Goal: Task Accomplishment & Management: Use online tool/utility

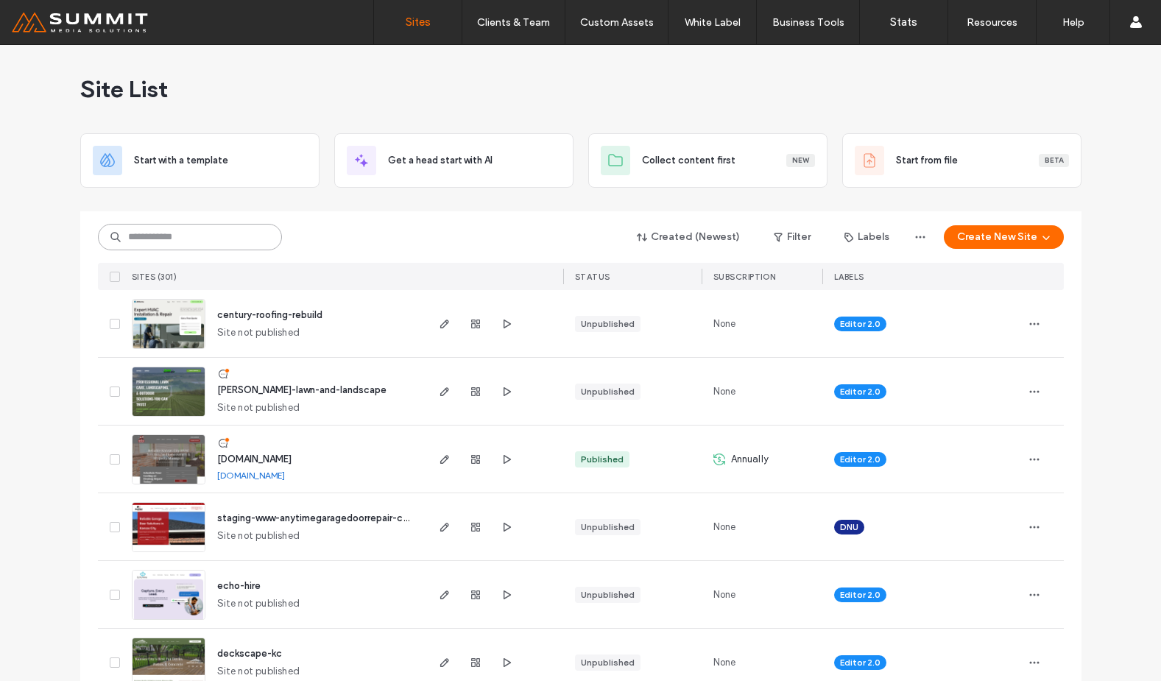
click at [208, 244] on input at bounding box center [190, 237] width 184 height 26
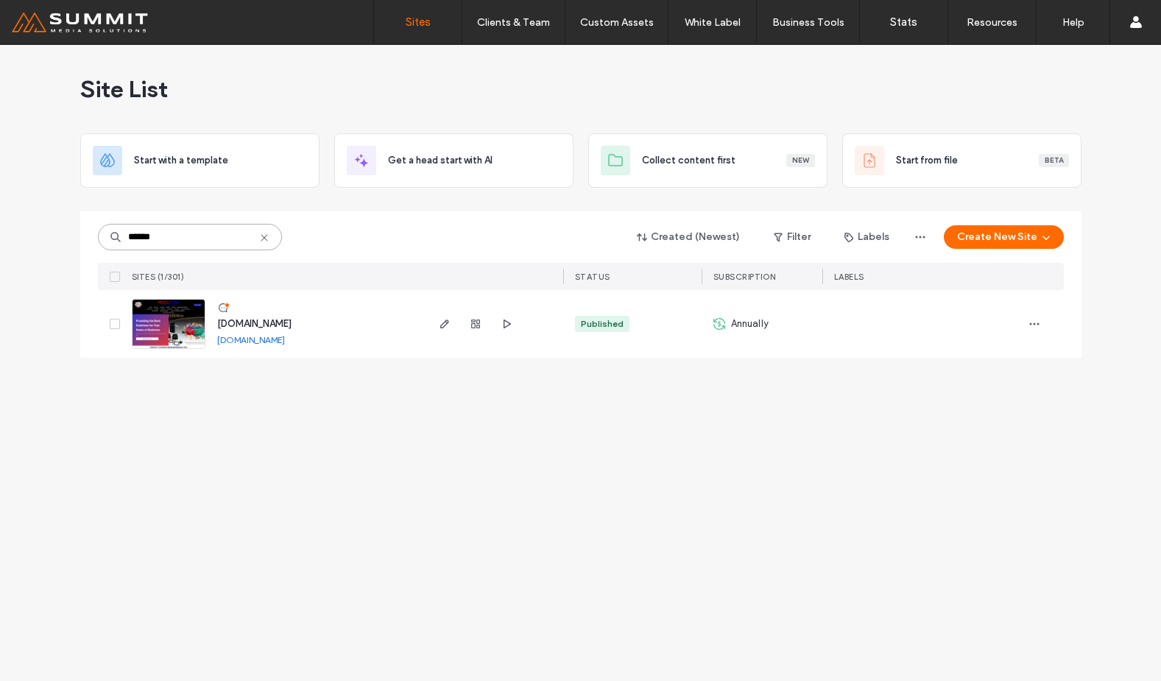
type input "******"
click at [258, 314] on div "www.airdesign4u.com www.airdesign4u.com" at bounding box center [314, 324] width 219 height 68
click at [259, 316] on div "[DOMAIN_NAME]" at bounding box center [254, 323] width 74 height 15
click at [261, 319] on span "[DOMAIN_NAME]" at bounding box center [254, 323] width 74 height 11
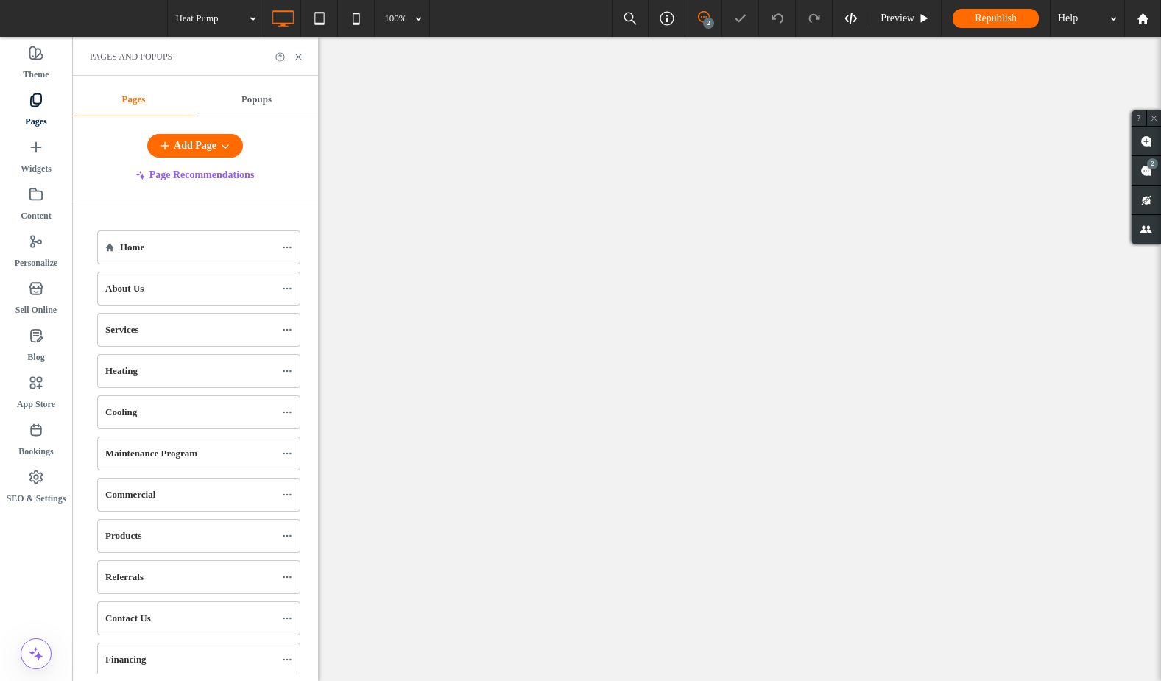
click at [300, 54] on icon at bounding box center [298, 57] width 11 height 11
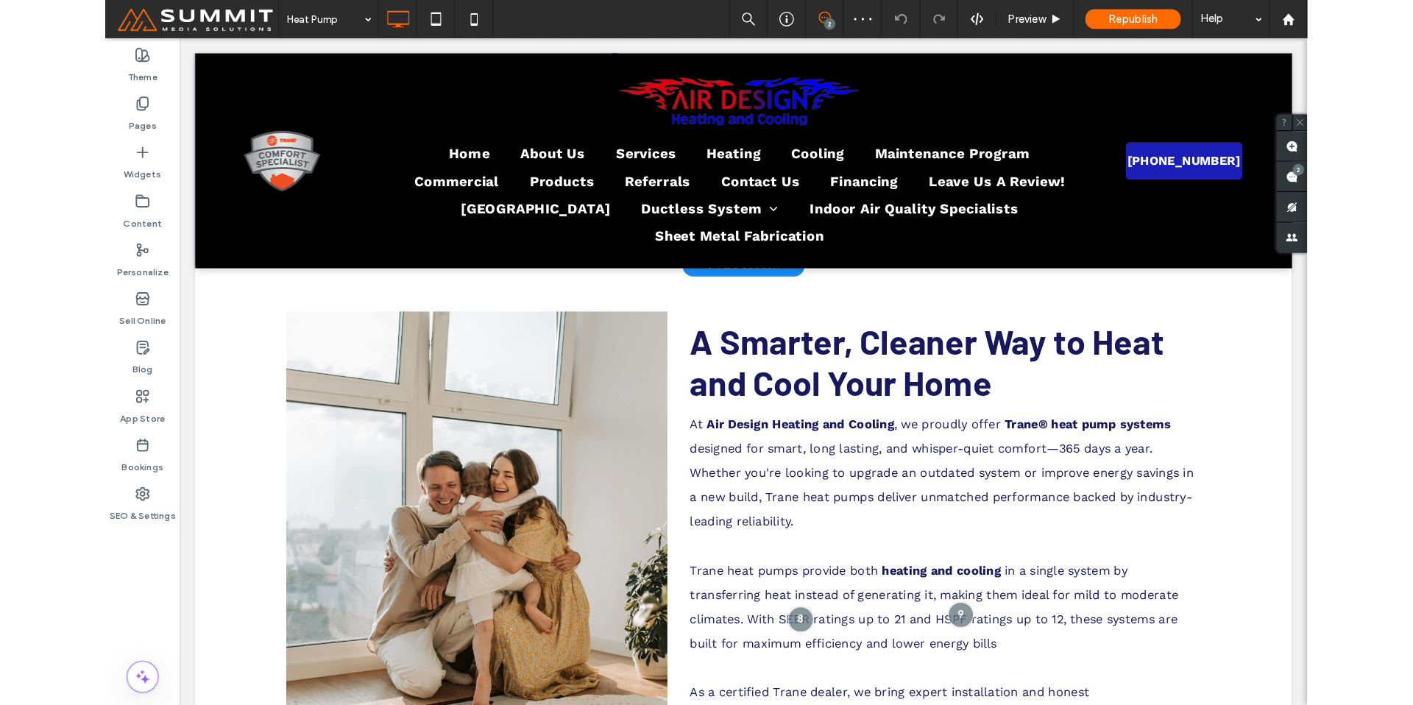
scroll to position [556, 0]
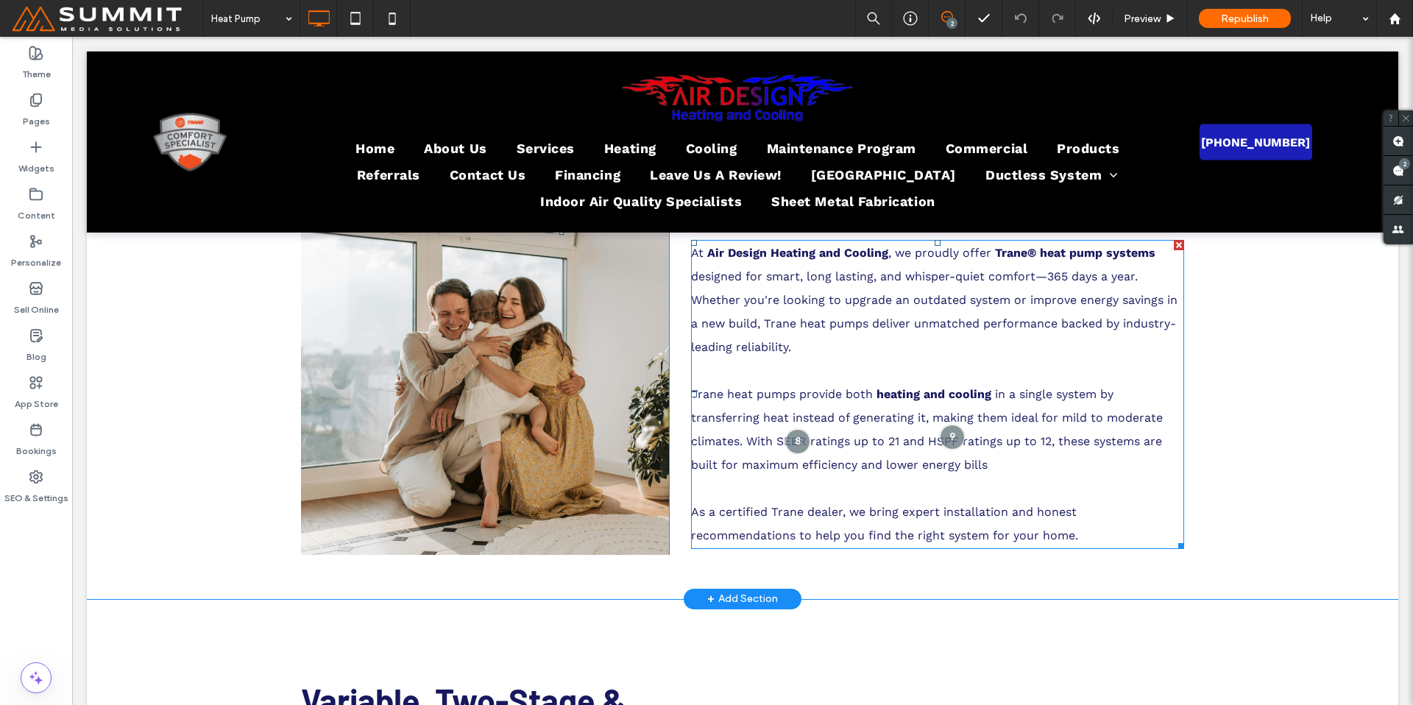
click at [811, 445] on span "With SEER ratings up to 21 and HSPF ratings up to 12, these systems are built f…" at bounding box center [926, 453] width 471 height 38
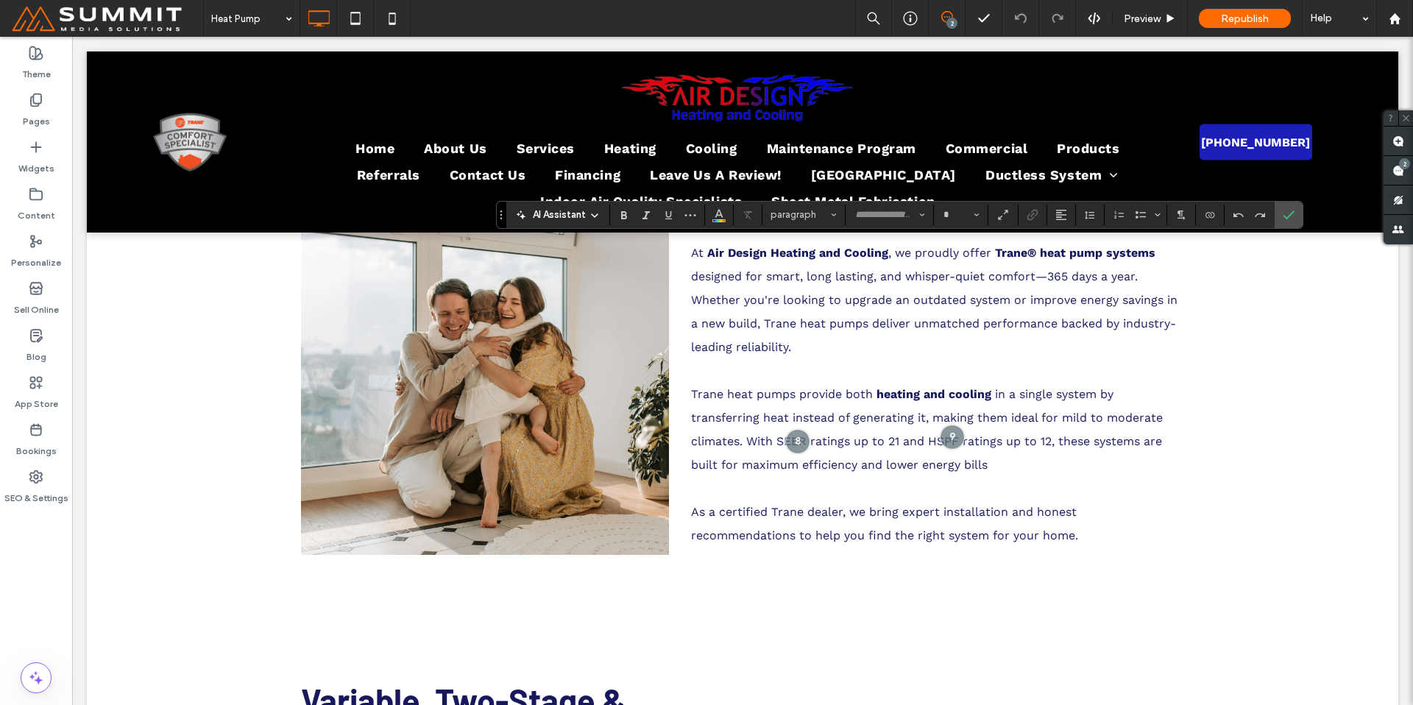
type input "*********"
type input "**"
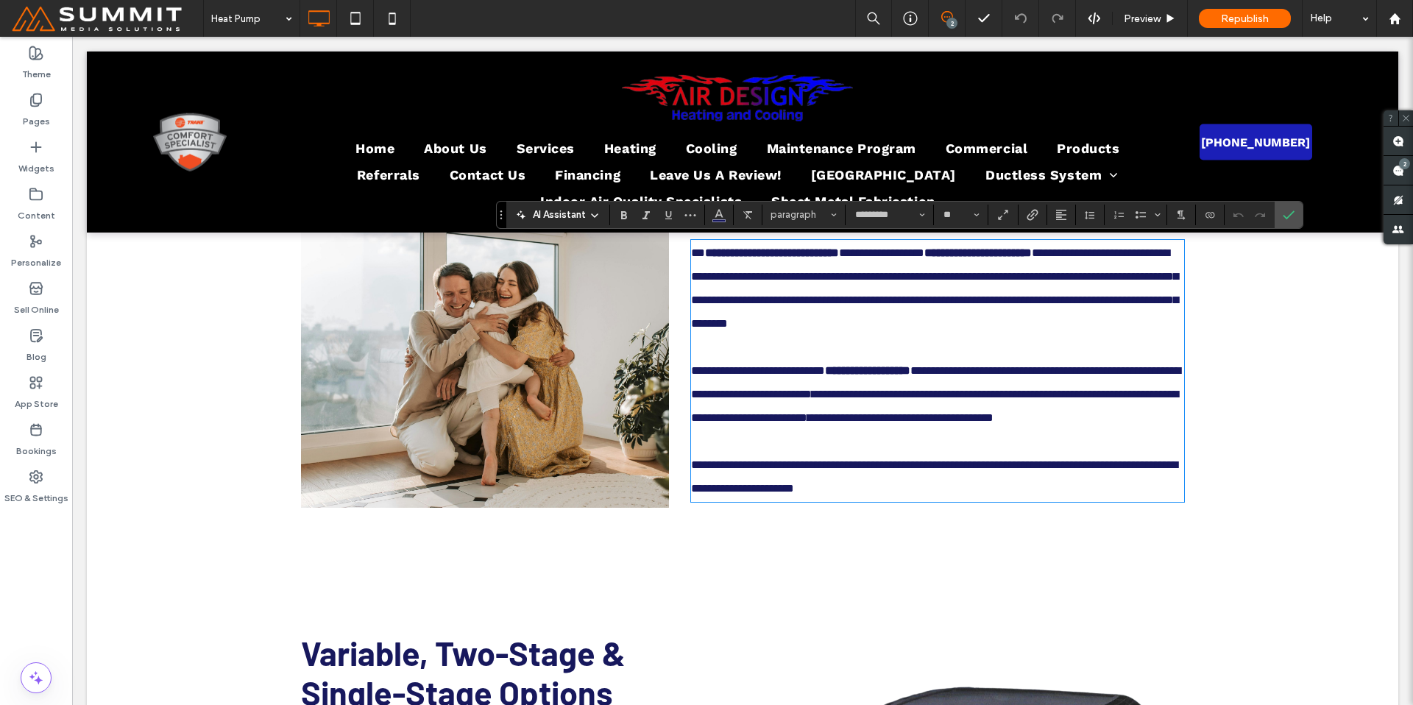
click at [801, 423] on span "**********" at bounding box center [934, 406] width 487 height 35
click at [1156, 423] on span "**********" at bounding box center [934, 406] width 487 height 35
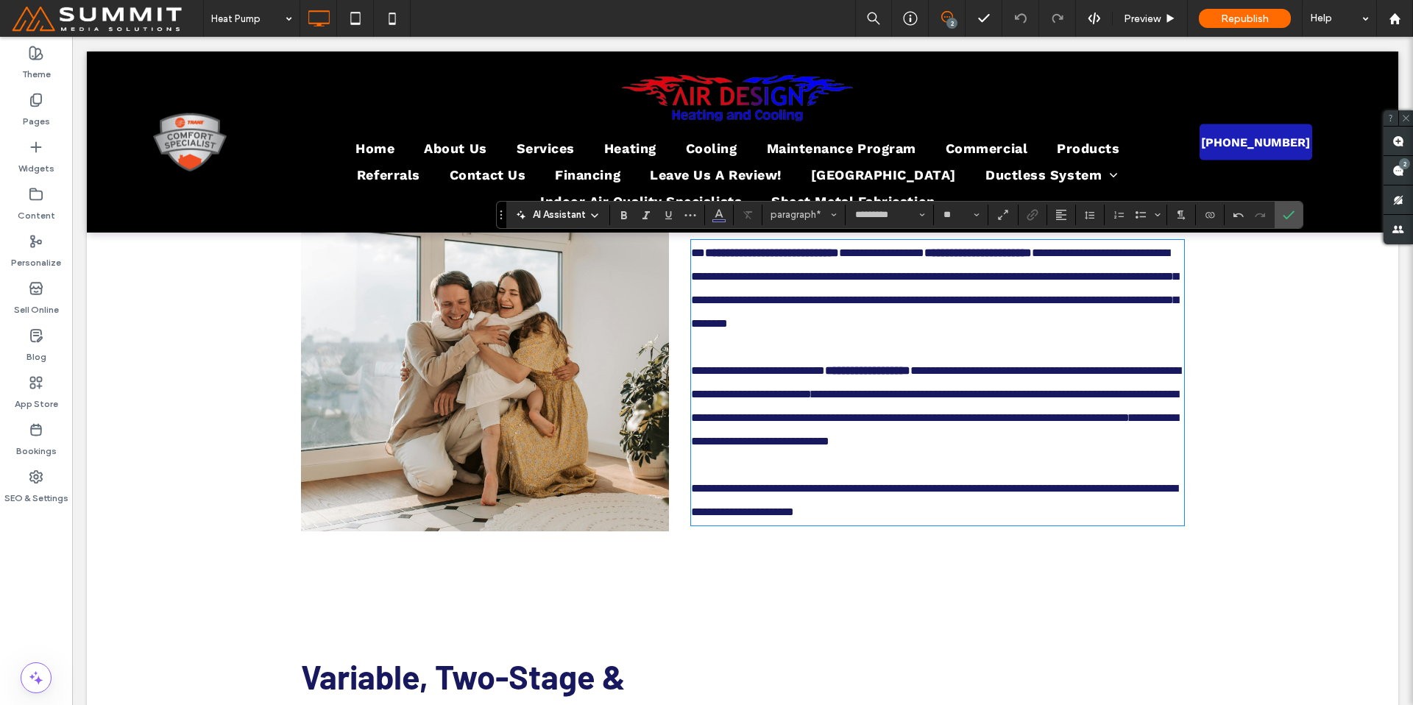
click at [951, 20] on div "2" at bounding box center [951, 23] width 11 height 11
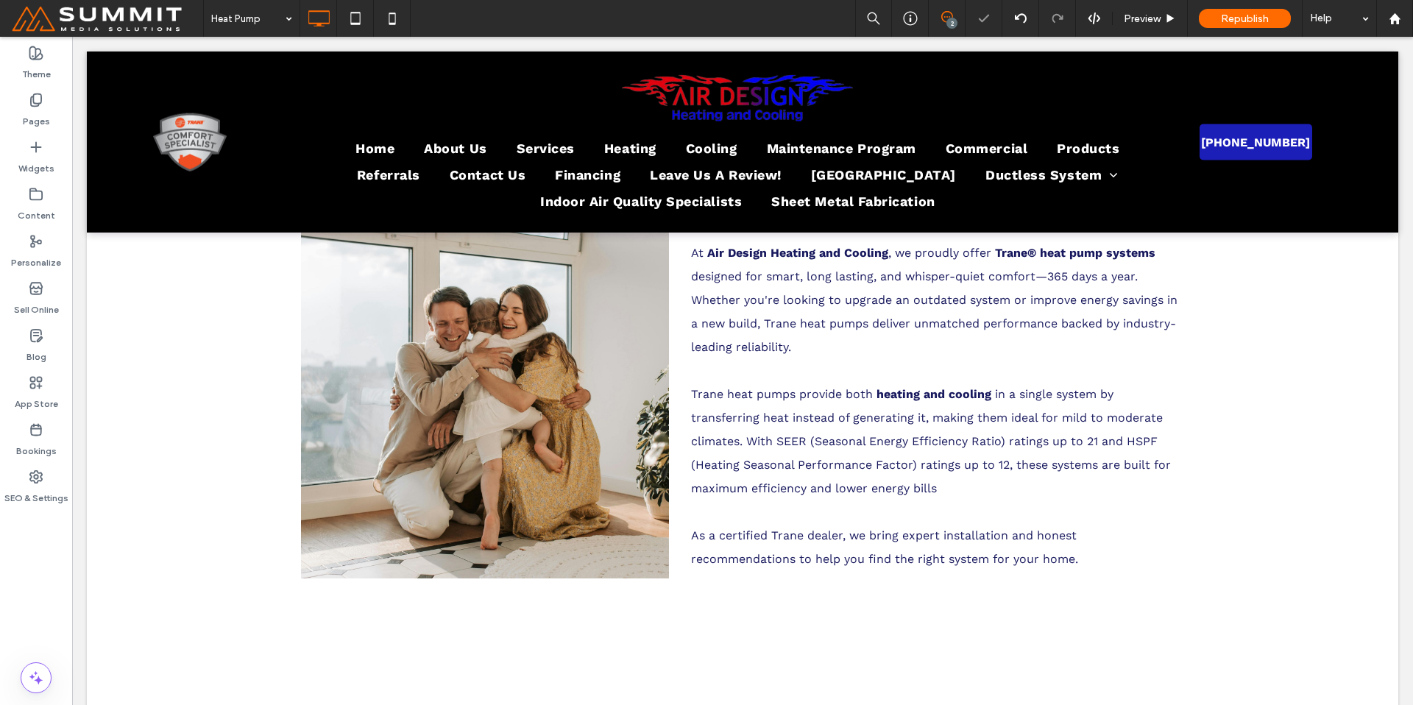
drag, startPoint x: 945, startPoint y: 15, endPoint x: 926, endPoint y: 12, distance: 19.5
click at [945, 15] on icon at bounding box center [947, 17] width 12 height 12
click at [1160, 171] on use at bounding box center [1398, 171] width 12 height 12
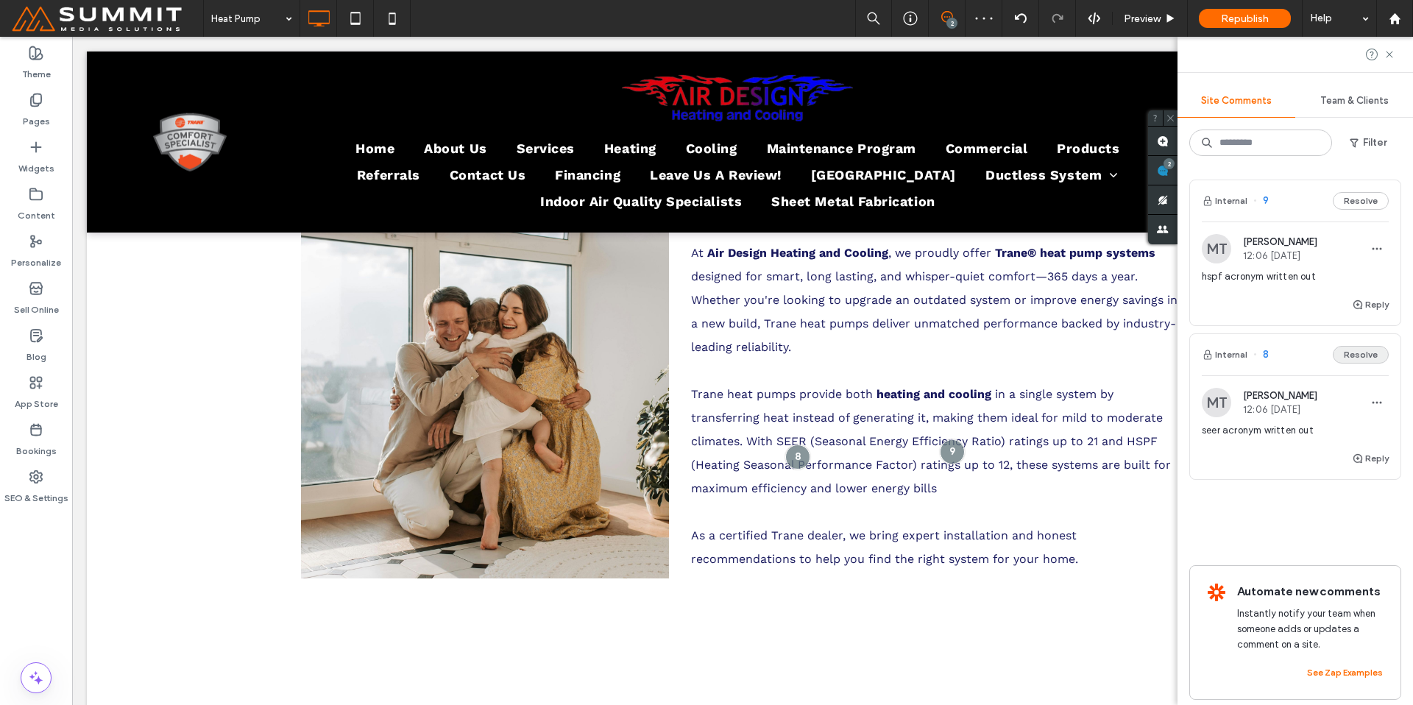
click at [1160, 355] on button "Resolve" at bounding box center [1361, 355] width 56 height 18
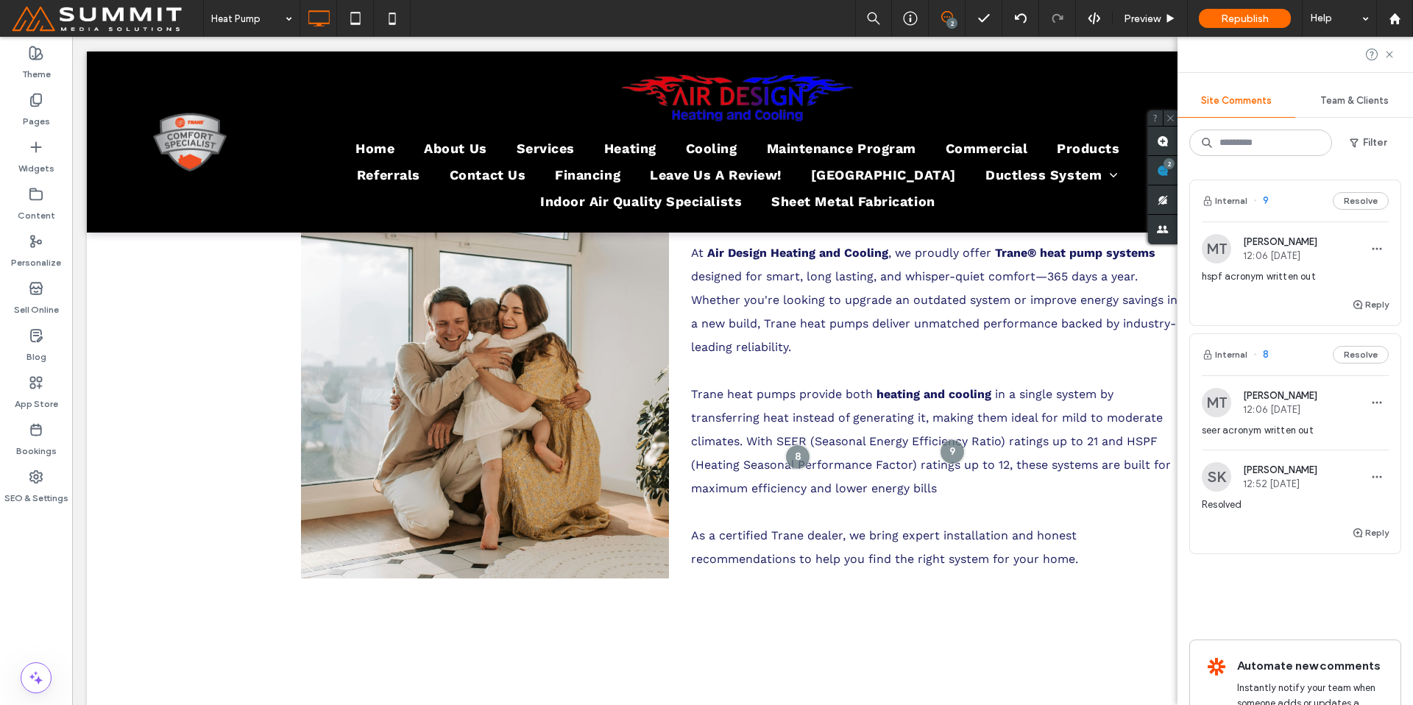
click at [1160, 202] on button "Resolve" at bounding box center [1361, 201] width 56 height 18
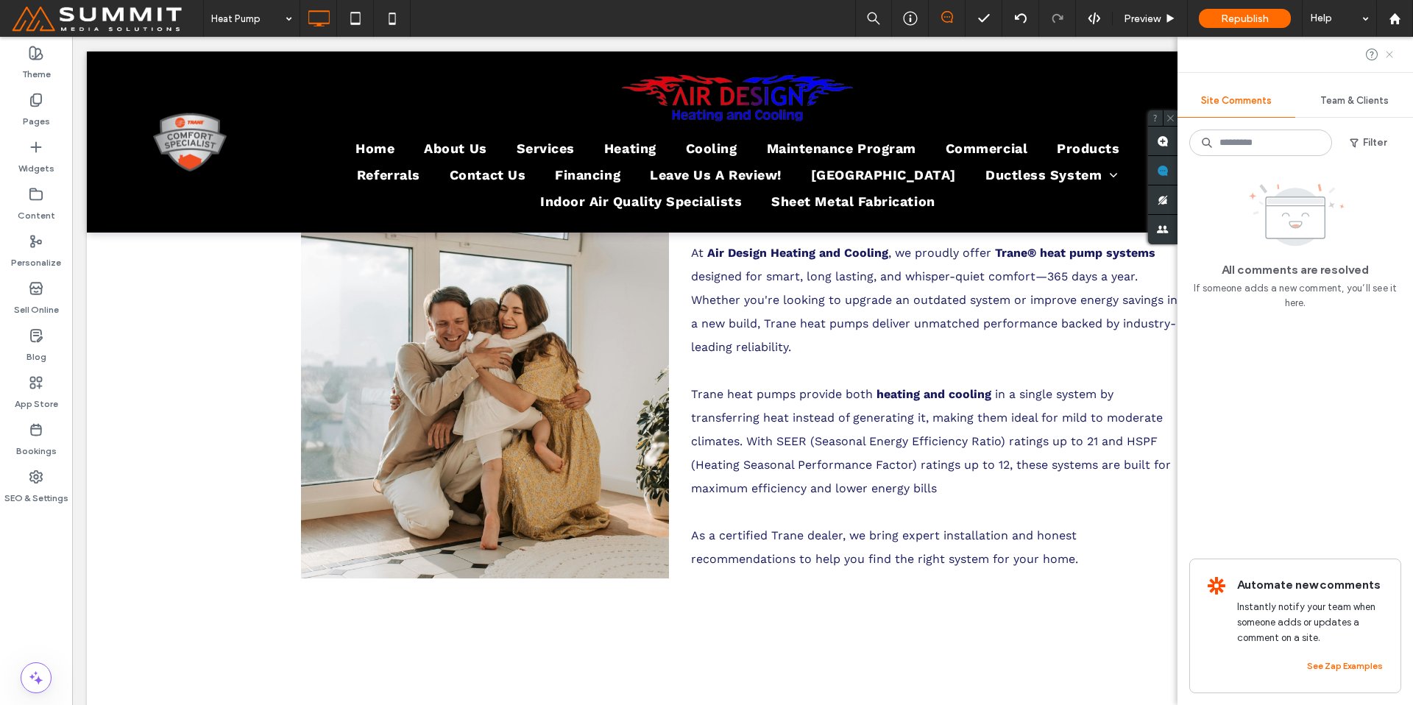
drag, startPoint x: 1388, startPoint y: 50, endPoint x: 879, endPoint y: 232, distance: 540.7
click at [1160, 50] on icon at bounding box center [1390, 55] width 12 height 12
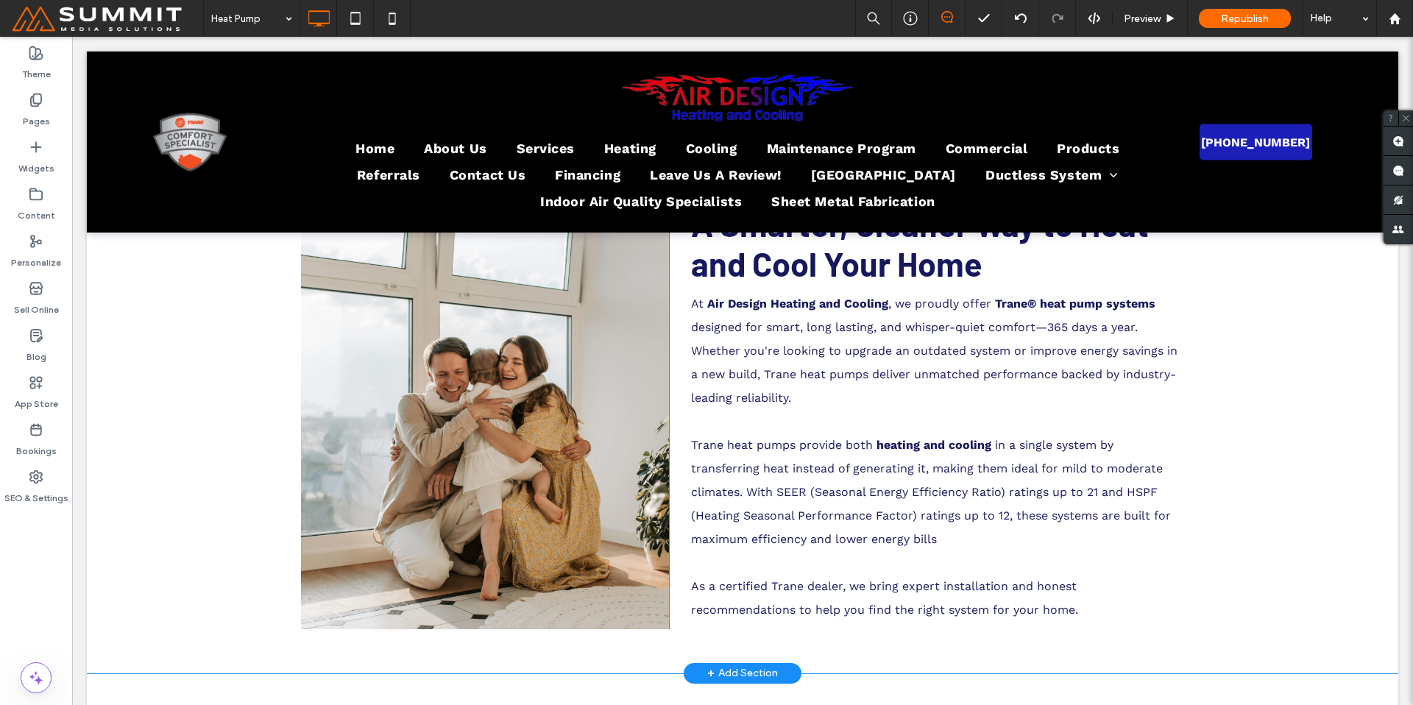
scroll to position [500, 0]
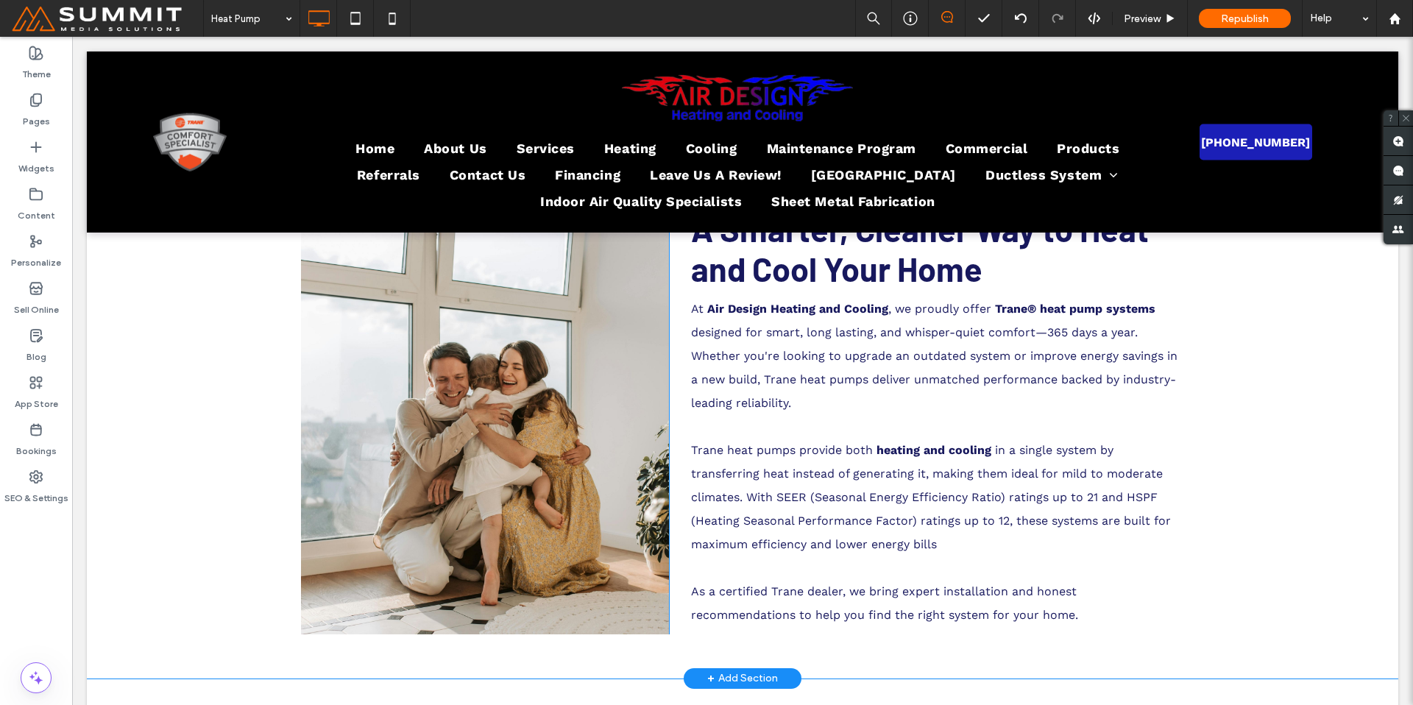
click at [624, 564] on div "Click To Paste" at bounding box center [485, 417] width 368 height 434
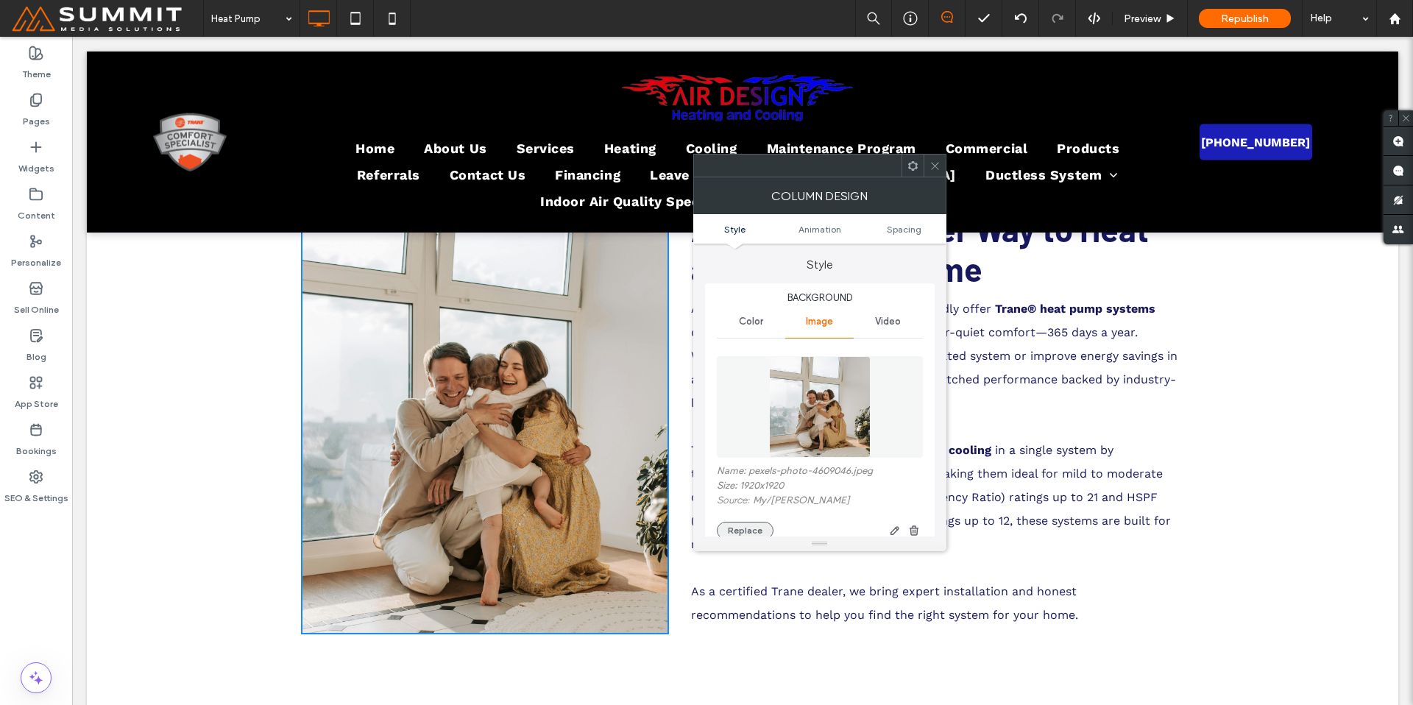
click at [754, 523] on button "Replace" at bounding box center [745, 531] width 57 height 18
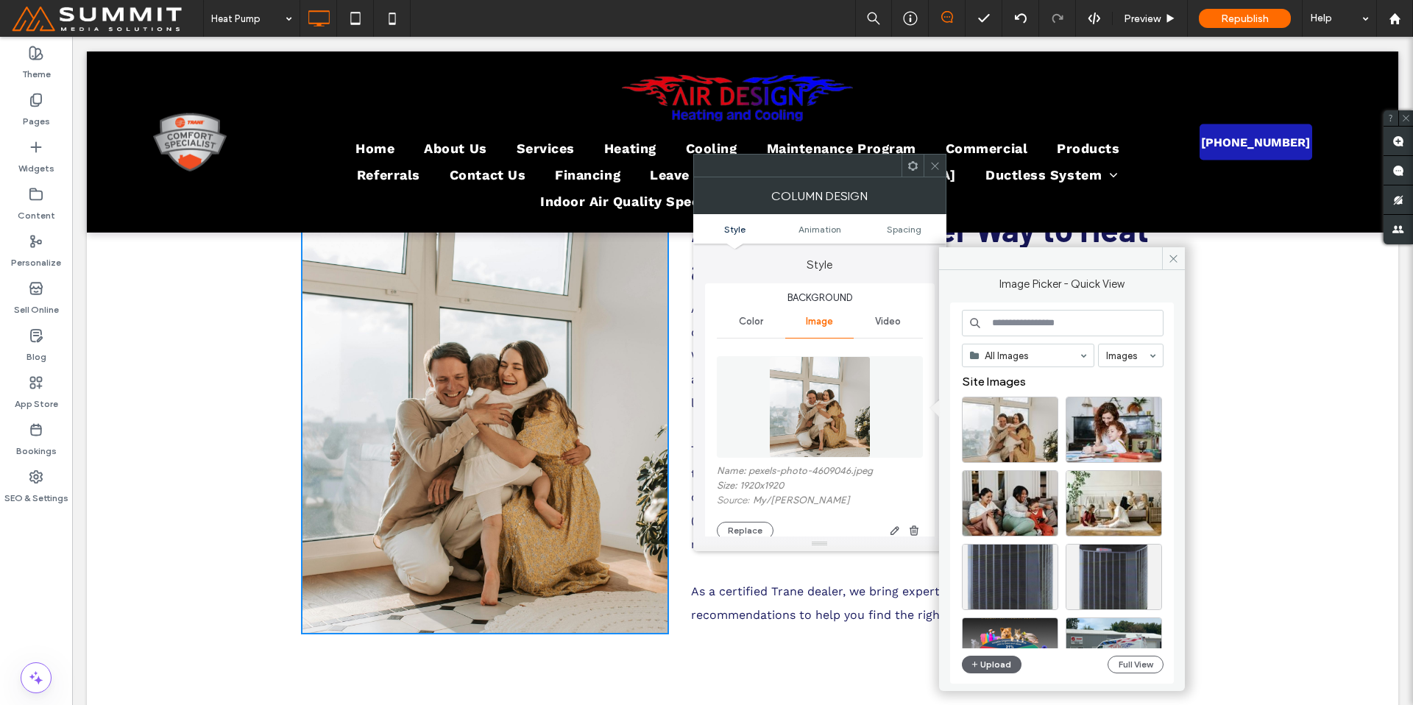
click at [1033, 332] on input at bounding box center [1063, 323] width 202 height 26
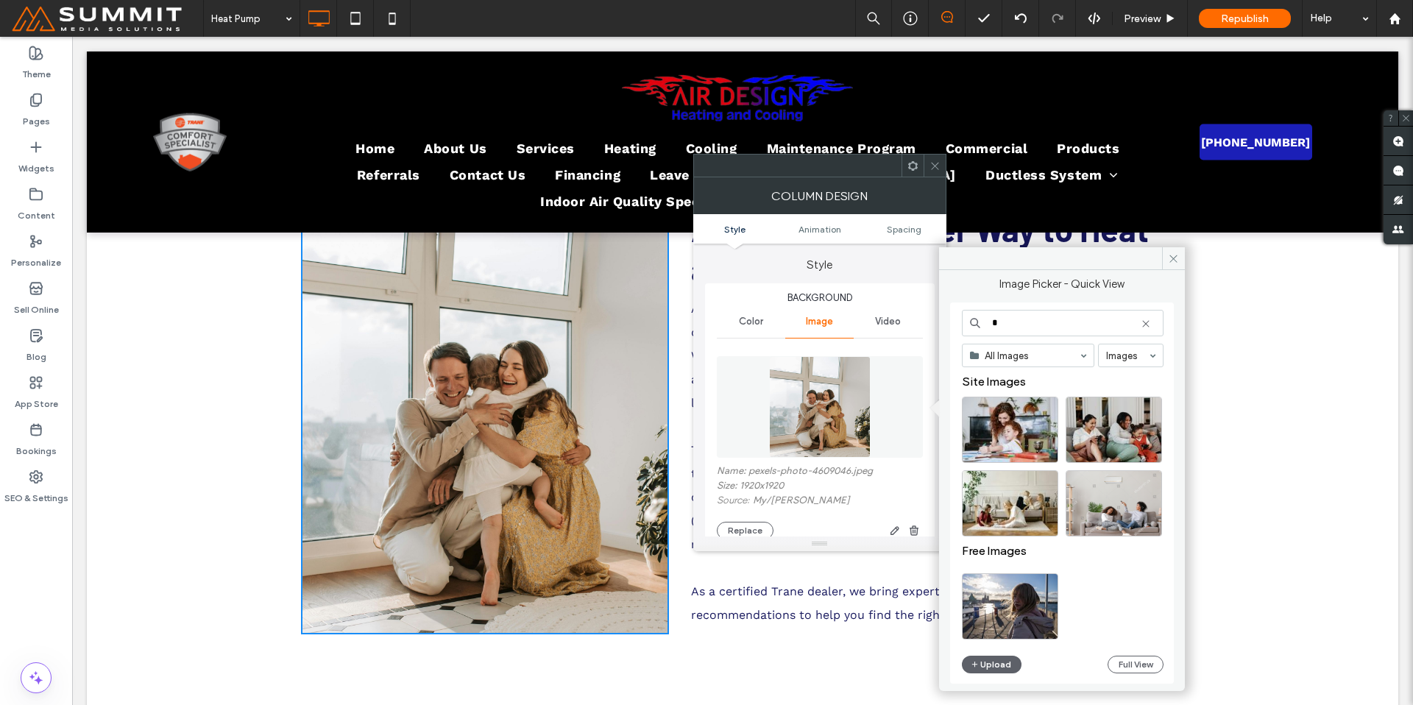
type input "*"
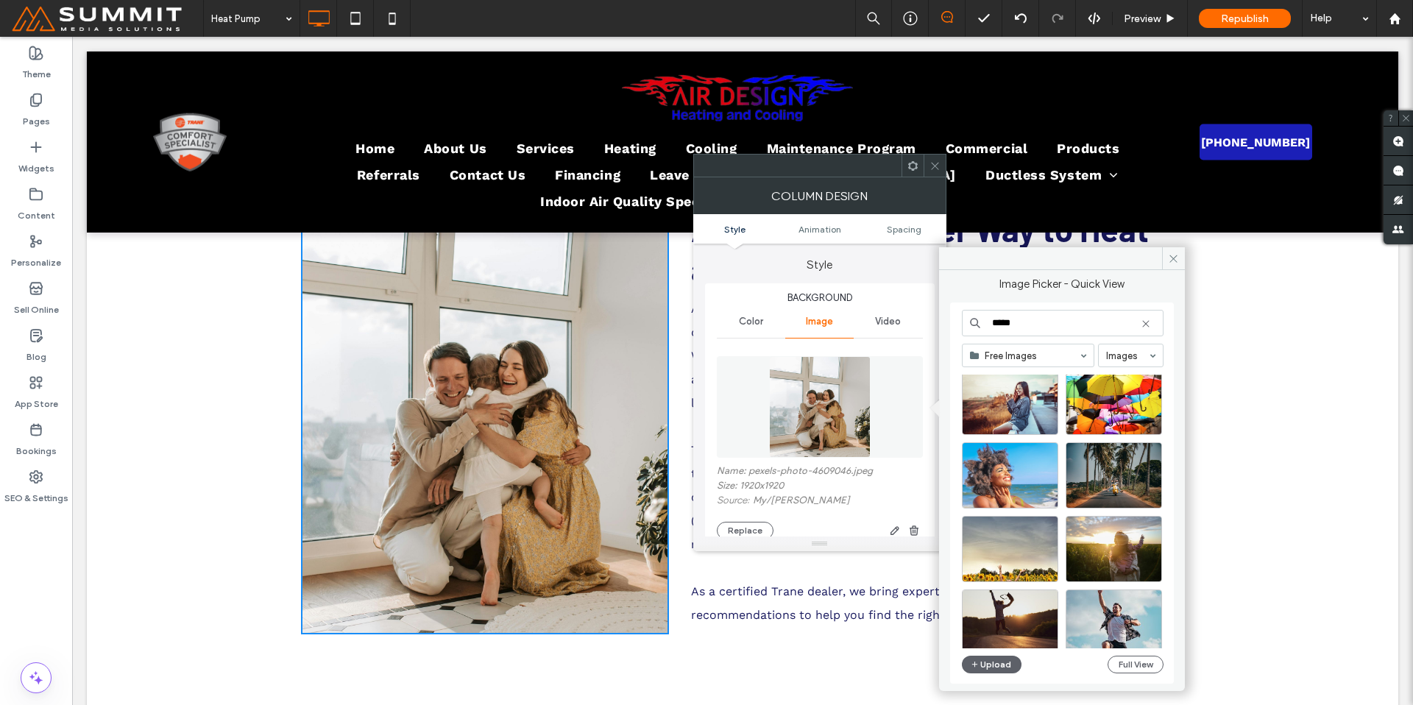
scroll to position [2627, 0]
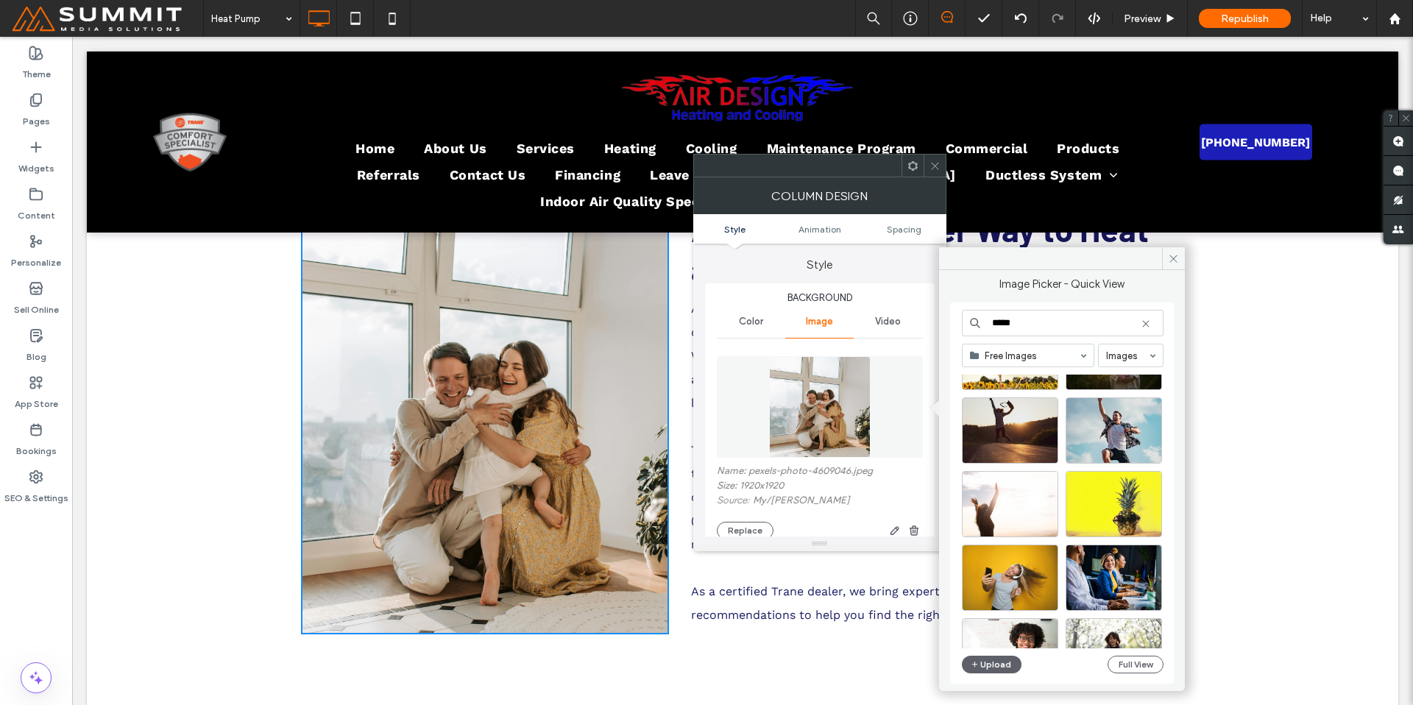
click at [1077, 323] on input "*****" at bounding box center [1063, 323] width 202 height 26
type input "**********"
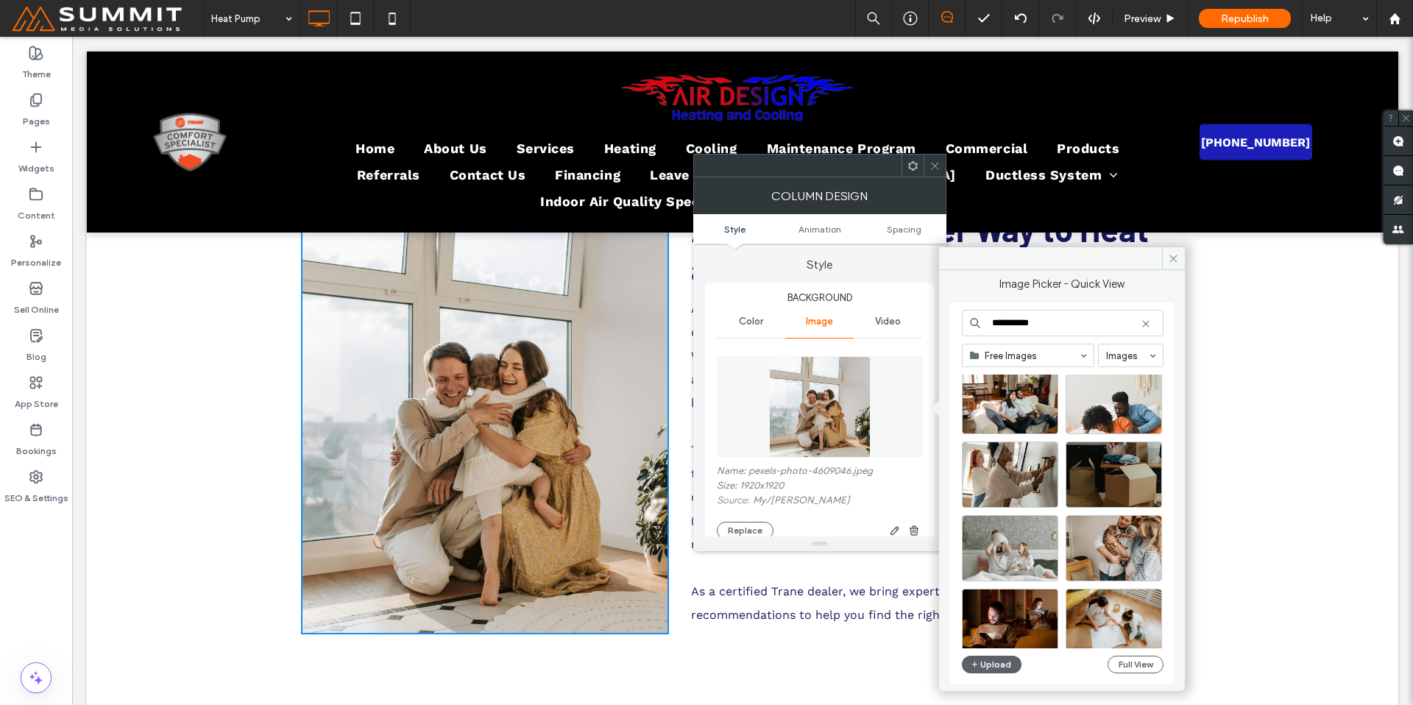
scroll to position [596, 0]
click at [1032, 396] on div "Select" at bounding box center [1010, 400] width 96 height 66
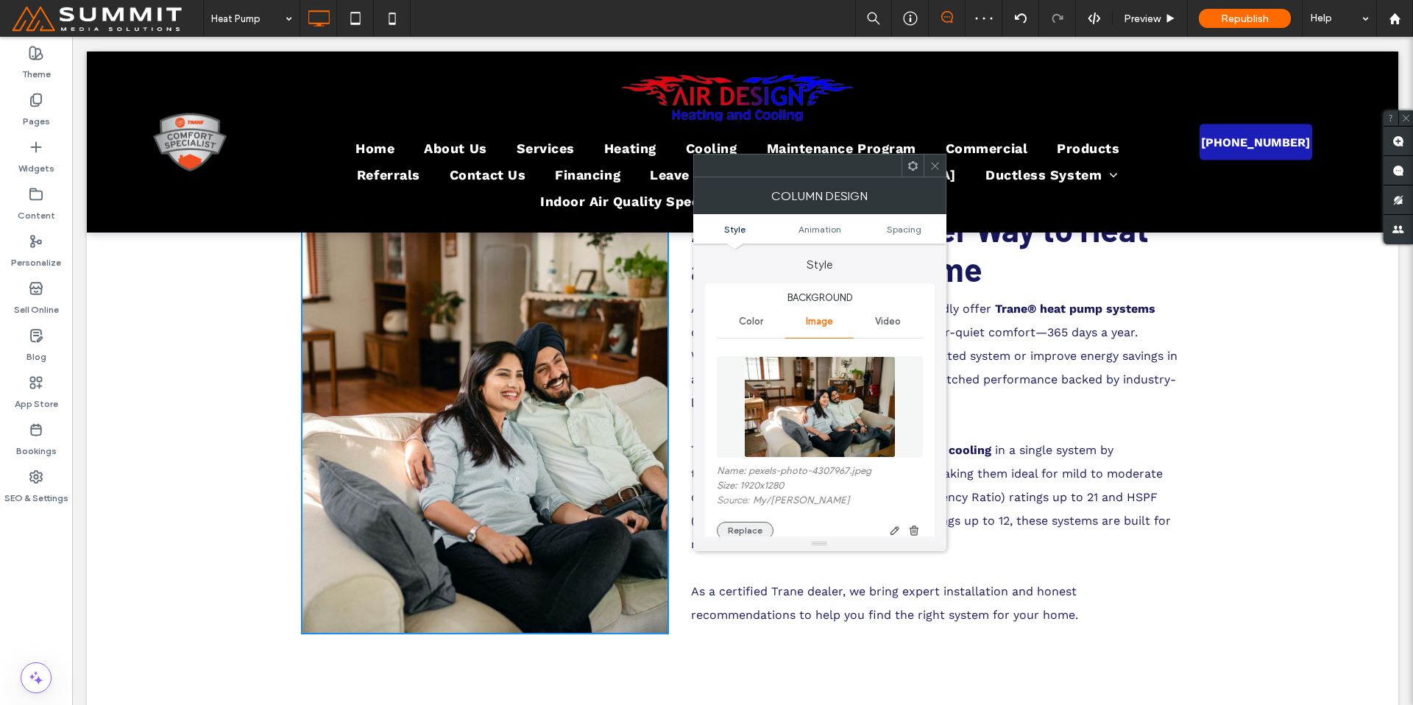
click at [748, 528] on button "Replace" at bounding box center [745, 531] width 57 height 18
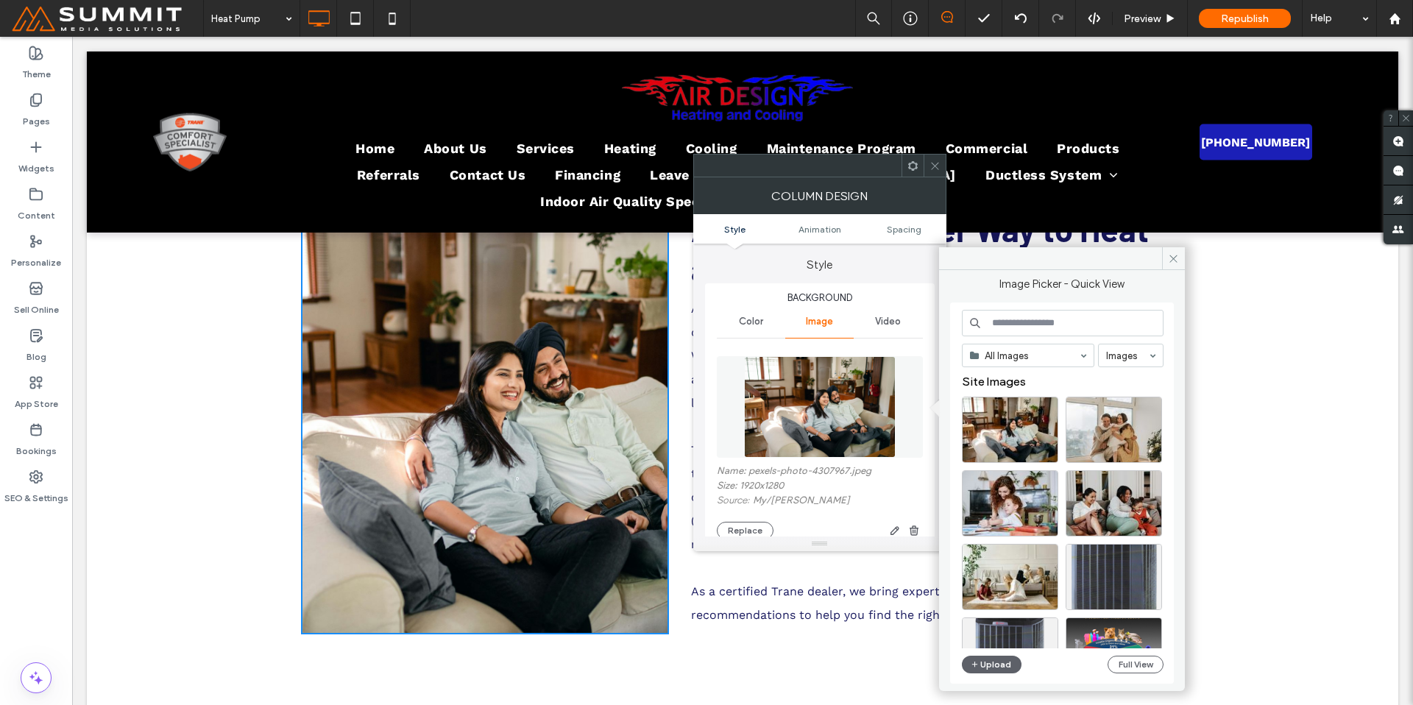
click at [1063, 312] on input at bounding box center [1063, 323] width 202 height 26
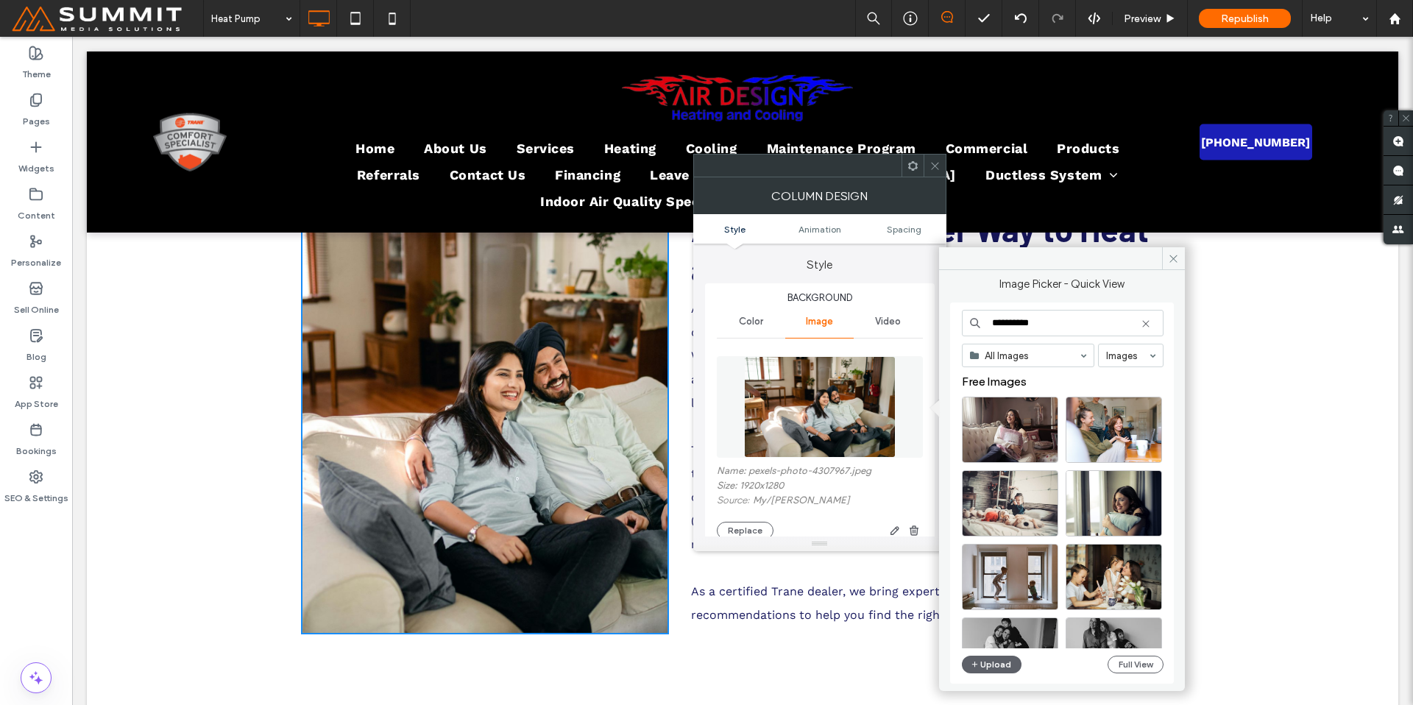
type input "**********"
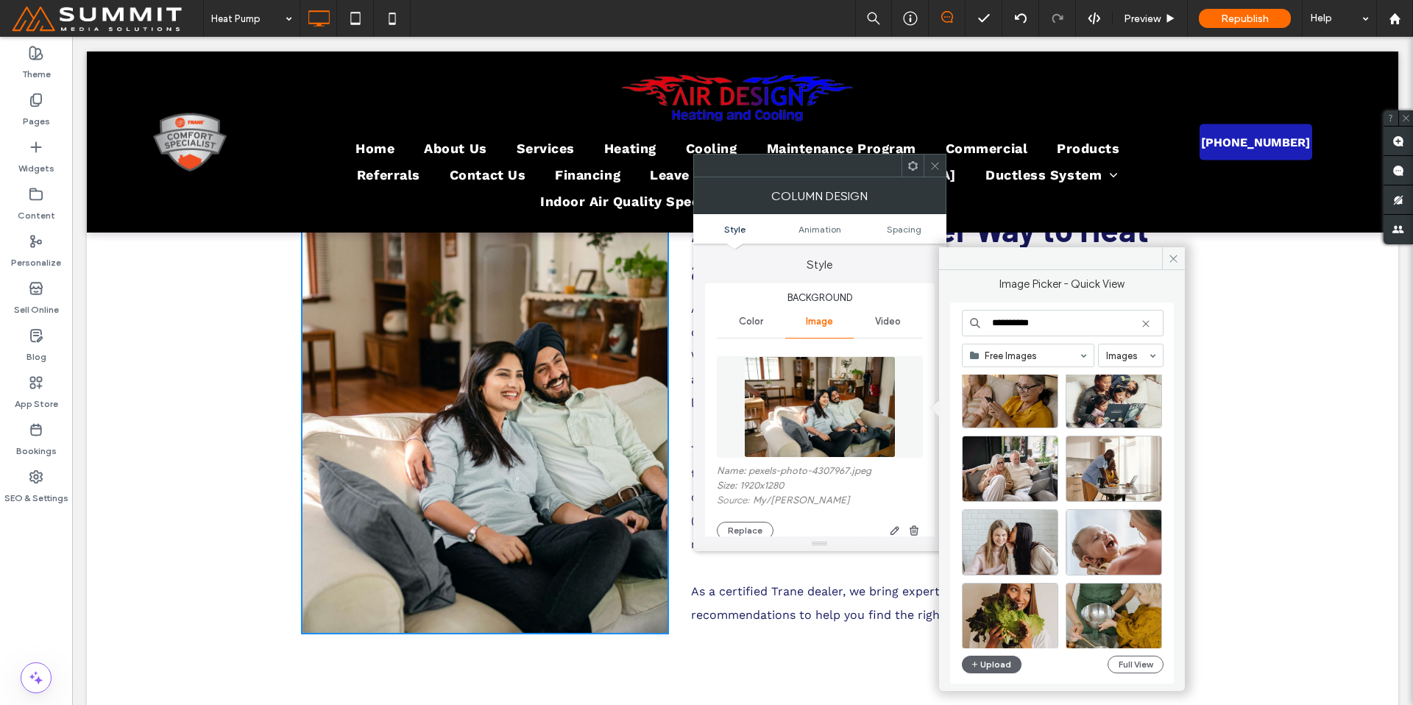
scroll to position [12775, 0]
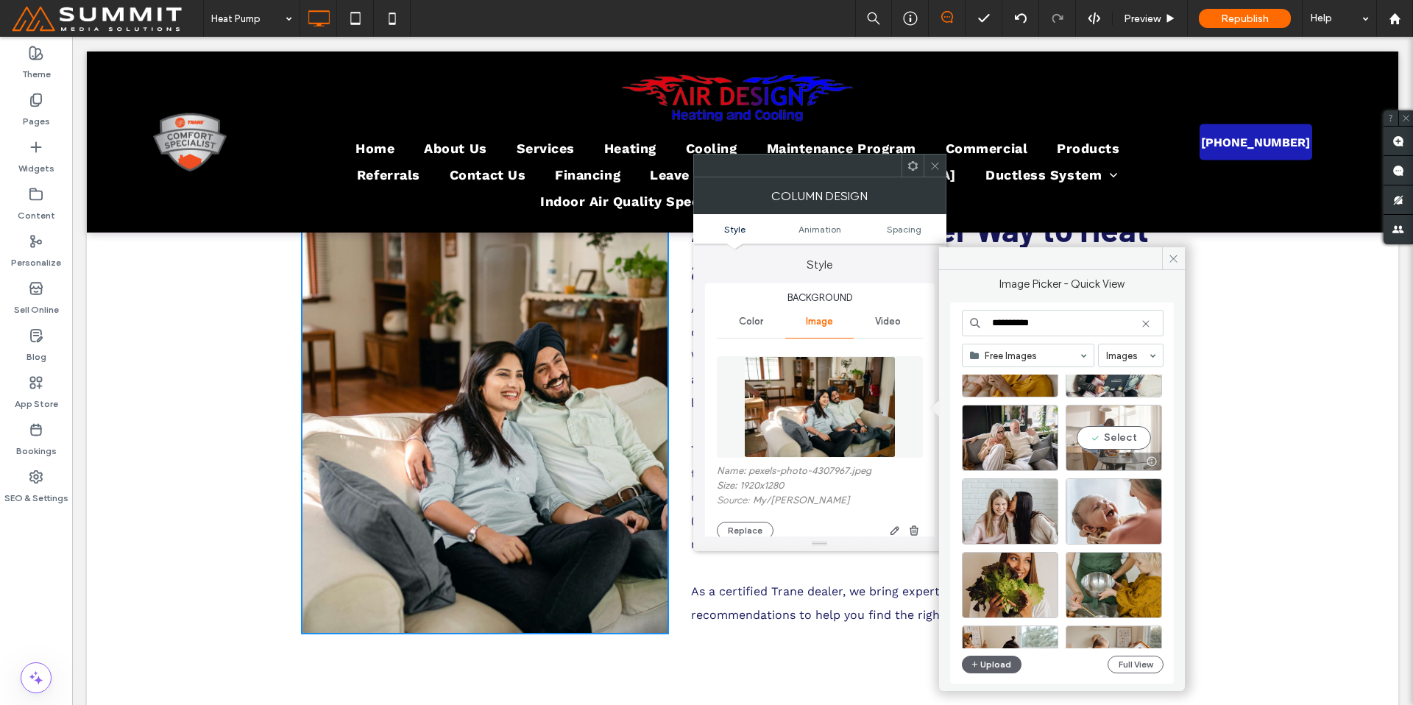
click at [1123, 435] on div "Select" at bounding box center [1114, 438] width 96 height 66
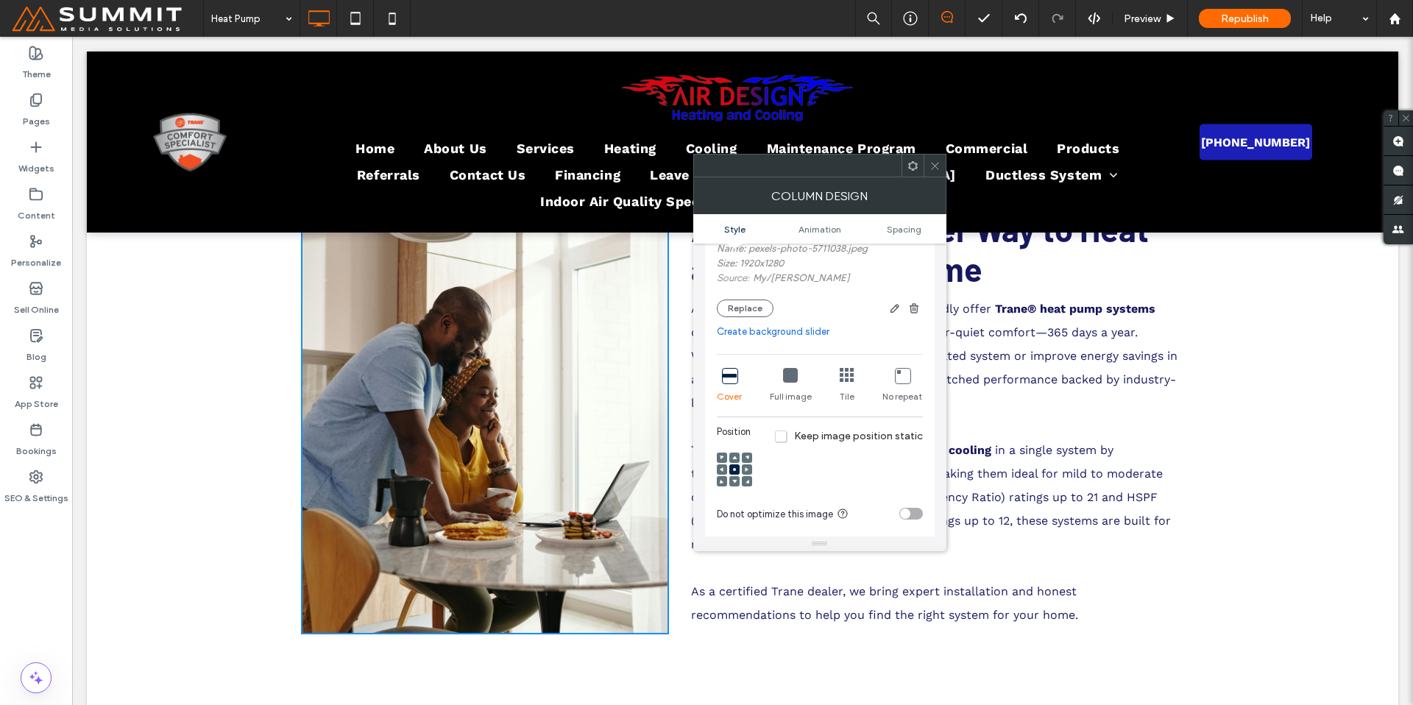
scroll to position [238, 0]
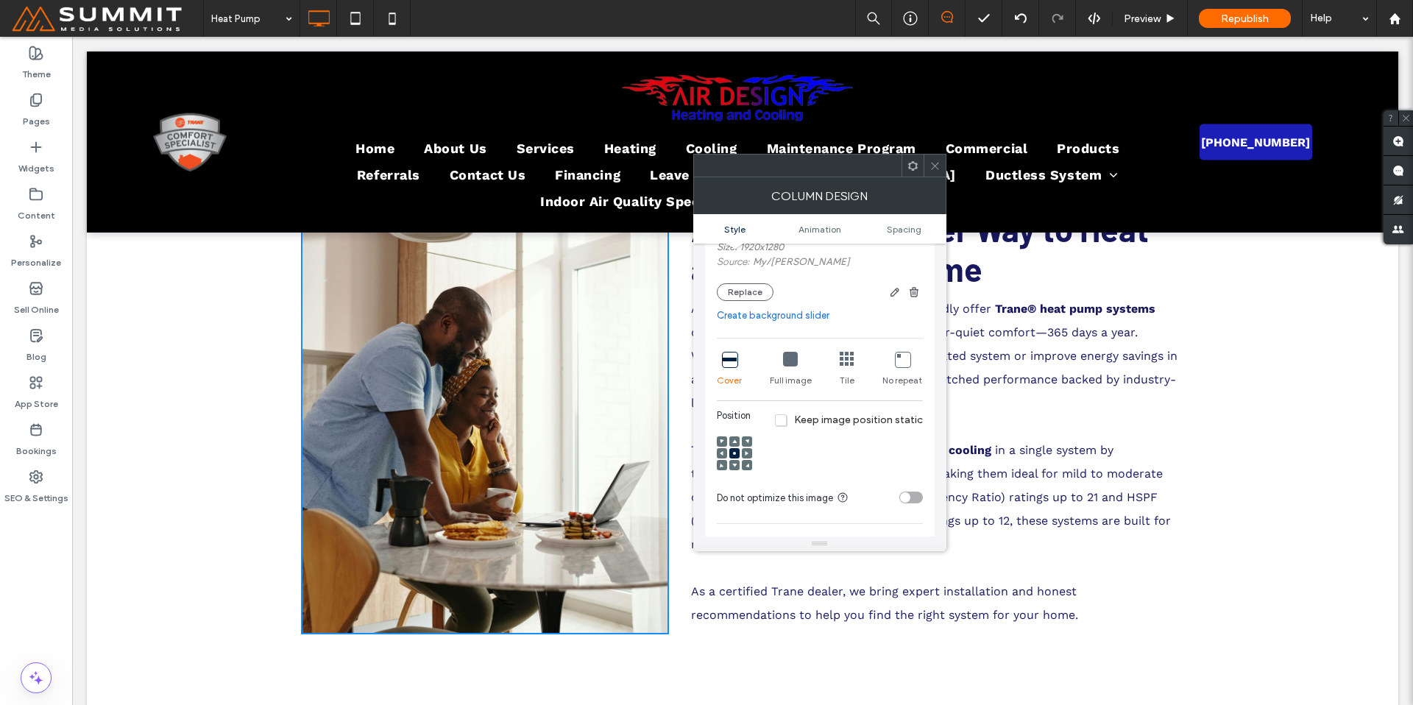
click at [748, 456] on span at bounding box center [747, 453] width 4 height 10
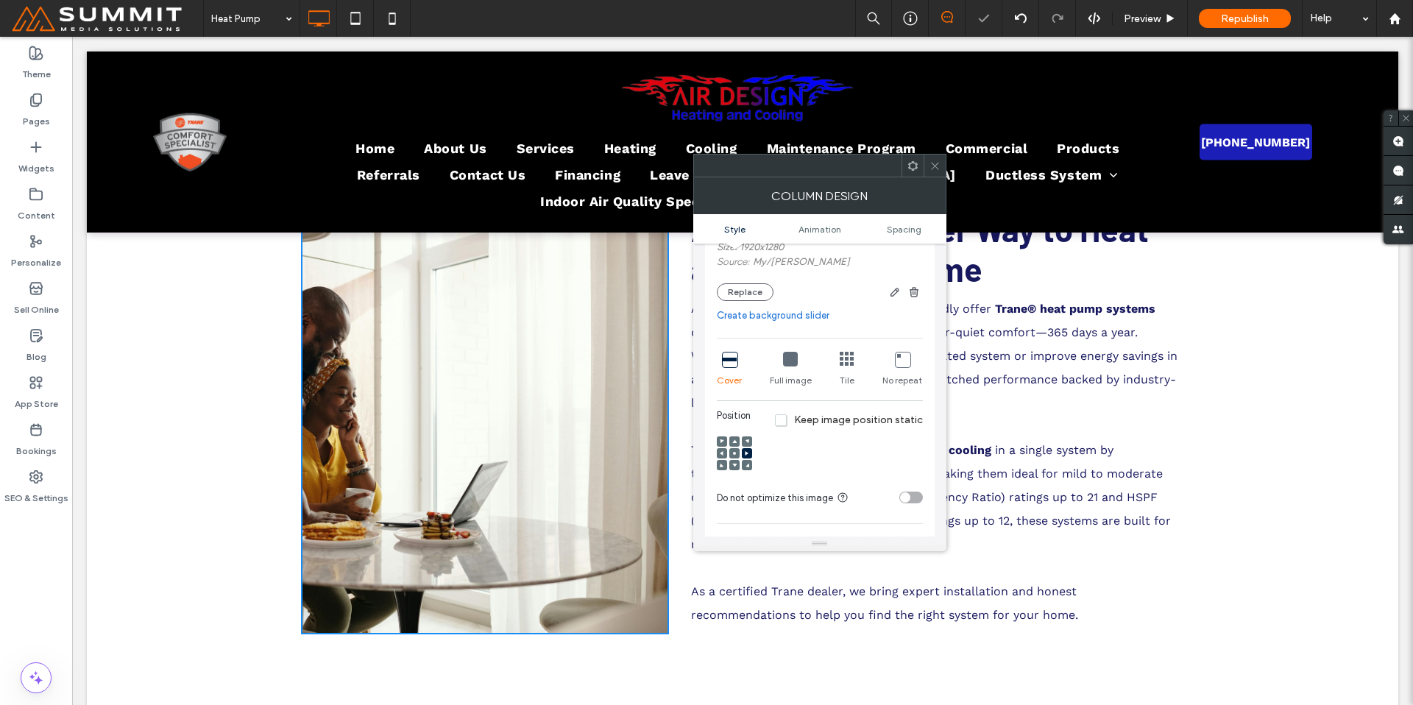
click at [723, 451] on icon at bounding box center [722, 453] width 4 height 4
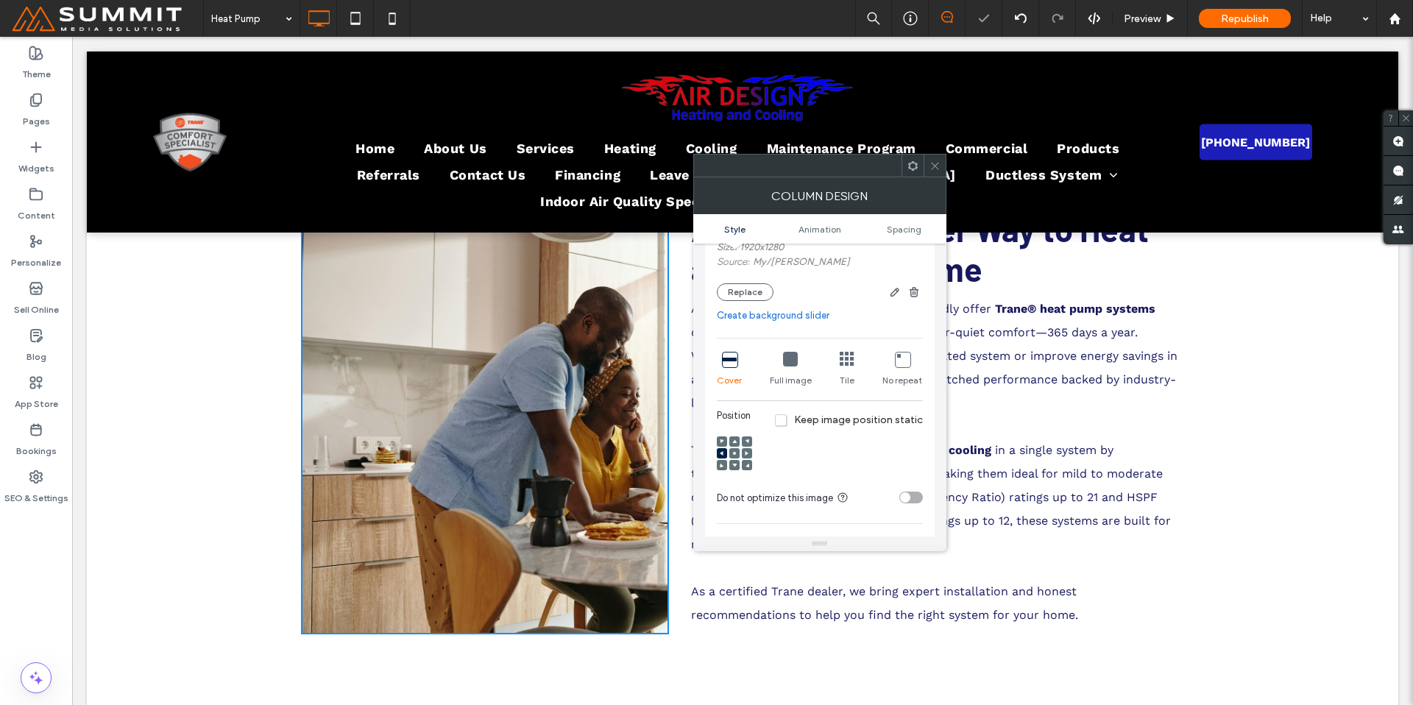
click at [729, 452] on div at bounding box center [734, 453] width 10 height 10
click at [731, 453] on div at bounding box center [734, 453] width 10 height 10
click at [734, 453] on use at bounding box center [734, 453] width 3 height 3
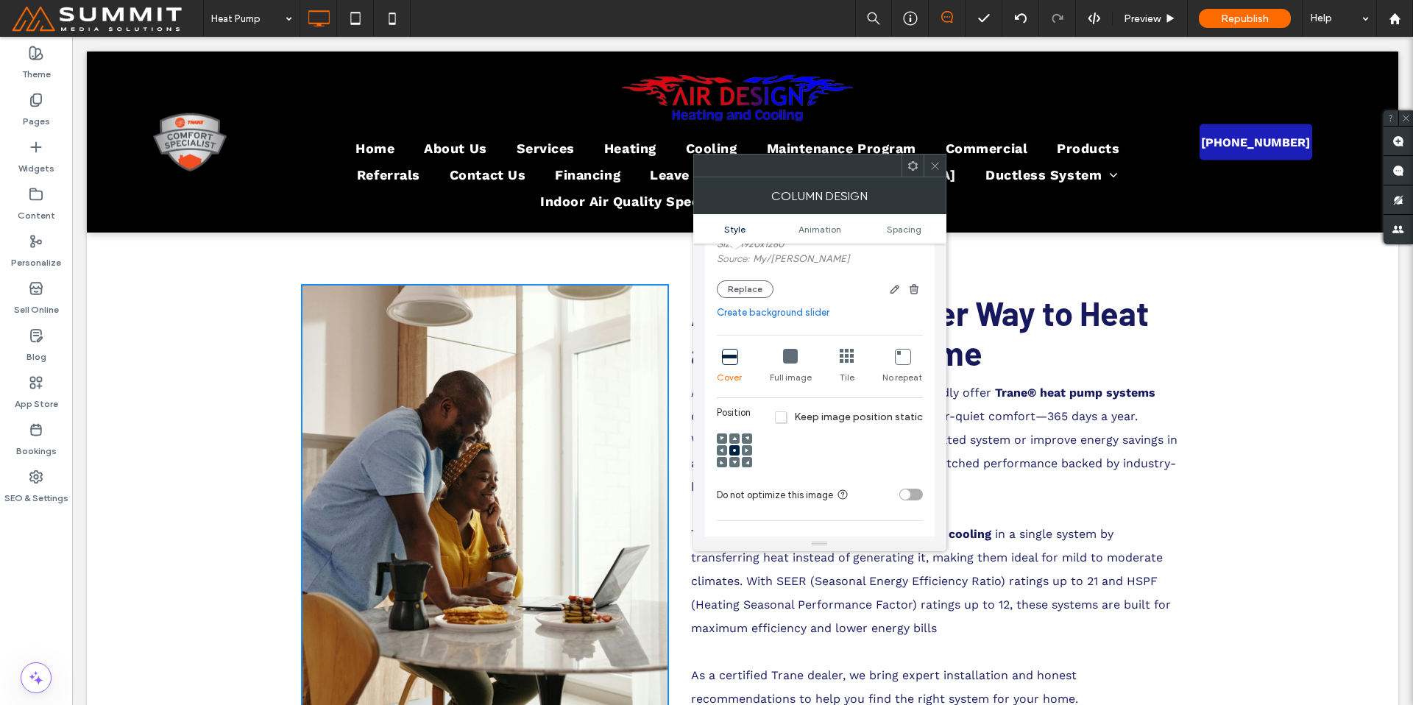
scroll to position [408, 0]
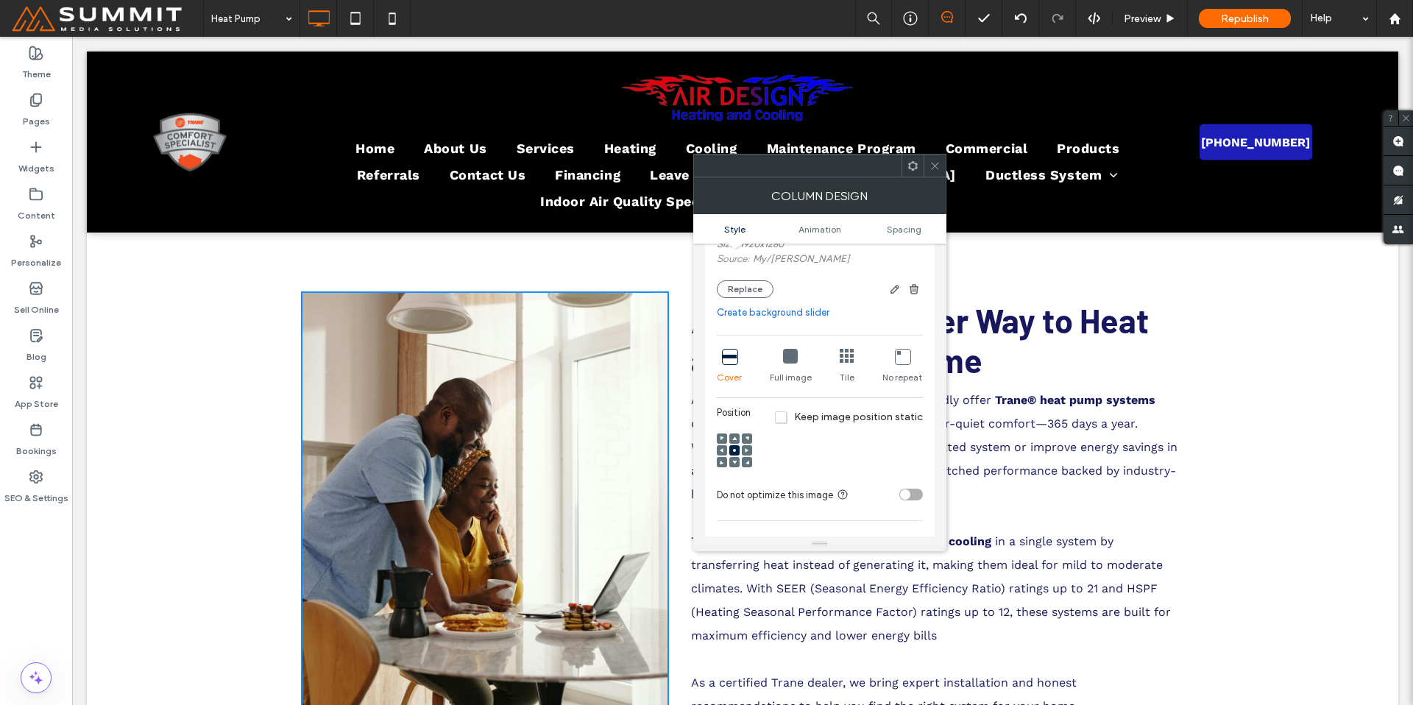
drag, startPoint x: 936, startPoint y: 169, endPoint x: 916, endPoint y: 248, distance: 81.2
click at [936, 169] on icon at bounding box center [934, 165] width 11 height 11
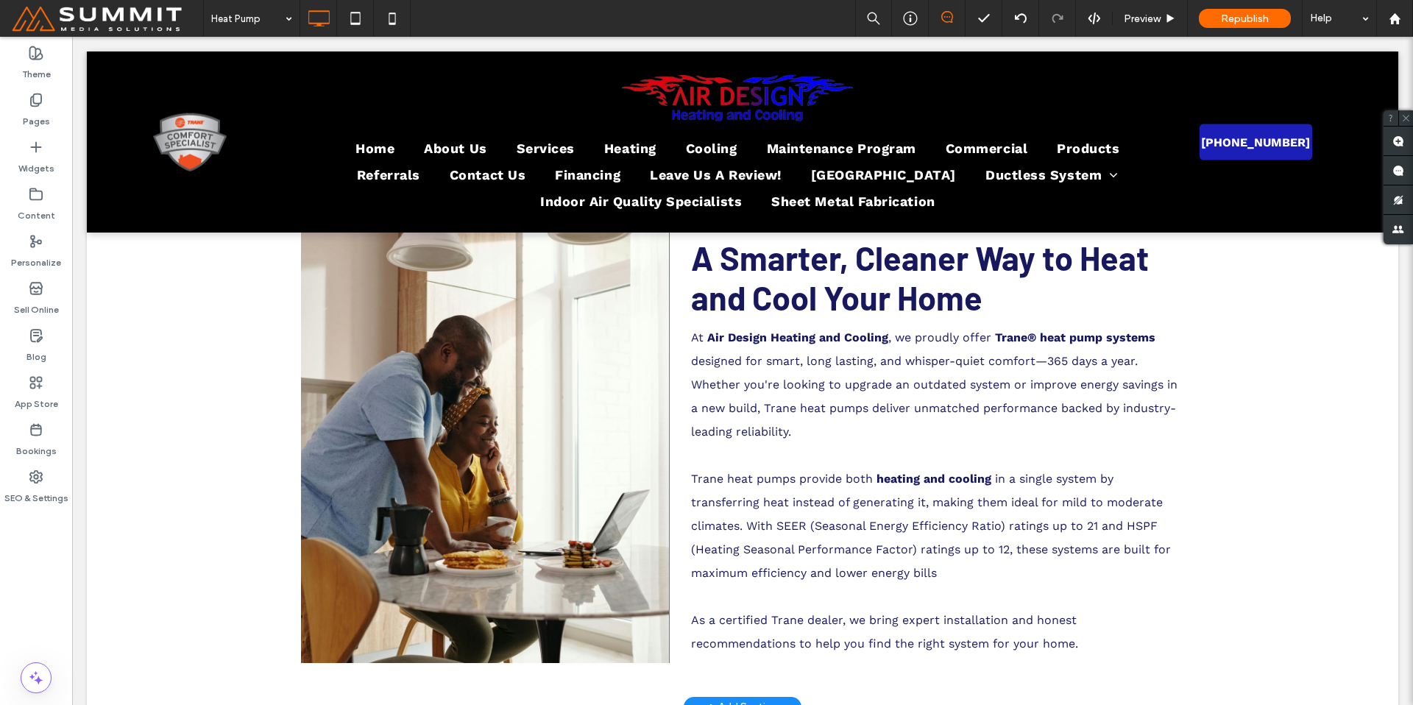
scroll to position [488, 0]
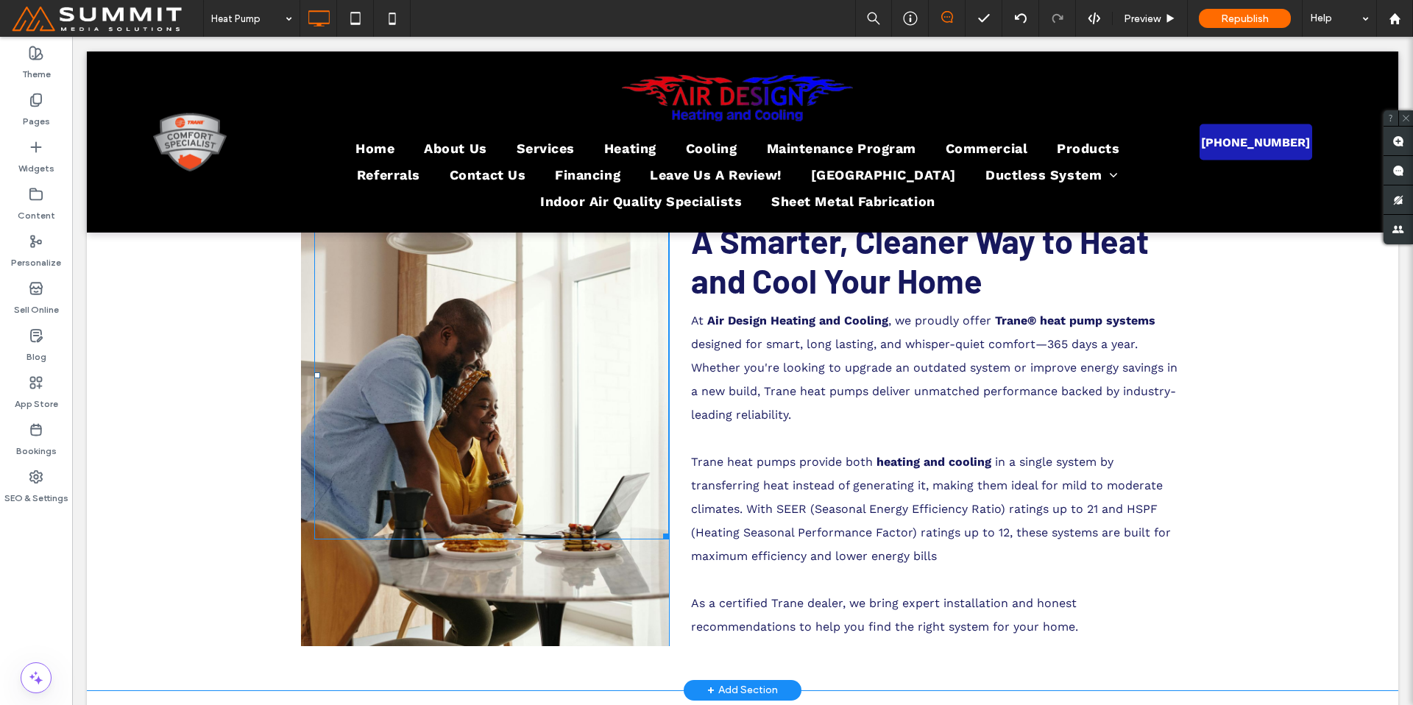
click at [426, 433] on div at bounding box center [491, 375] width 355 height 327
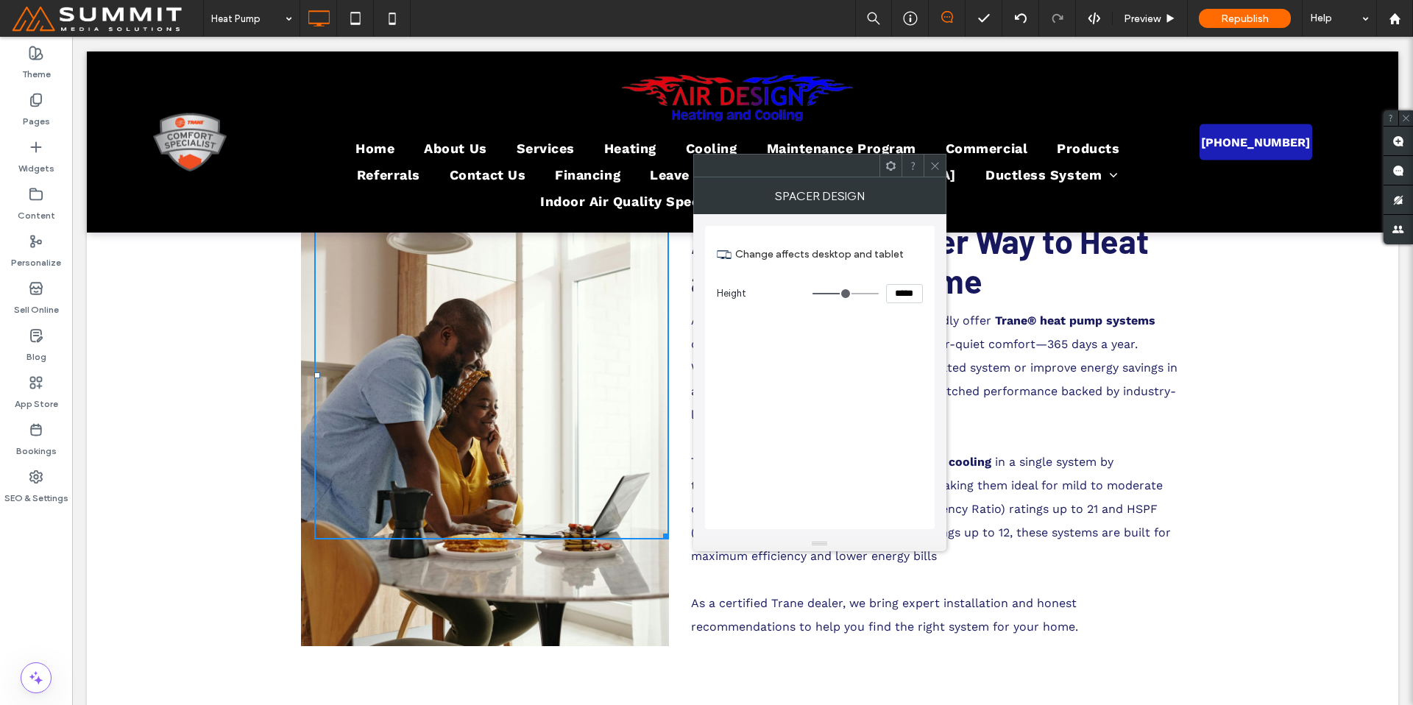
click at [493, 598] on div "Click To Paste" at bounding box center [485, 429] width 368 height 434
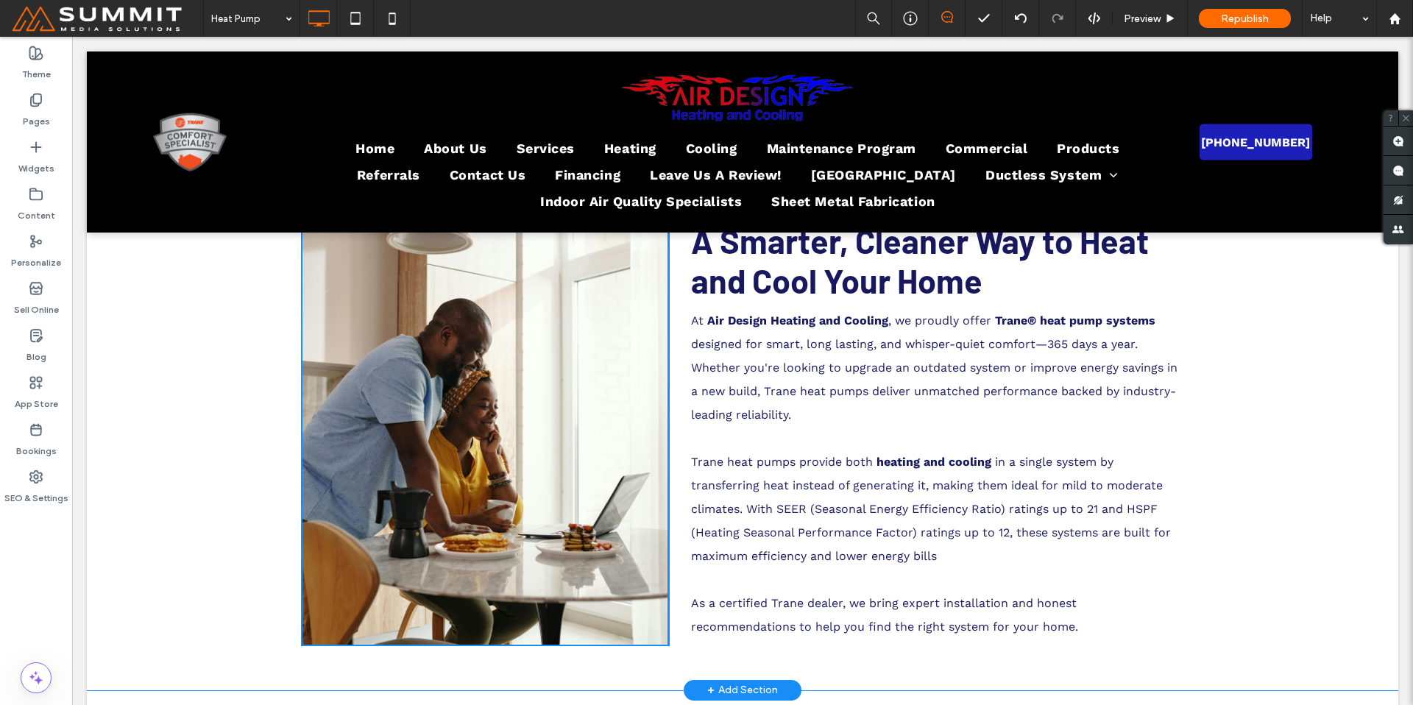
drag, startPoint x: 587, startPoint y: 606, endPoint x: 599, endPoint y: 596, distance: 15.2
click at [587, 605] on div "Click To Paste" at bounding box center [485, 429] width 368 height 434
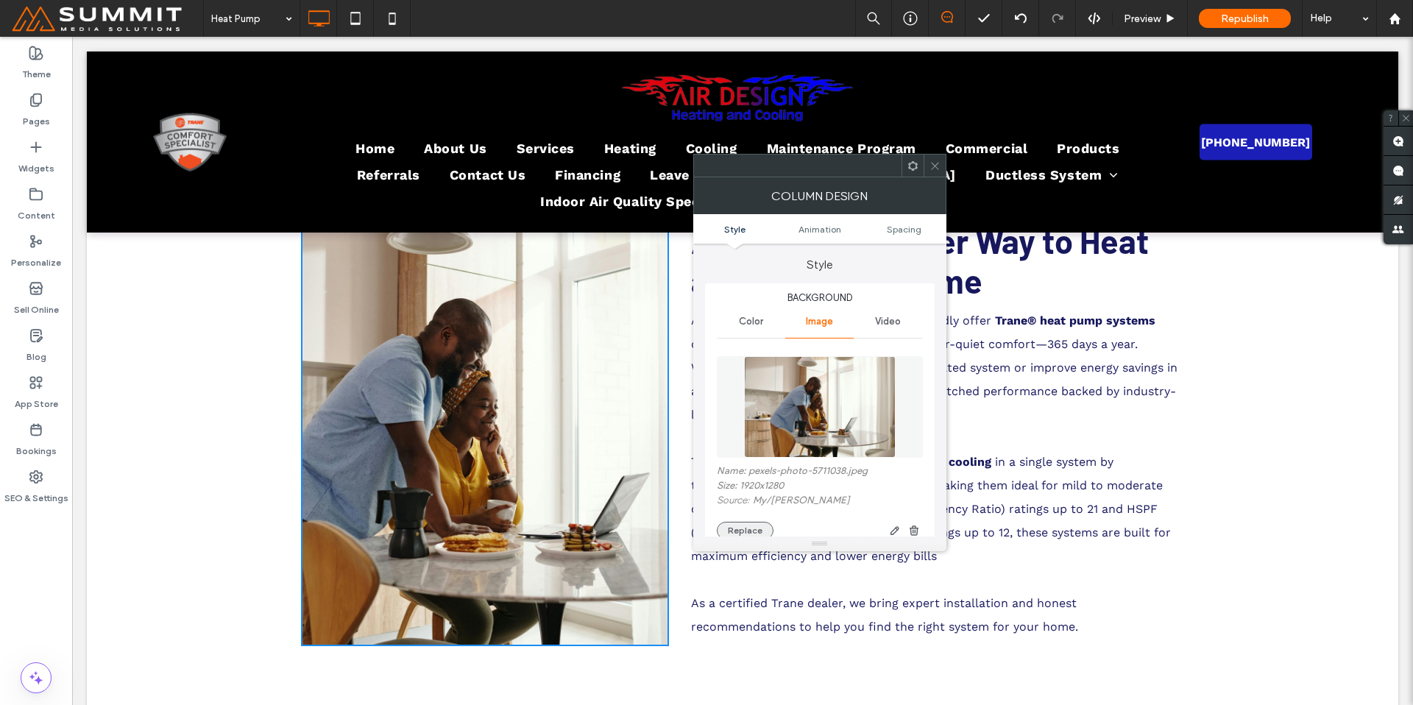
click at [748, 528] on button "Replace" at bounding box center [745, 531] width 57 height 18
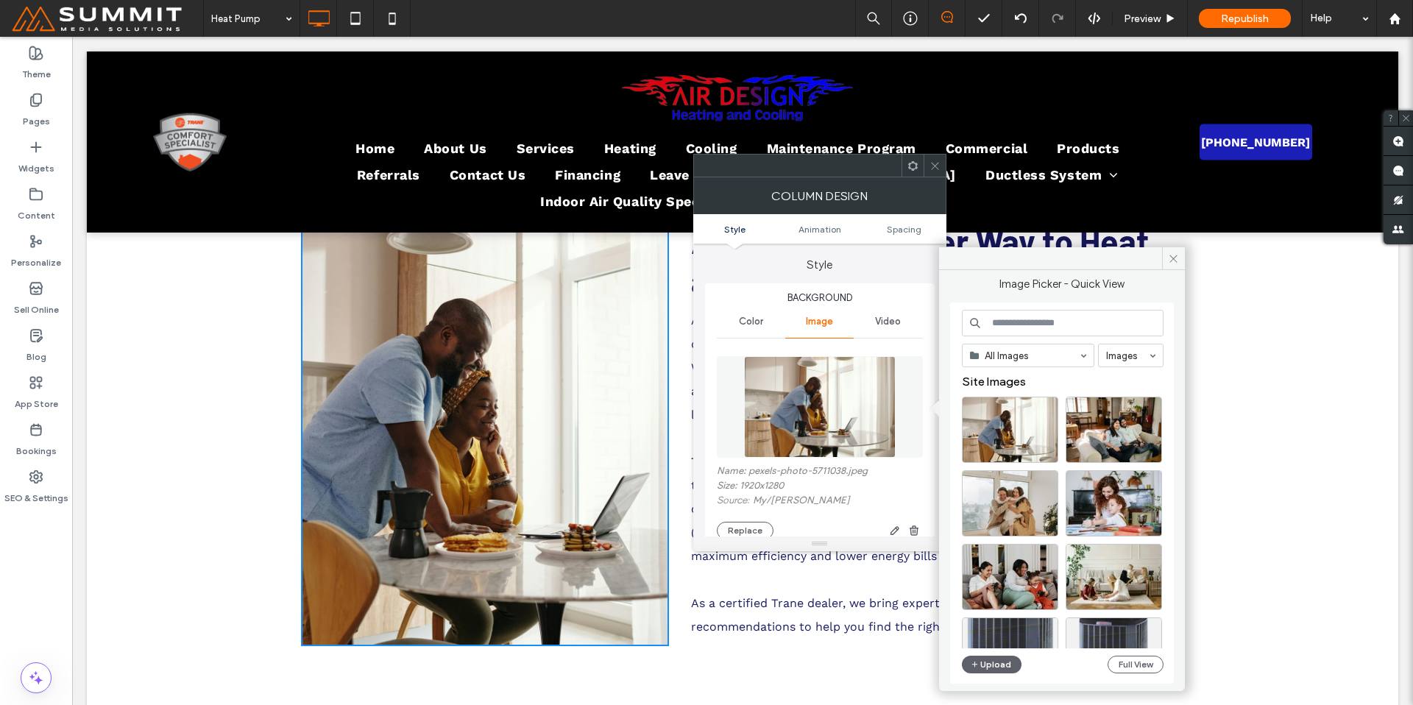
click at [1048, 332] on input at bounding box center [1063, 323] width 202 height 26
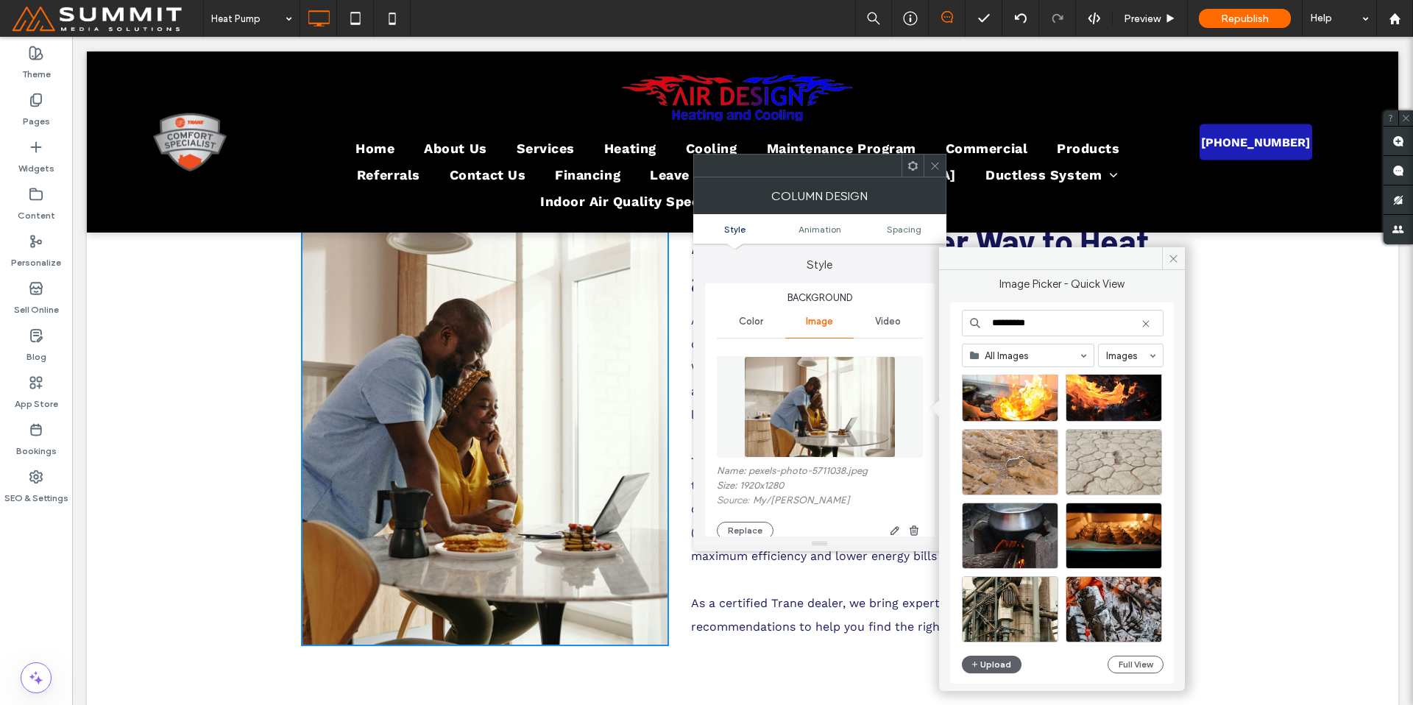
scroll to position [631, 0]
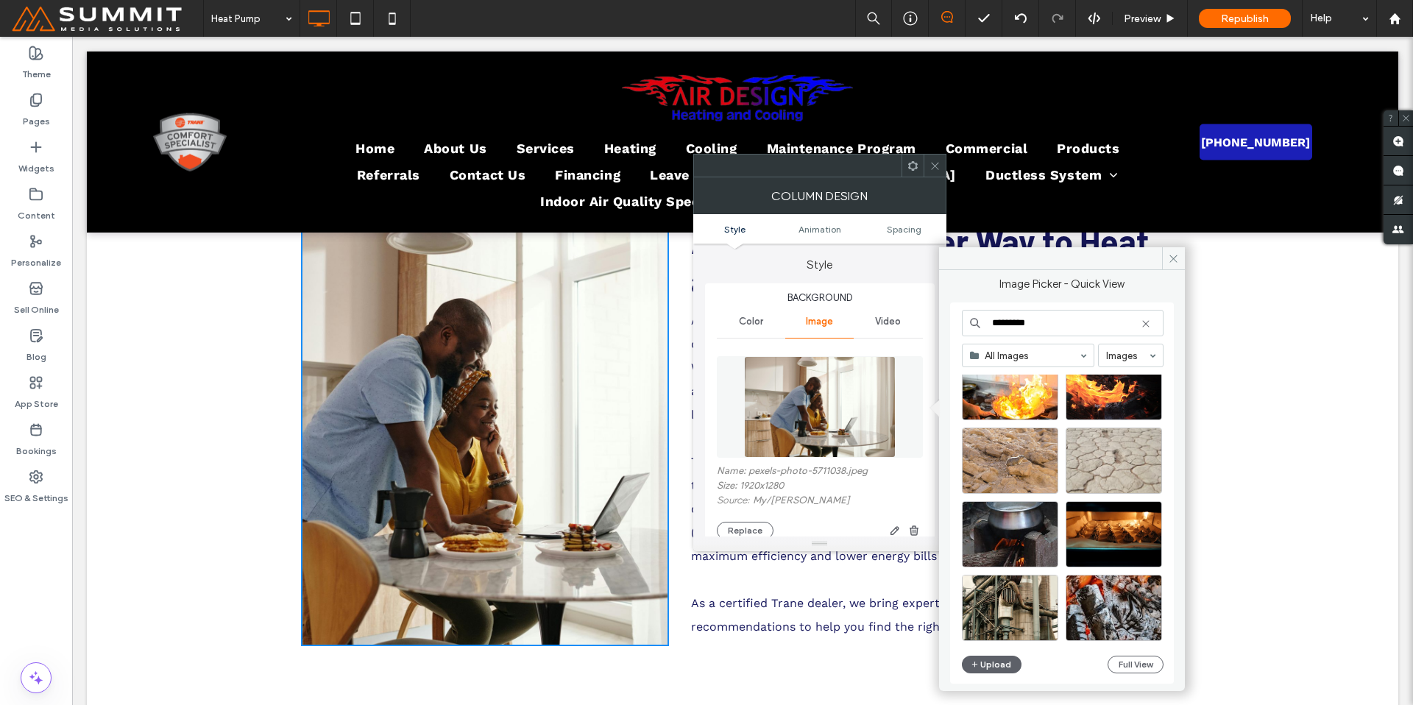
drag, startPoint x: 1008, startPoint y: 312, endPoint x: 988, endPoint y: 313, distance: 20.6
click at [988, 313] on input "*********" at bounding box center [1063, 323] width 202 height 26
type input "**********"
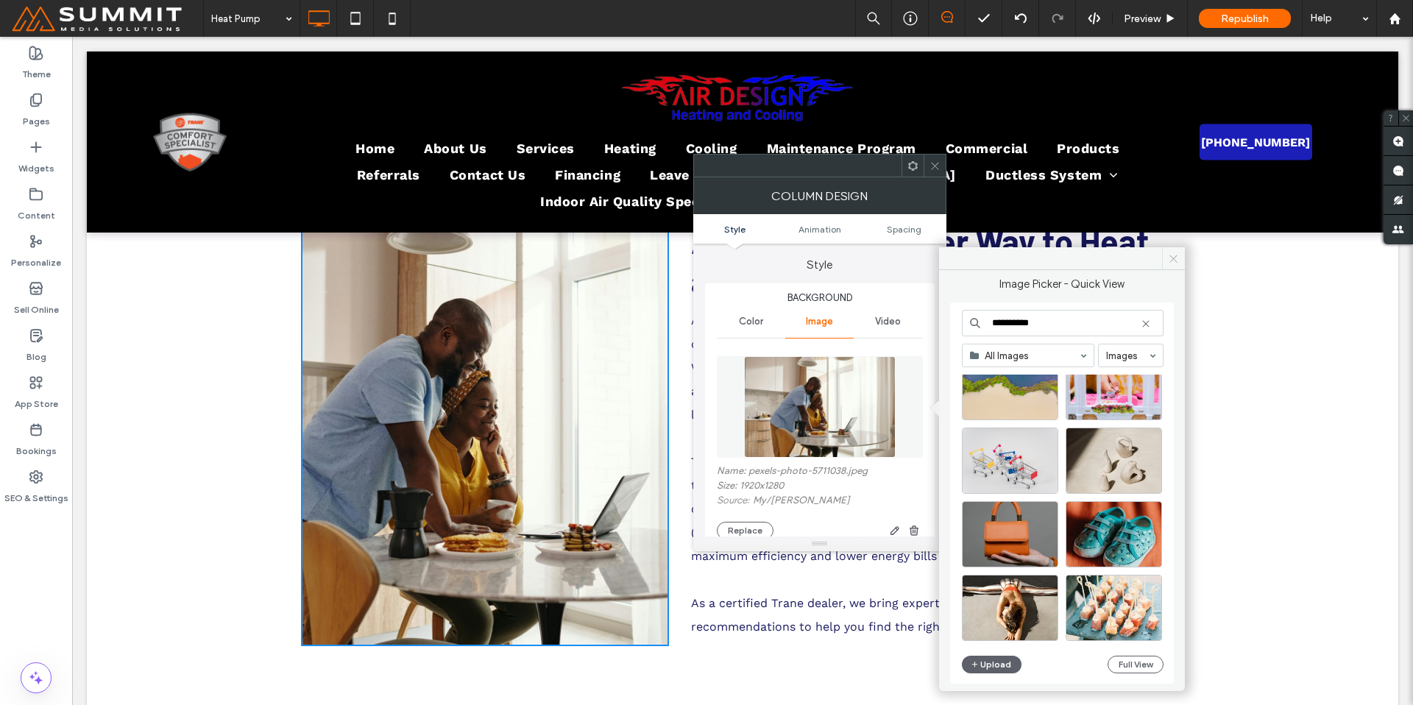
click at [1160, 264] on span at bounding box center [1173, 258] width 23 height 22
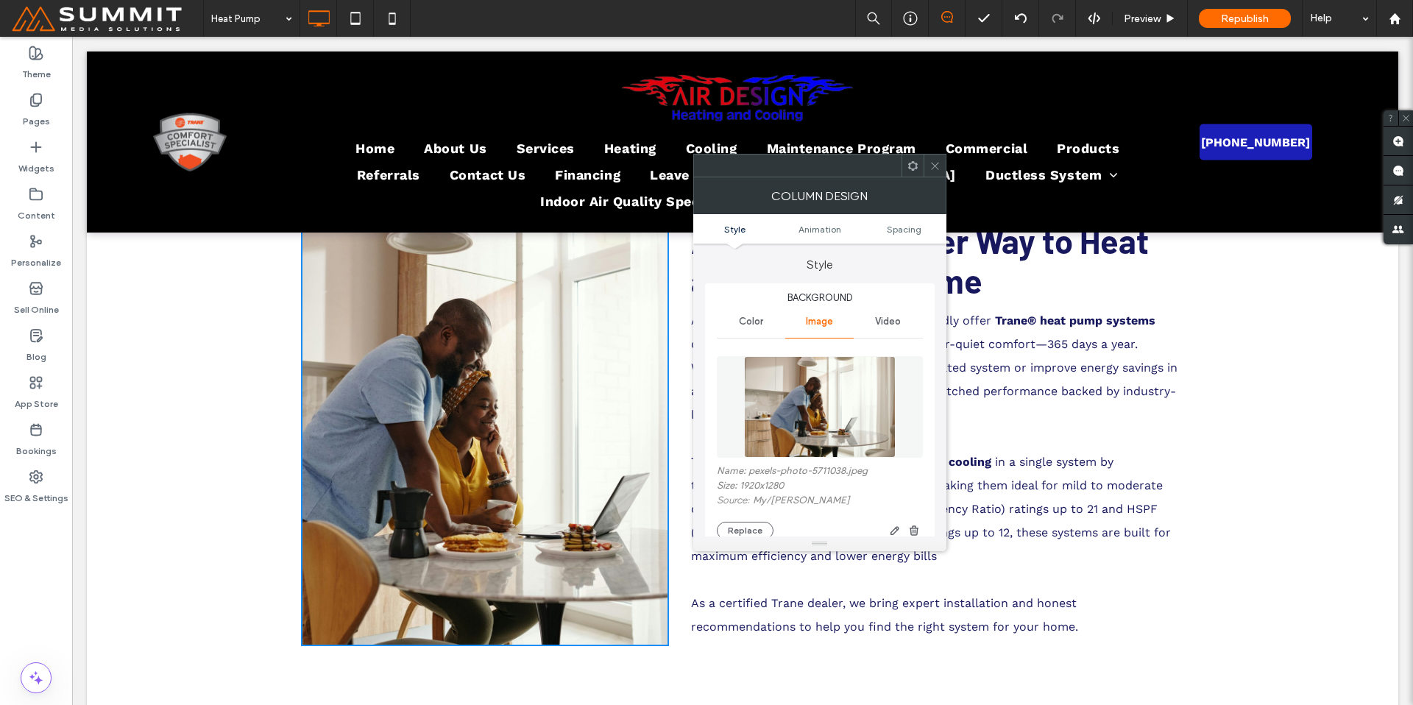
click at [930, 163] on icon at bounding box center [934, 165] width 11 height 11
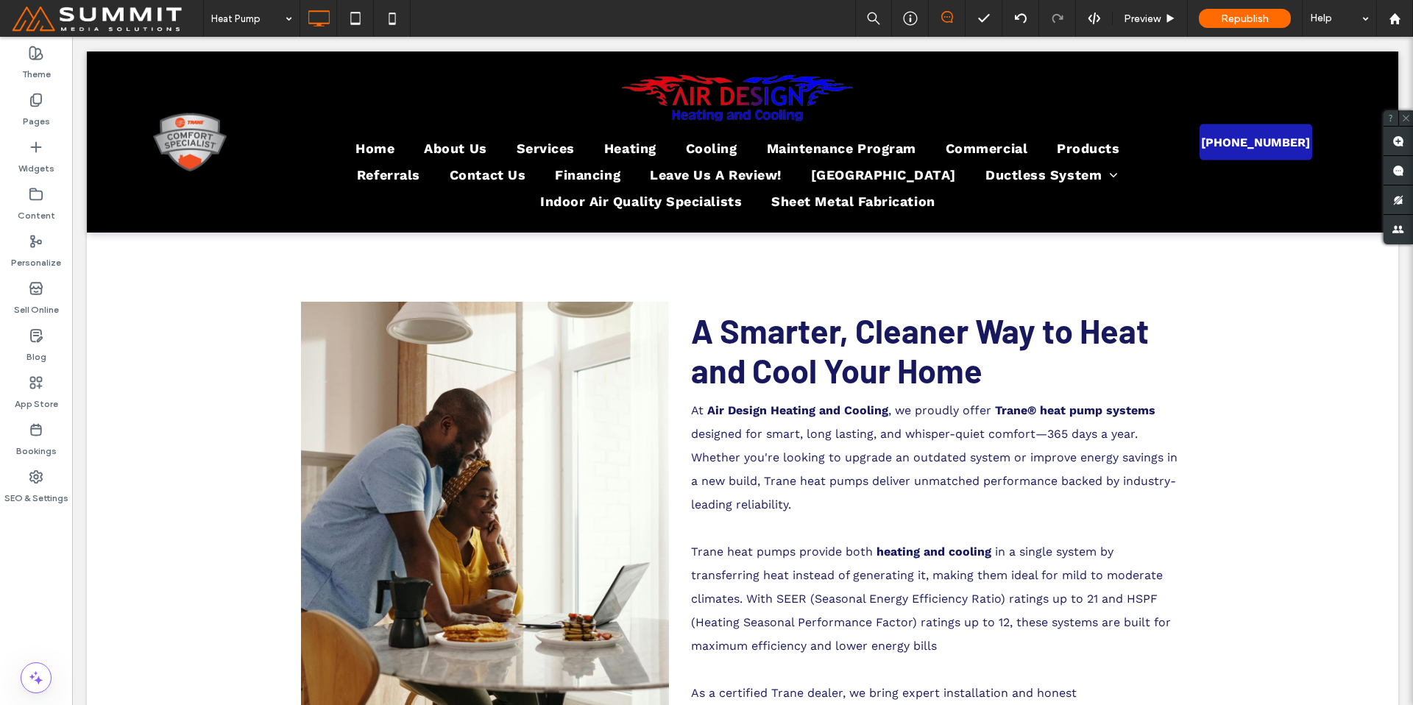
scroll to position [461, 0]
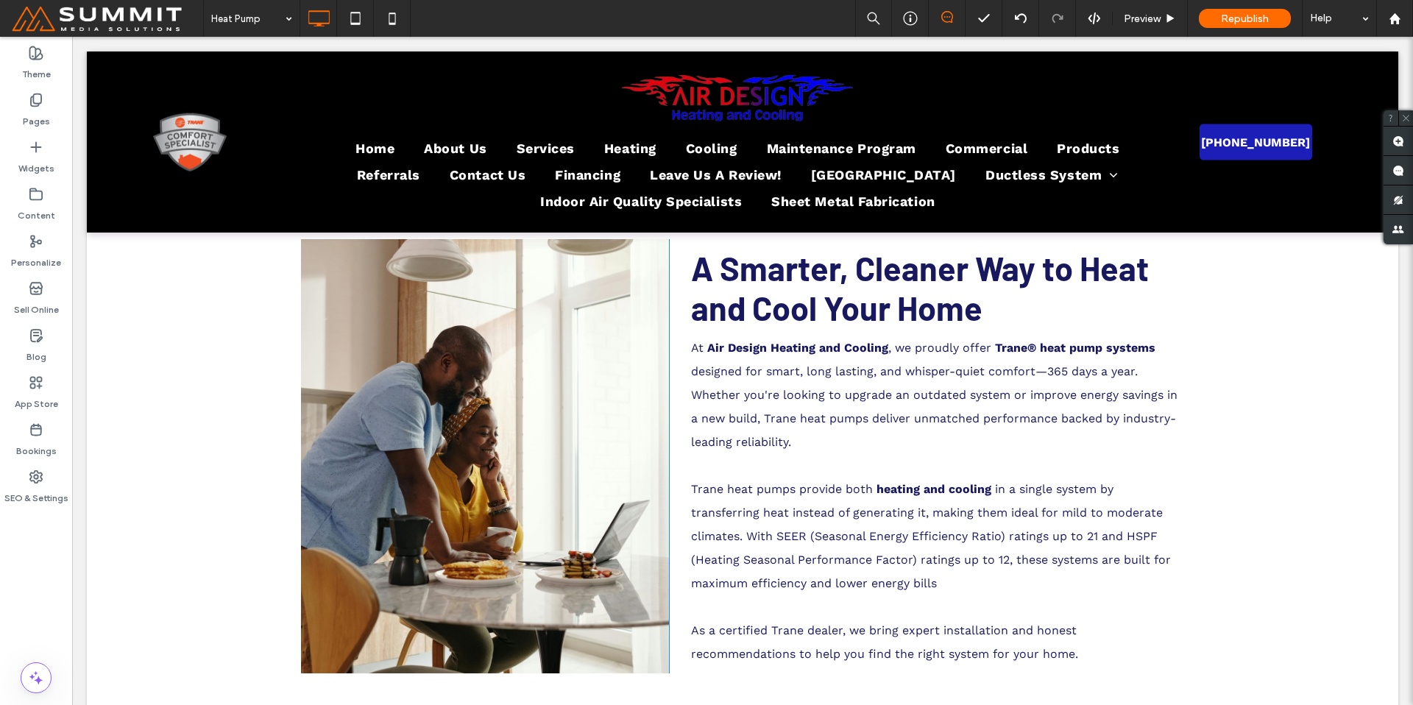
click at [604, 600] on div "Click To Paste" at bounding box center [485, 456] width 368 height 434
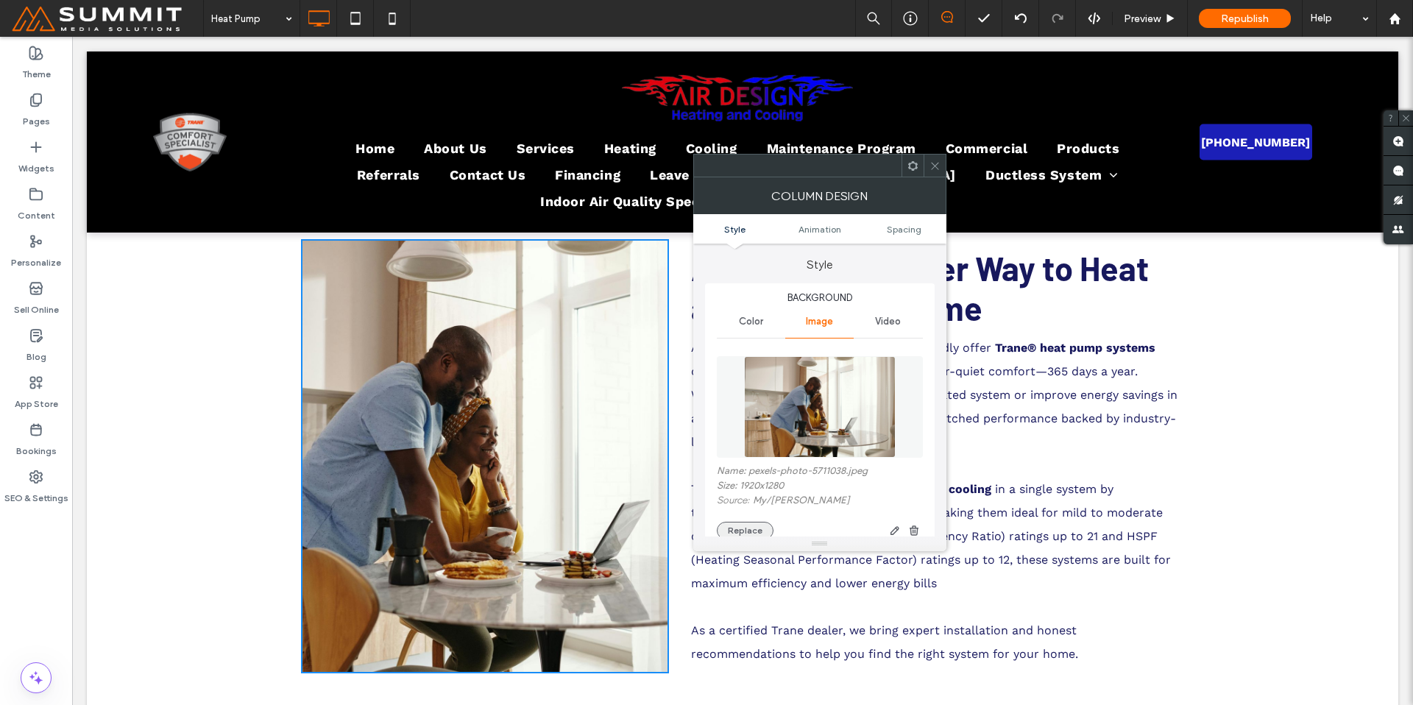
click at [747, 522] on button "Replace" at bounding box center [745, 531] width 57 height 18
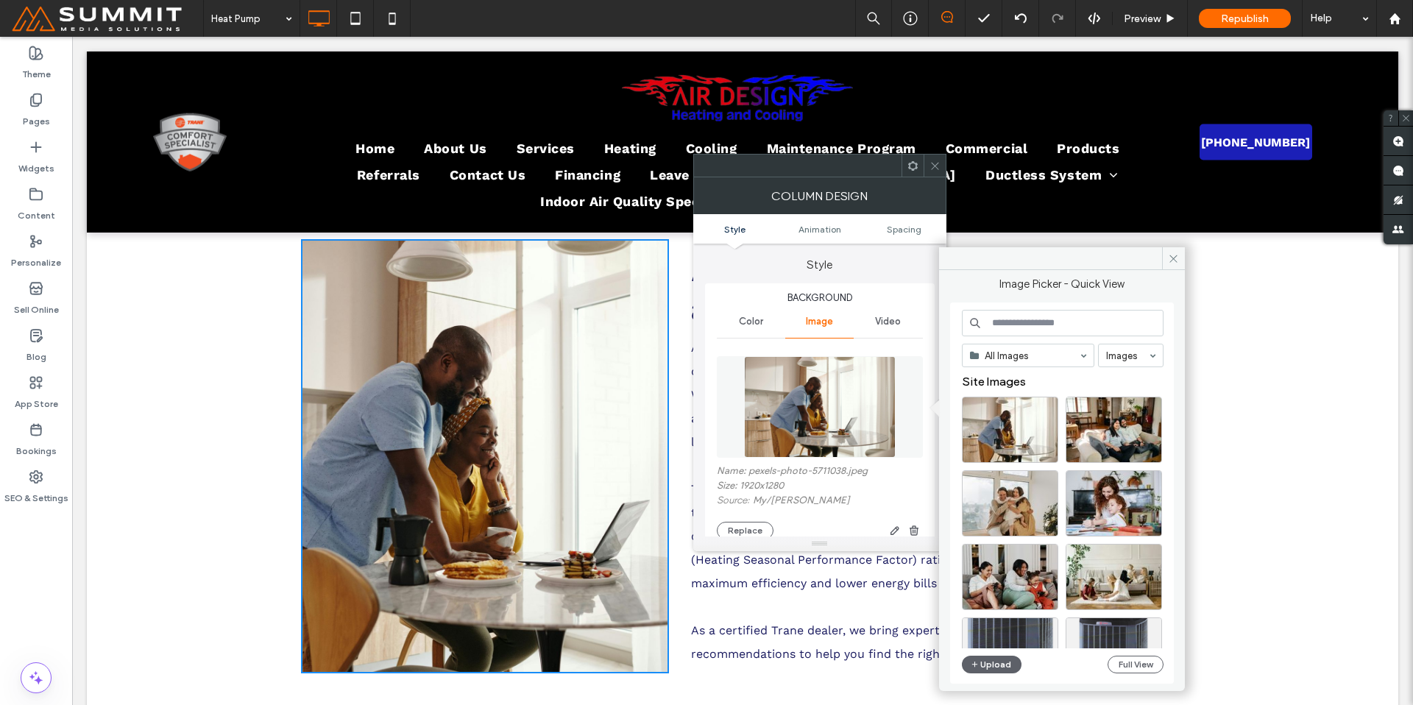
click at [1052, 332] on input at bounding box center [1063, 323] width 202 height 26
type input "**********"
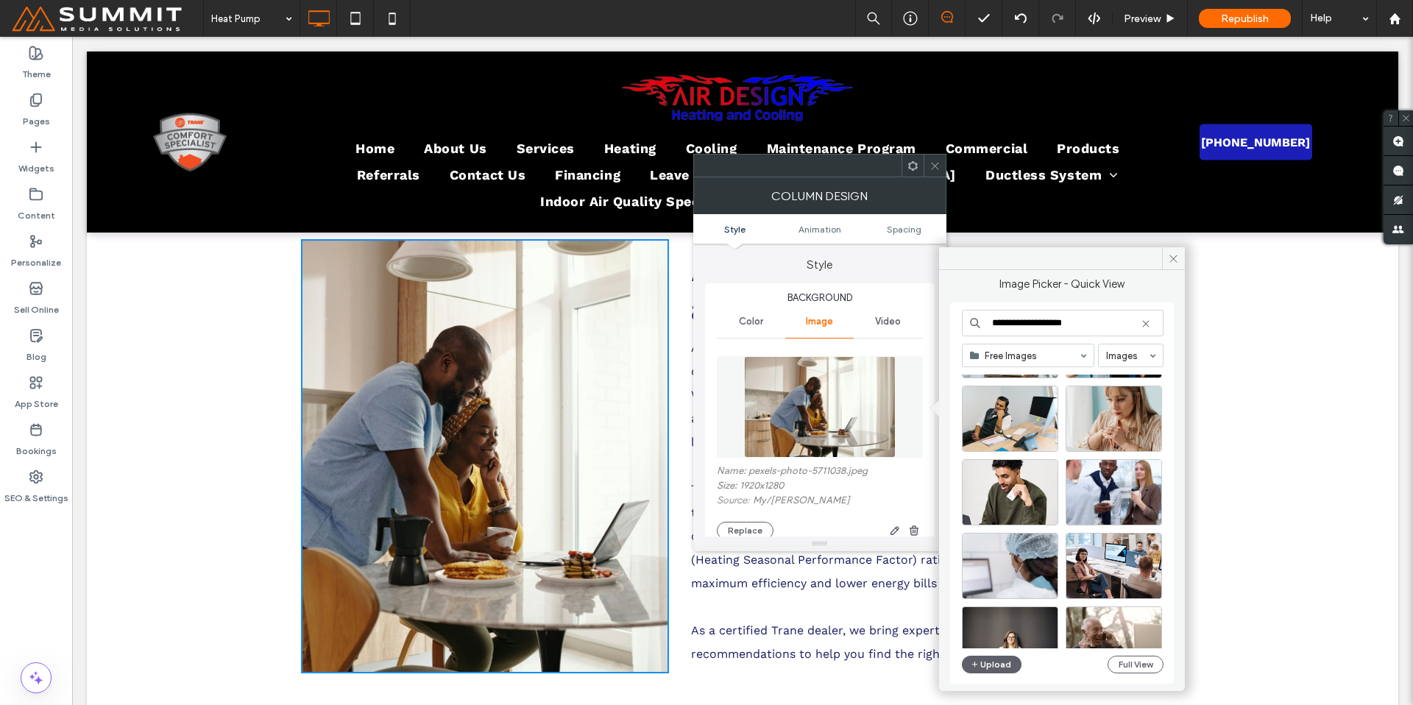
scroll to position [3239, 0]
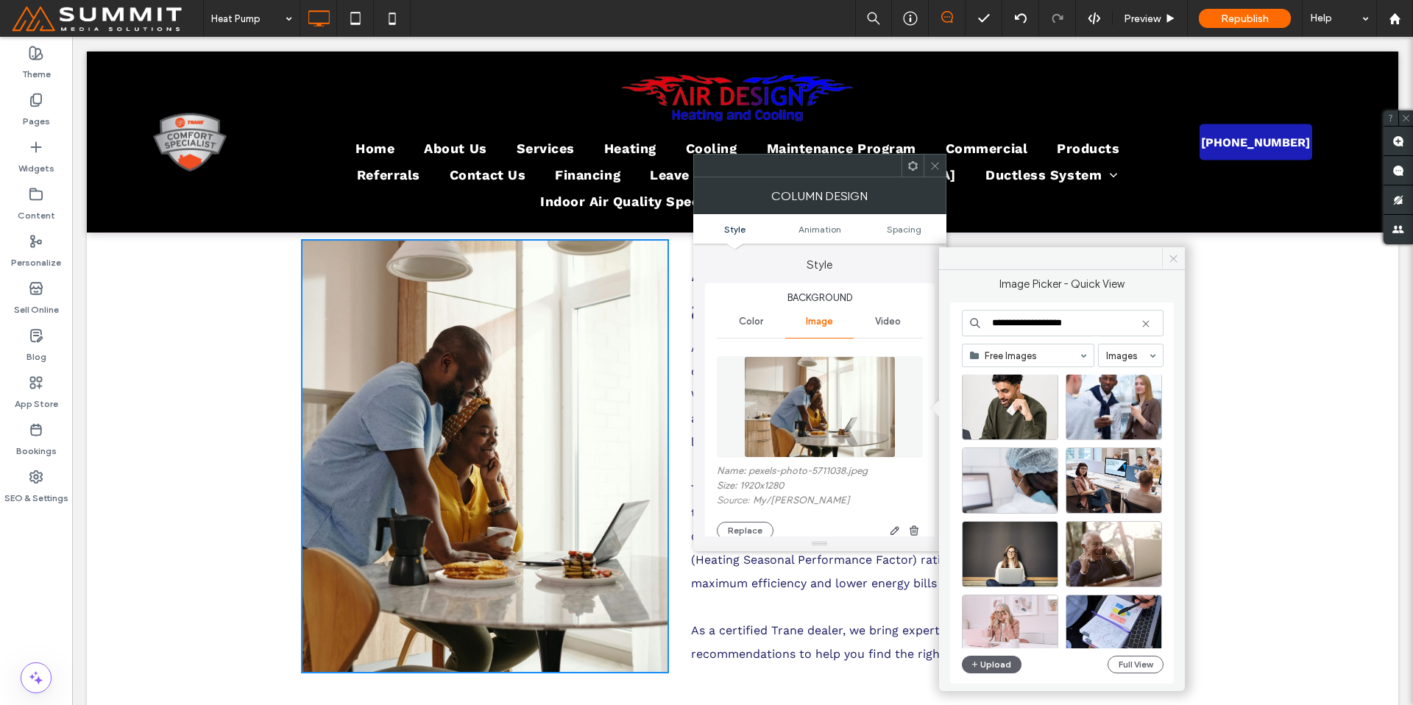
click at [1160, 254] on icon at bounding box center [1173, 258] width 11 height 11
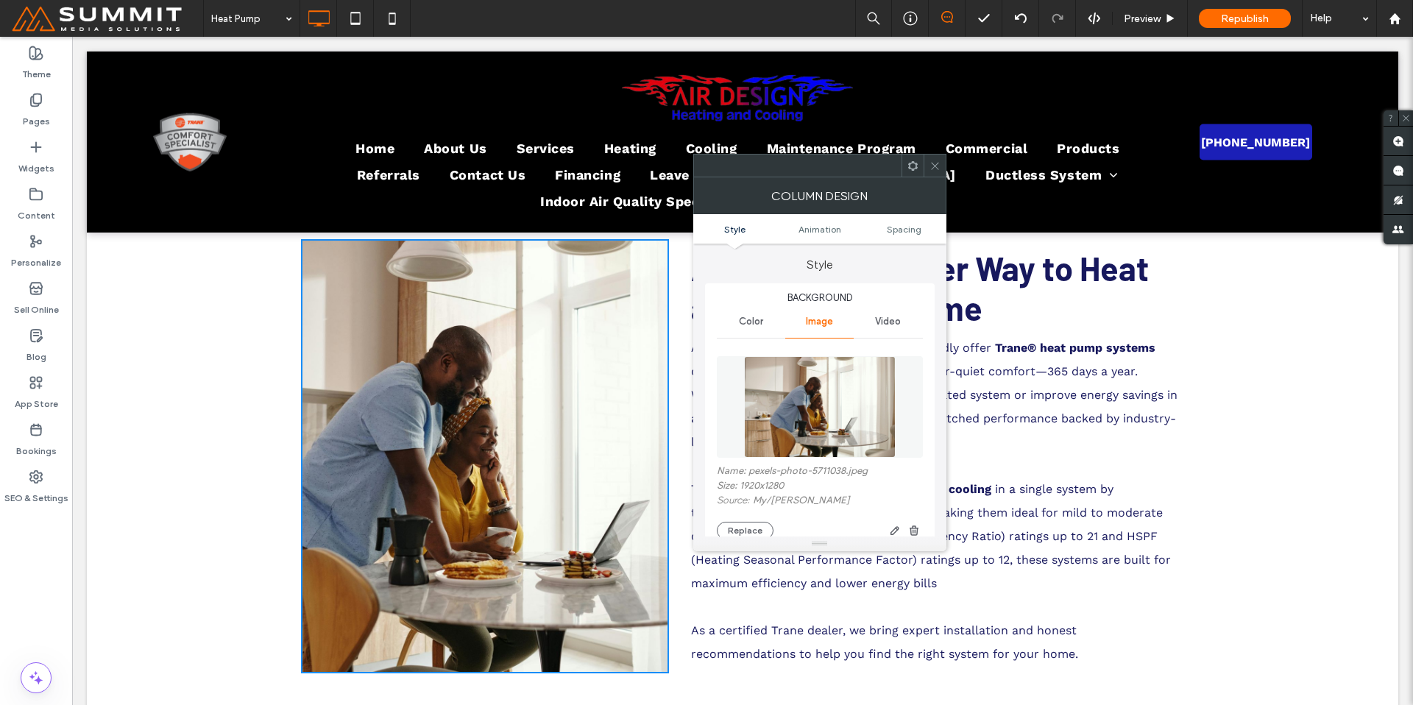
click at [937, 163] on icon at bounding box center [934, 165] width 11 height 11
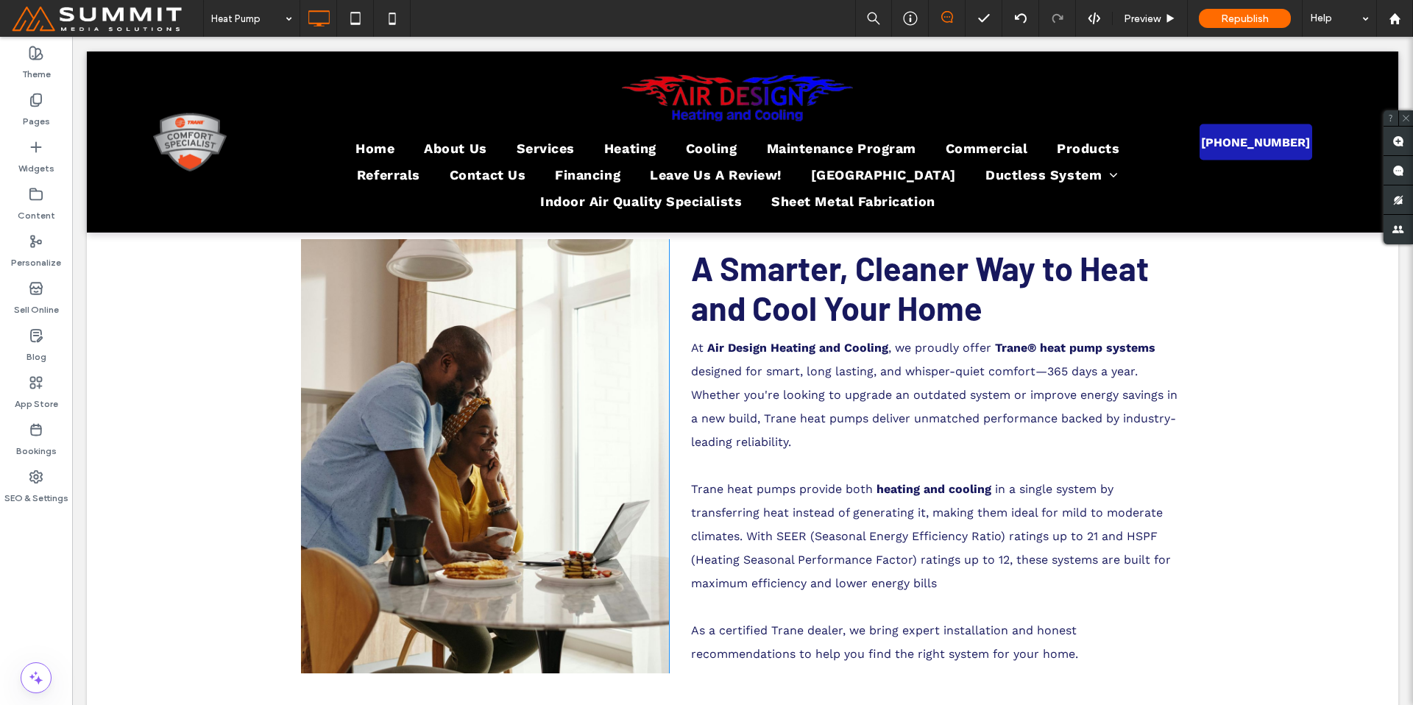
click at [544, 626] on div "Click To Paste" at bounding box center [485, 456] width 368 height 434
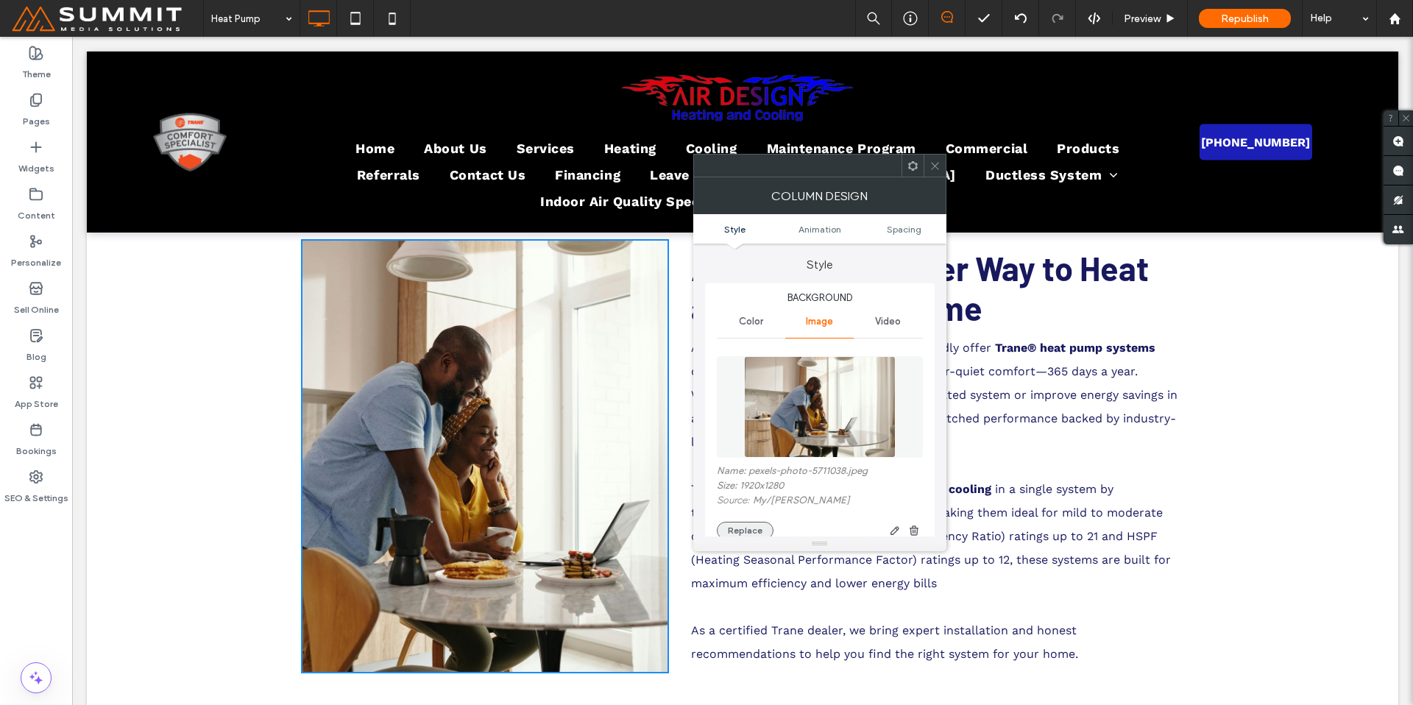
click at [757, 528] on button "Replace" at bounding box center [745, 531] width 57 height 18
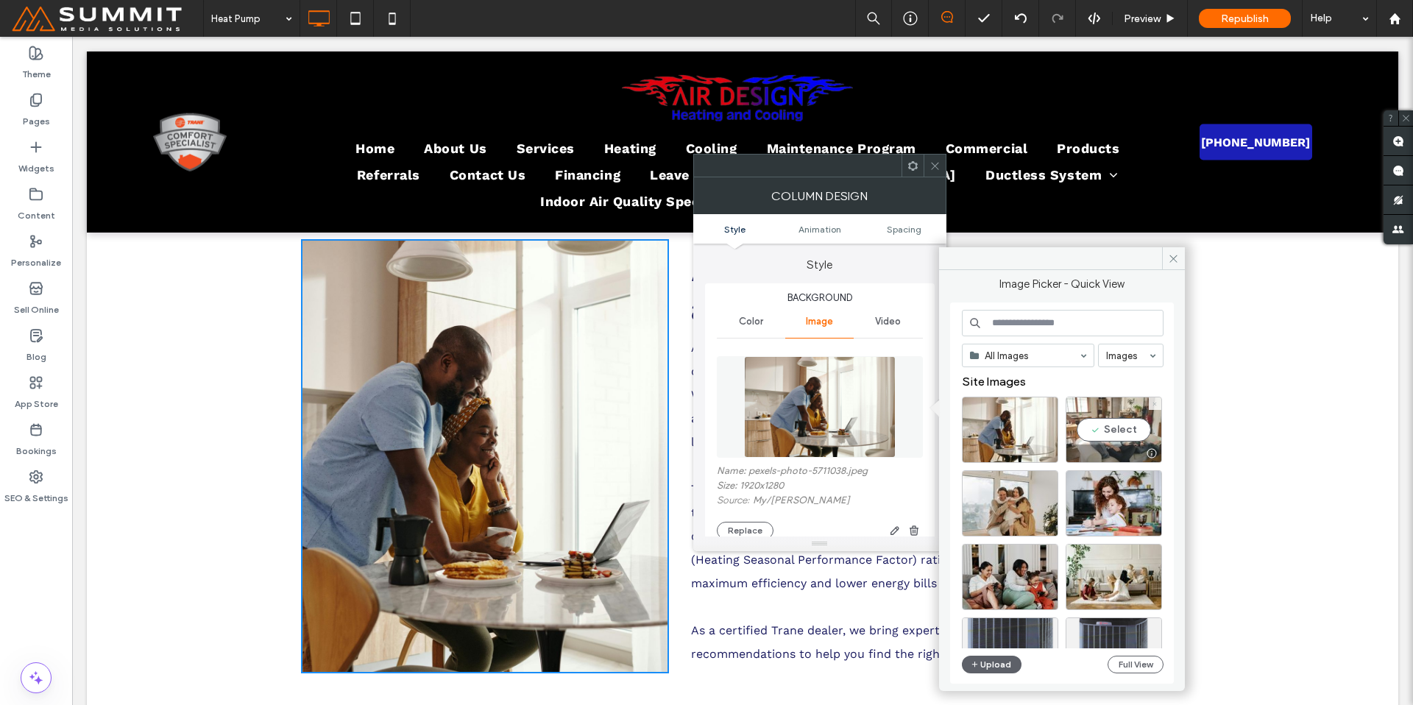
click at [1152, 404] on icon at bounding box center [1155, 404] width 6 height 6
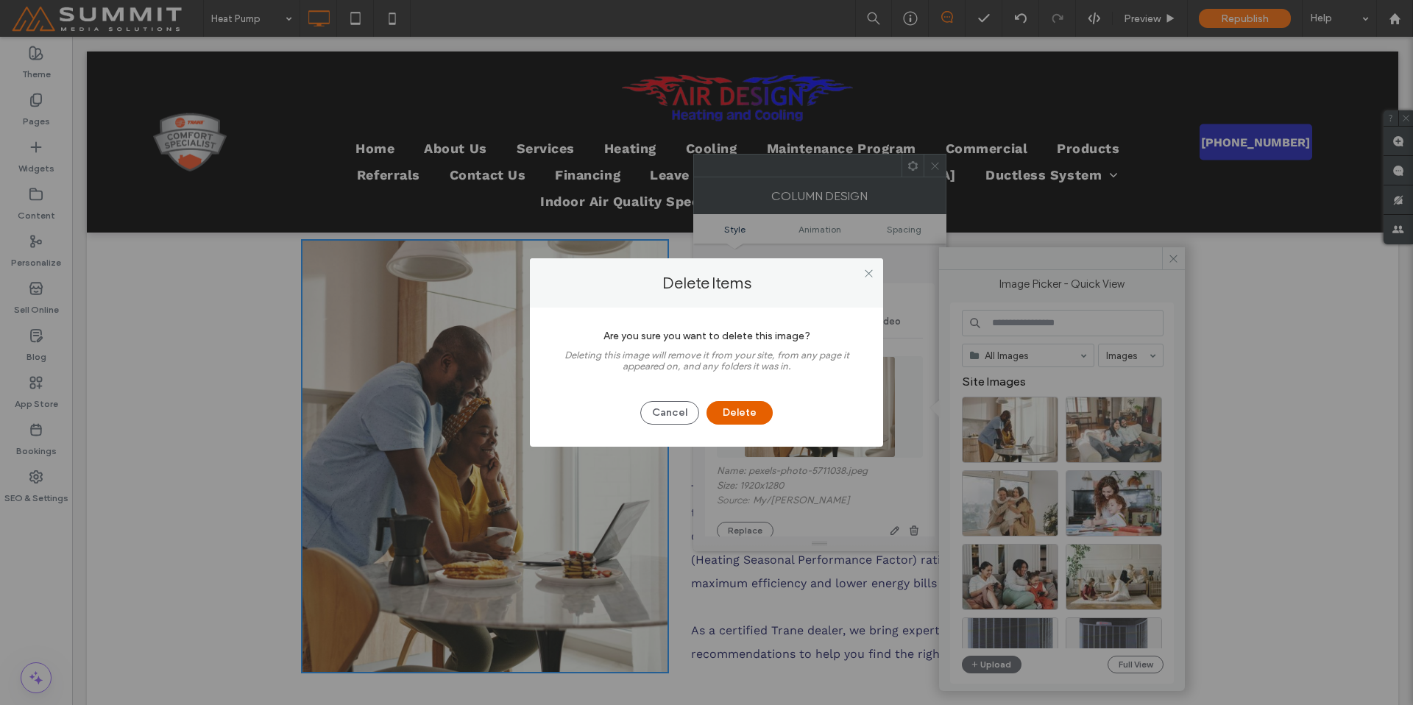
click at [739, 414] on button "Delete" at bounding box center [740, 413] width 66 height 24
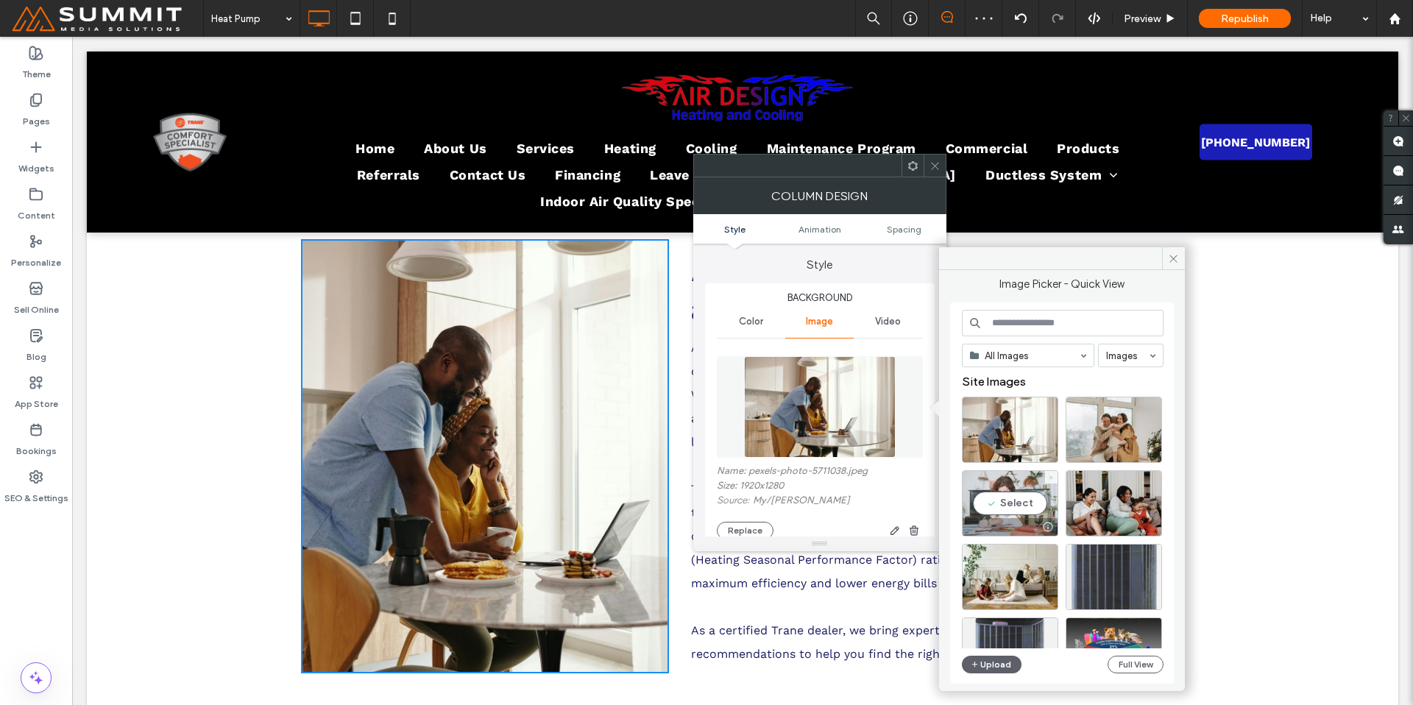
click at [1050, 476] on icon at bounding box center [1051, 478] width 6 height 6
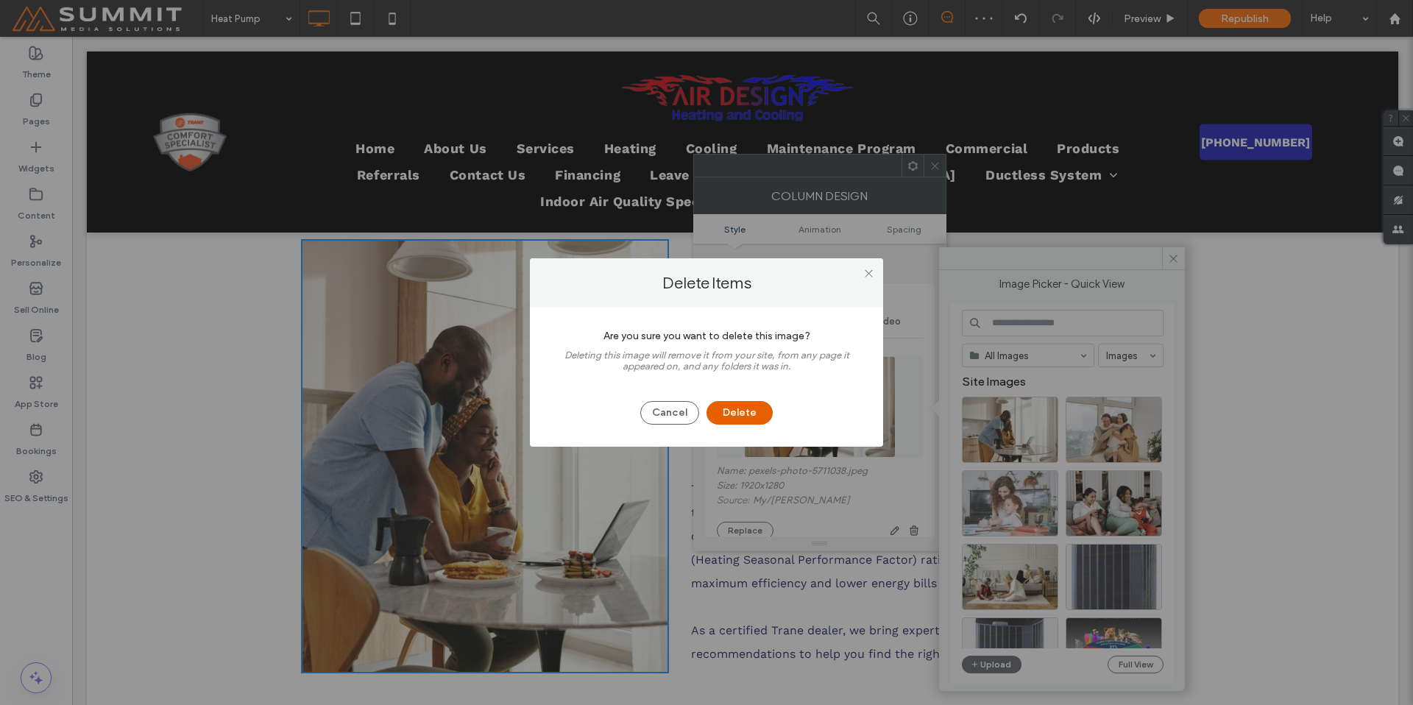
click at [767, 414] on button "Delete" at bounding box center [740, 413] width 66 height 24
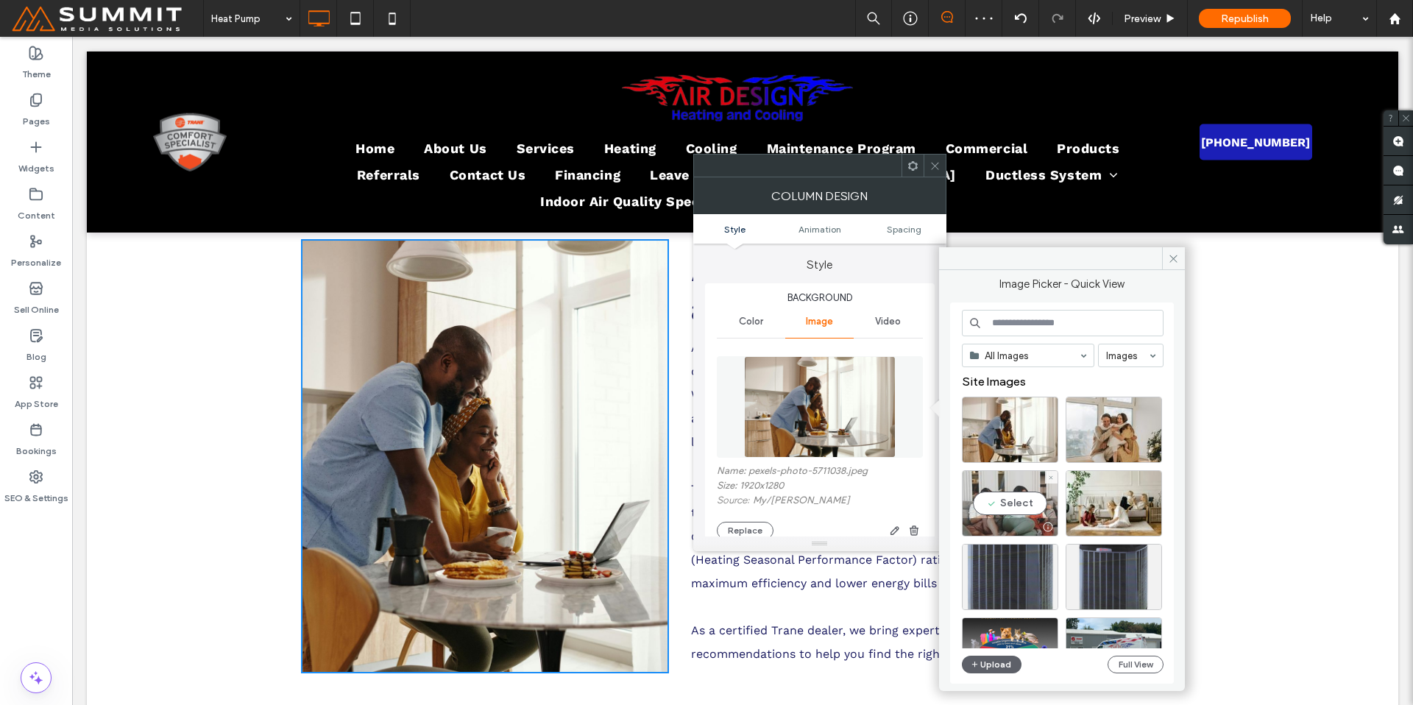
click at [1055, 473] on div at bounding box center [1051, 477] width 13 height 13
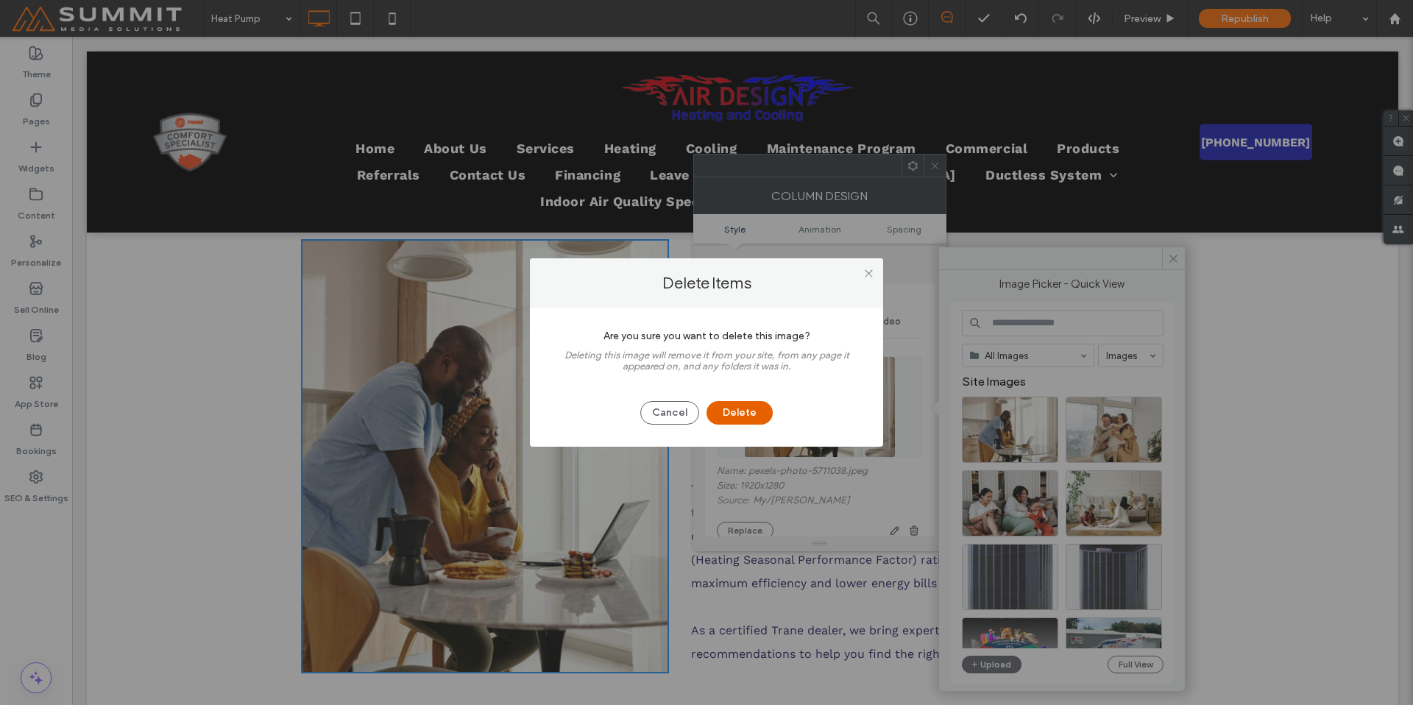
click at [740, 409] on button "Delete" at bounding box center [740, 413] width 66 height 24
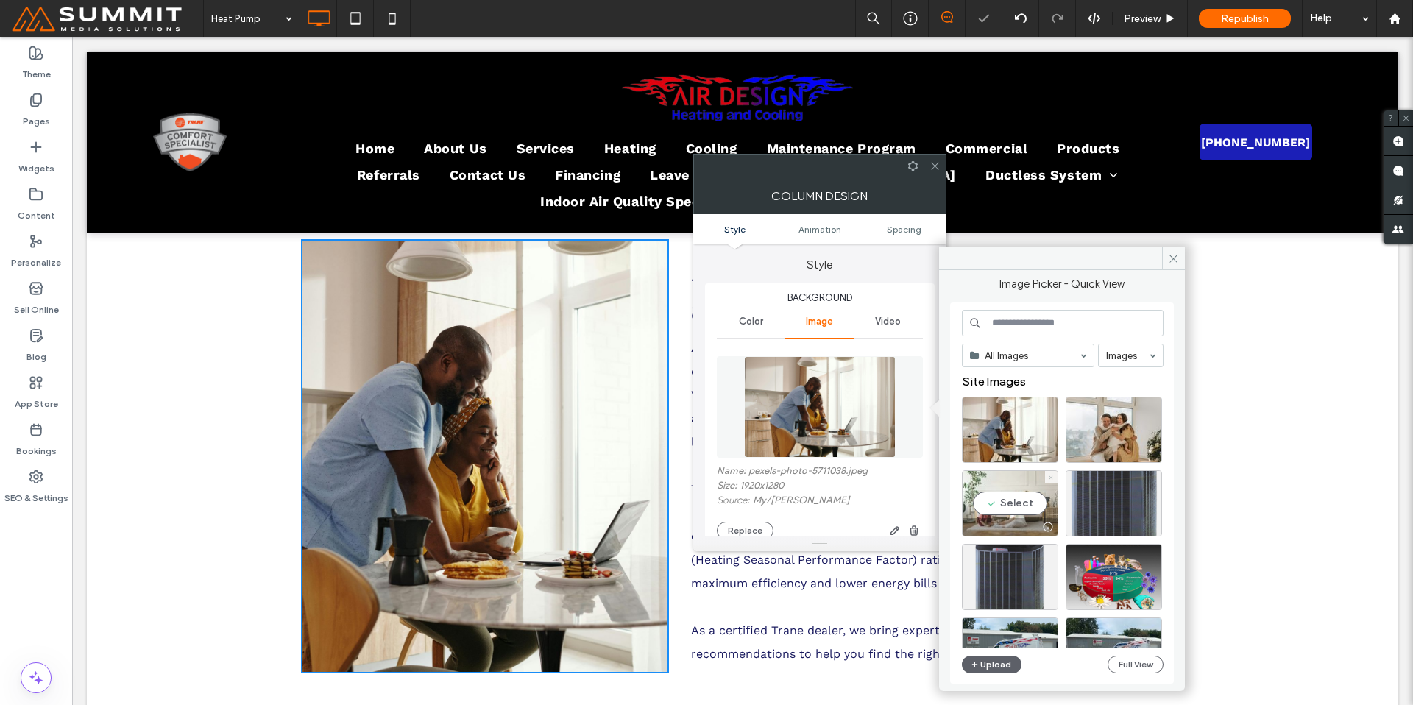
click at [1048, 477] on icon at bounding box center [1051, 478] width 6 height 6
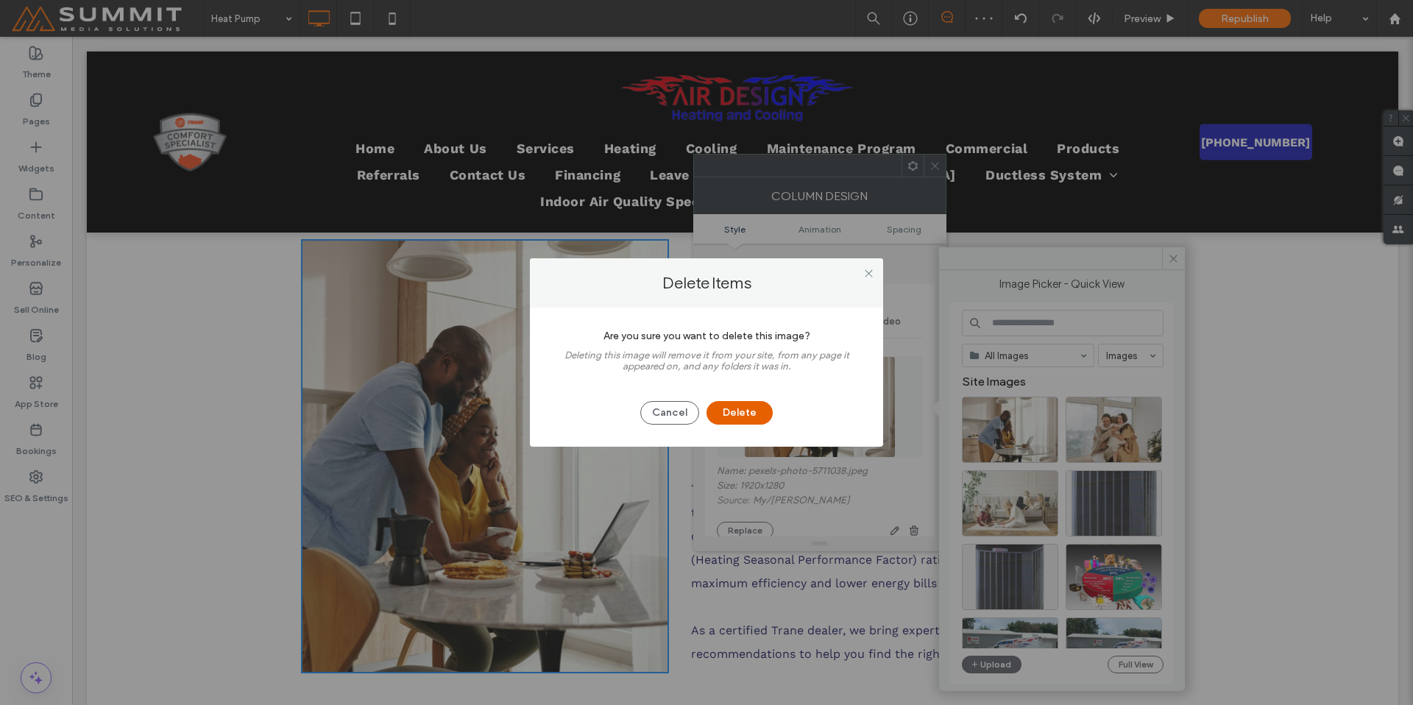
click at [735, 410] on button "Delete" at bounding box center [740, 413] width 66 height 24
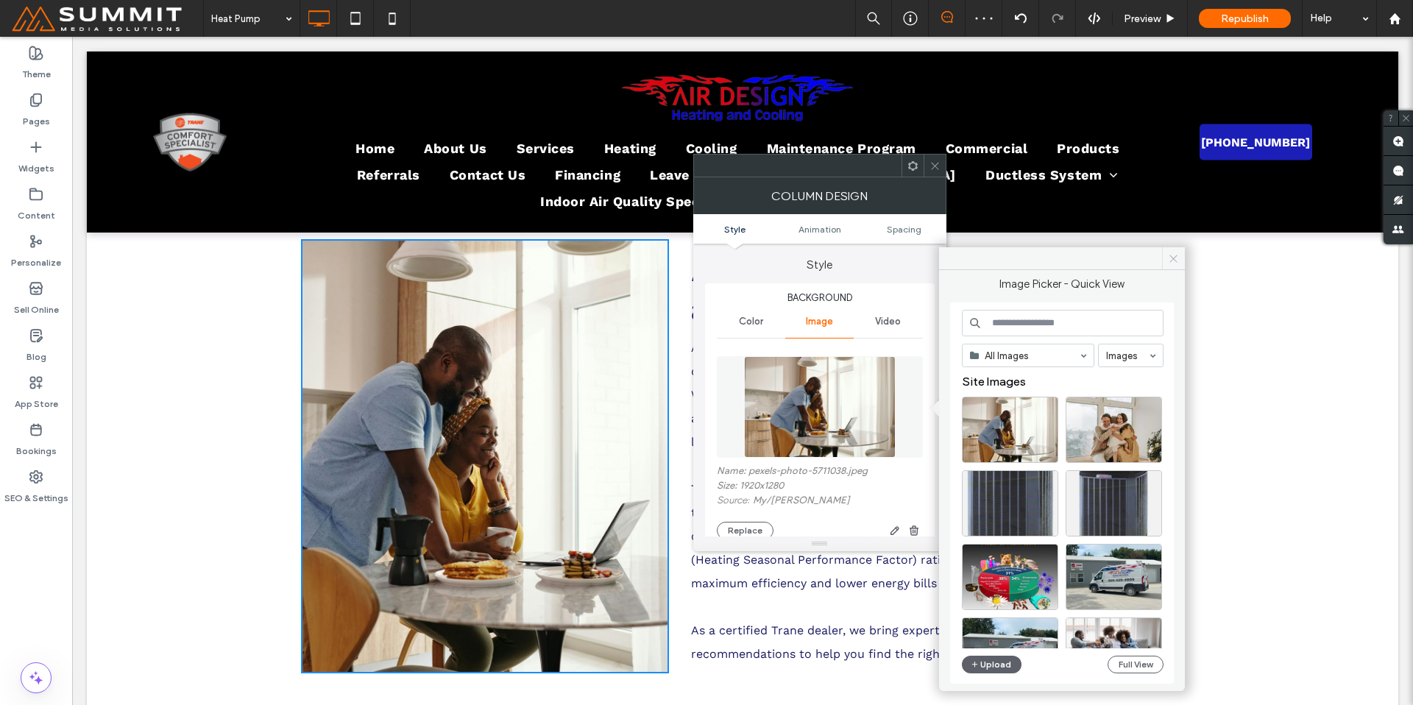
click at [1160, 258] on icon at bounding box center [1173, 258] width 11 height 11
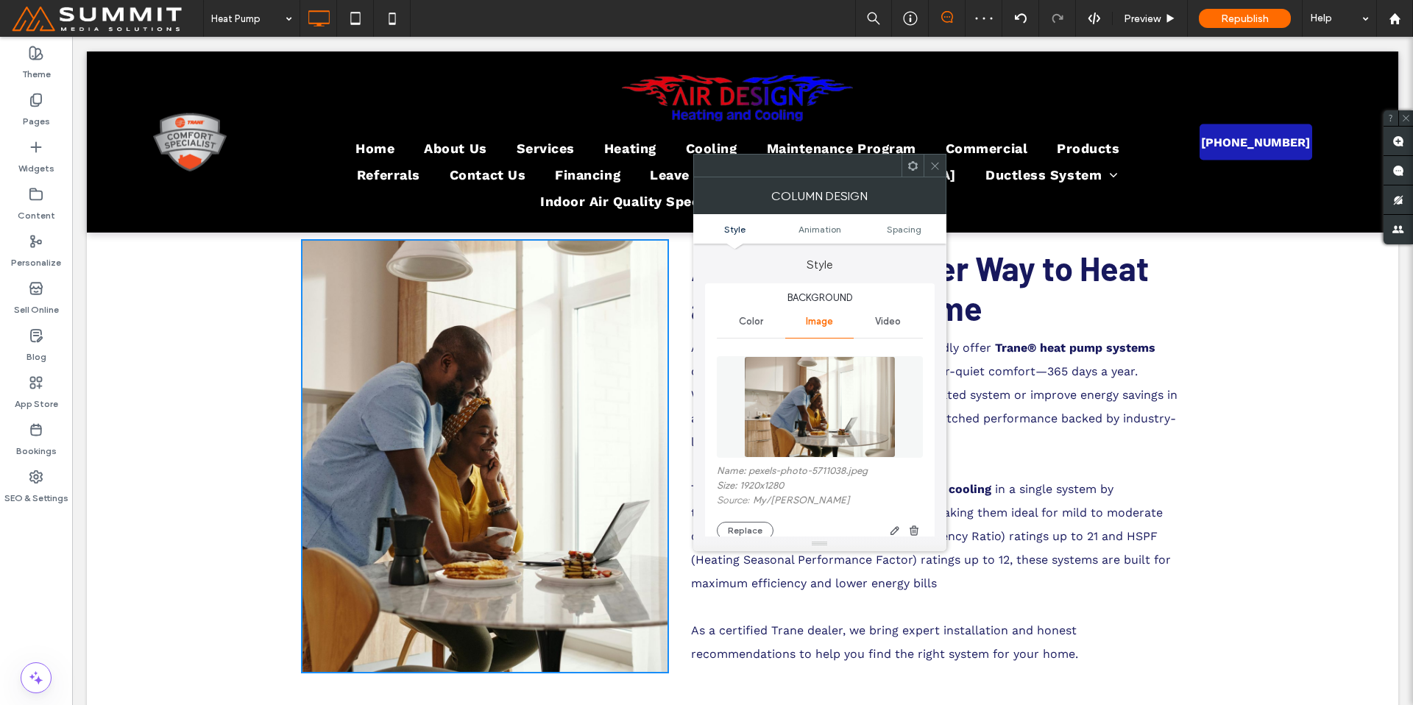
drag, startPoint x: 935, startPoint y: 166, endPoint x: 964, endPoint y: 193, distance: 39.6
click at [935, 166] on icon at bounding box center [934, 165] width 11 height 11
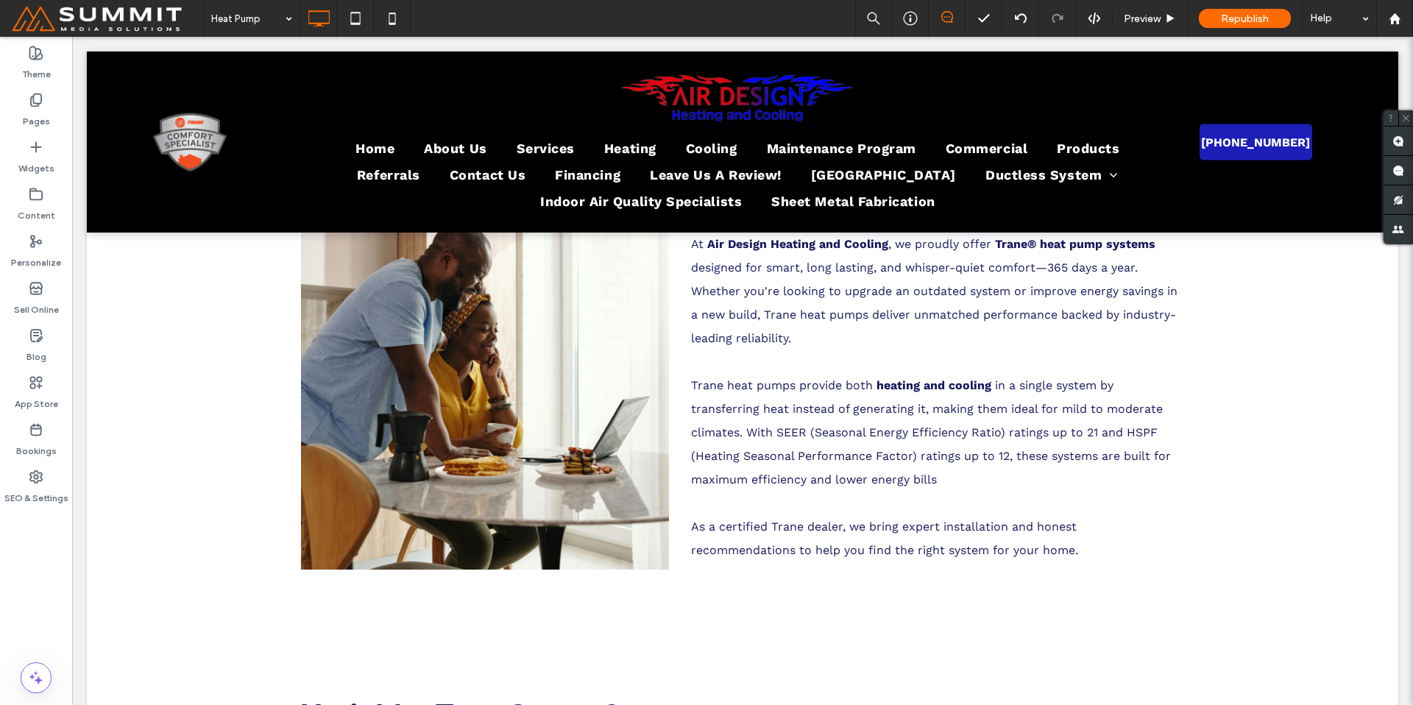
scroll to position [567, 0]
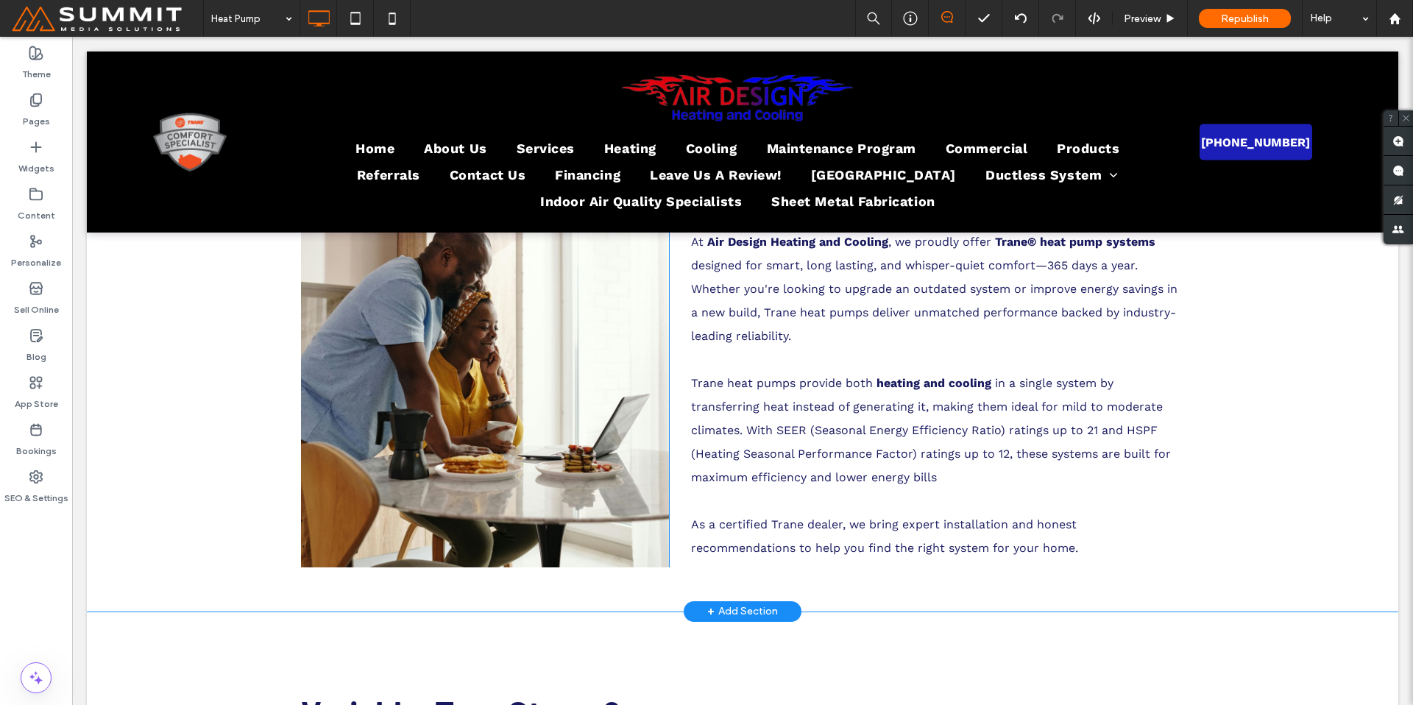
click at [548, 557] on div "Click To Paste" at bounding box center [485, 350] width 368 height 434
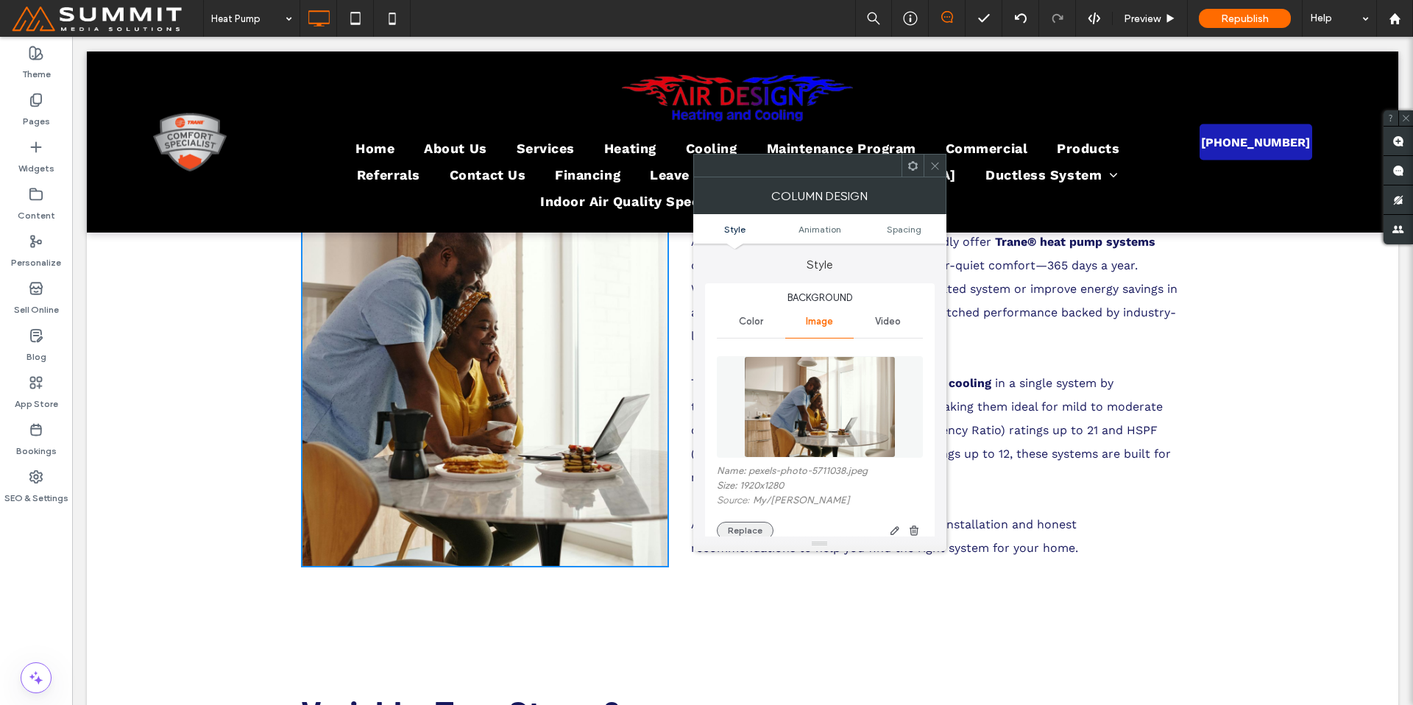
click at [748, 525] on button "Replace" at bounding box center [745, 531] width 57 height 18
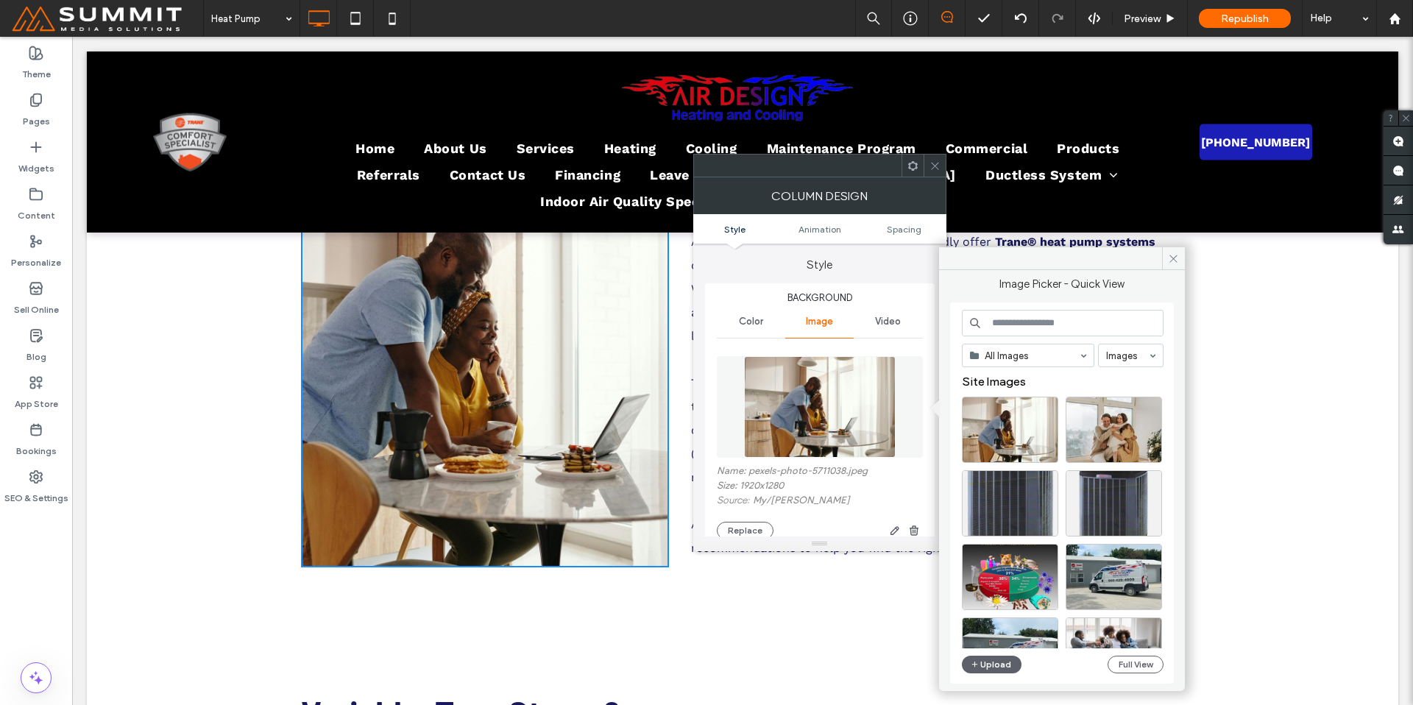
click at [1063, 332] on input at bounding box center [1063, 323] width 202 height 26
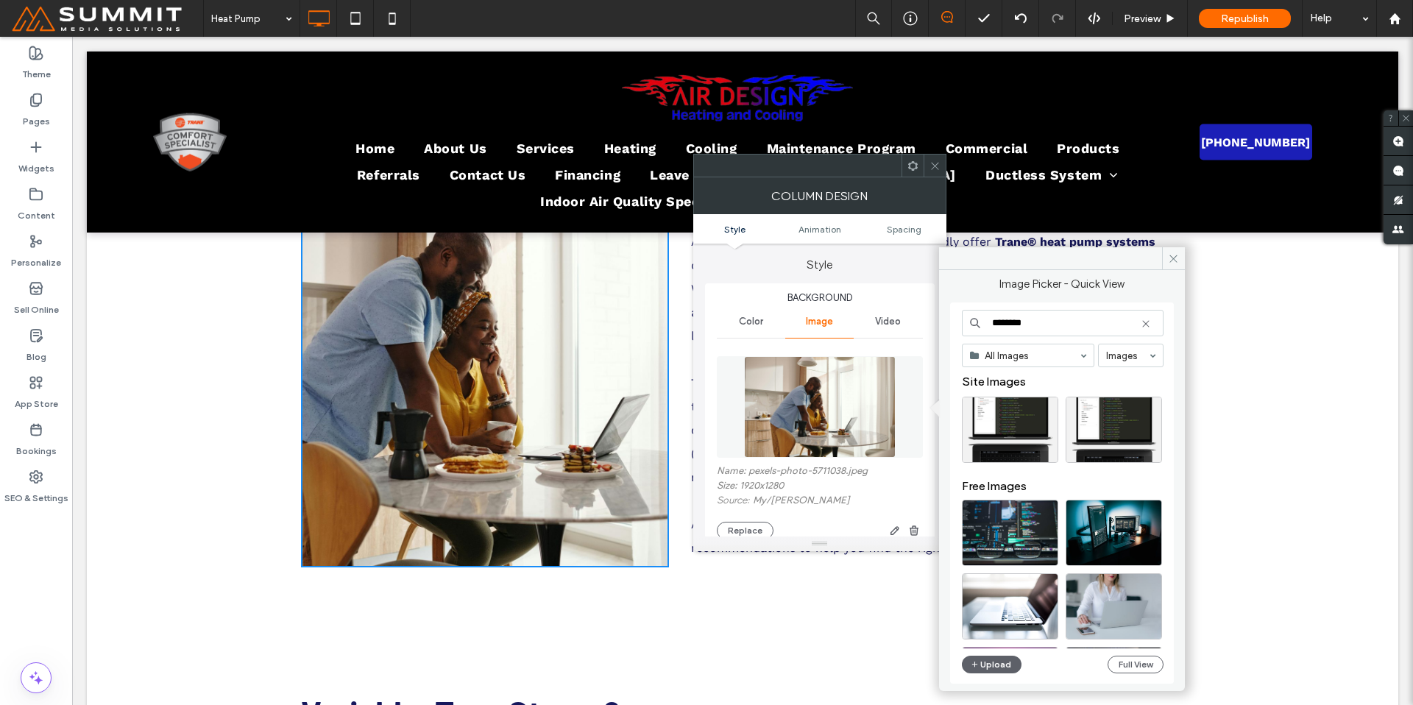
click at [1051, 330] on input "********" at bounding box center [1063, 323] width 202 height 26
drag, startPoint x: 1044, startPoint y: 326, endPoint x: 973, endPoint y: 322, distance: 71.5
click at [973, 322] on div "********" at bounding box center [1063, 323] width 202 height 26
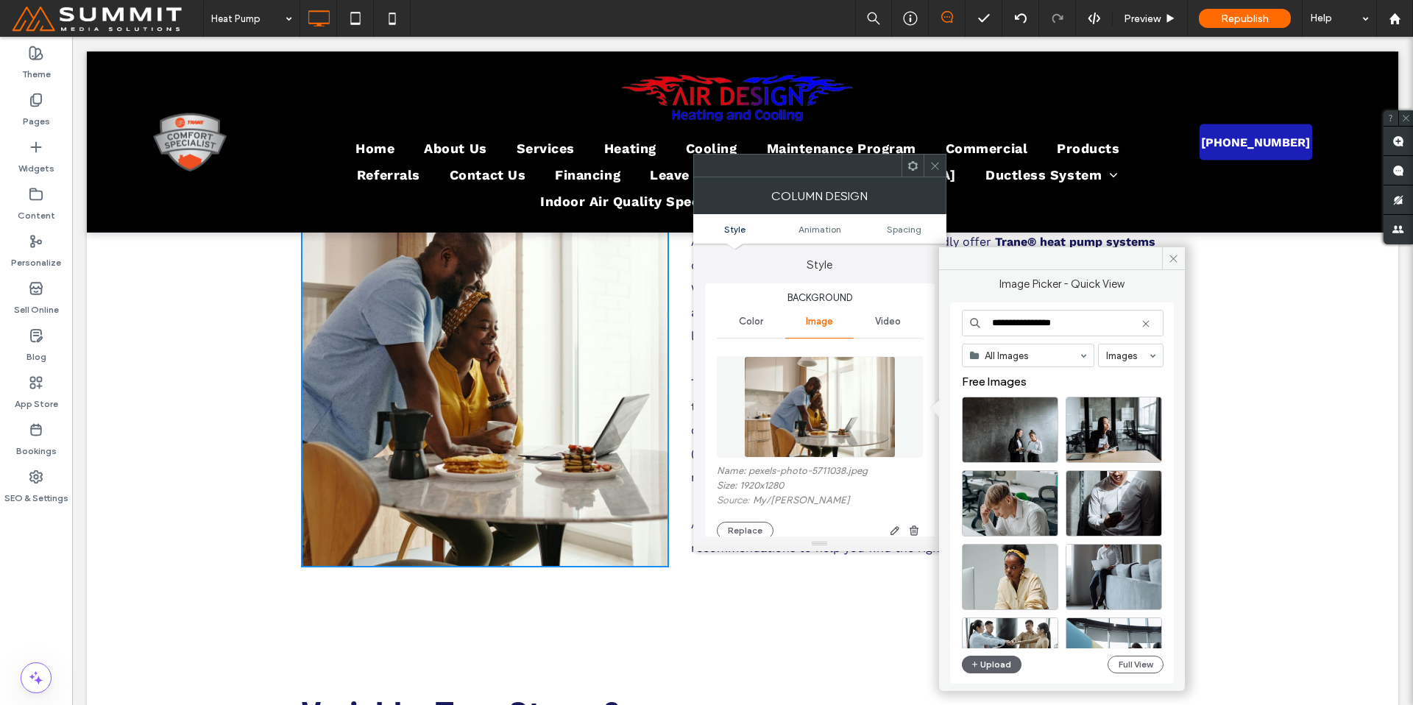
type input "**********"
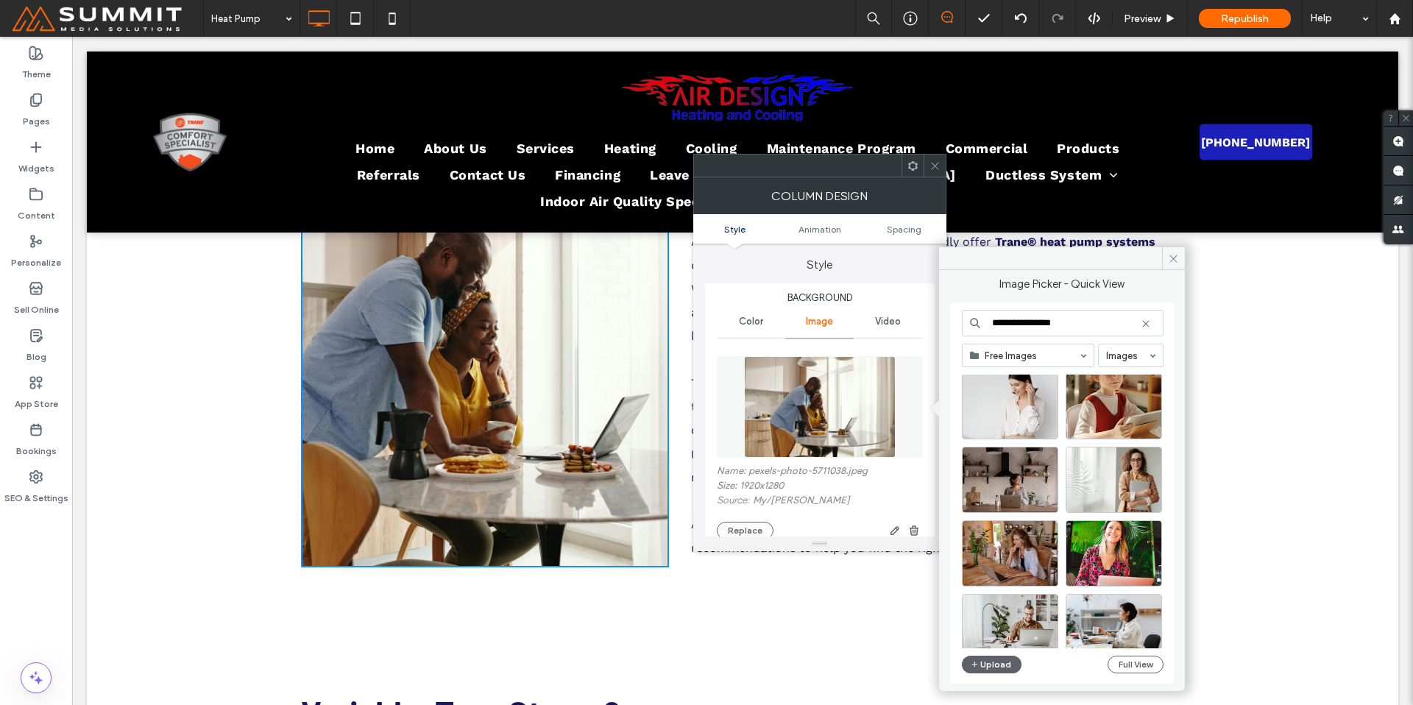
scroll to position [1780, 0]
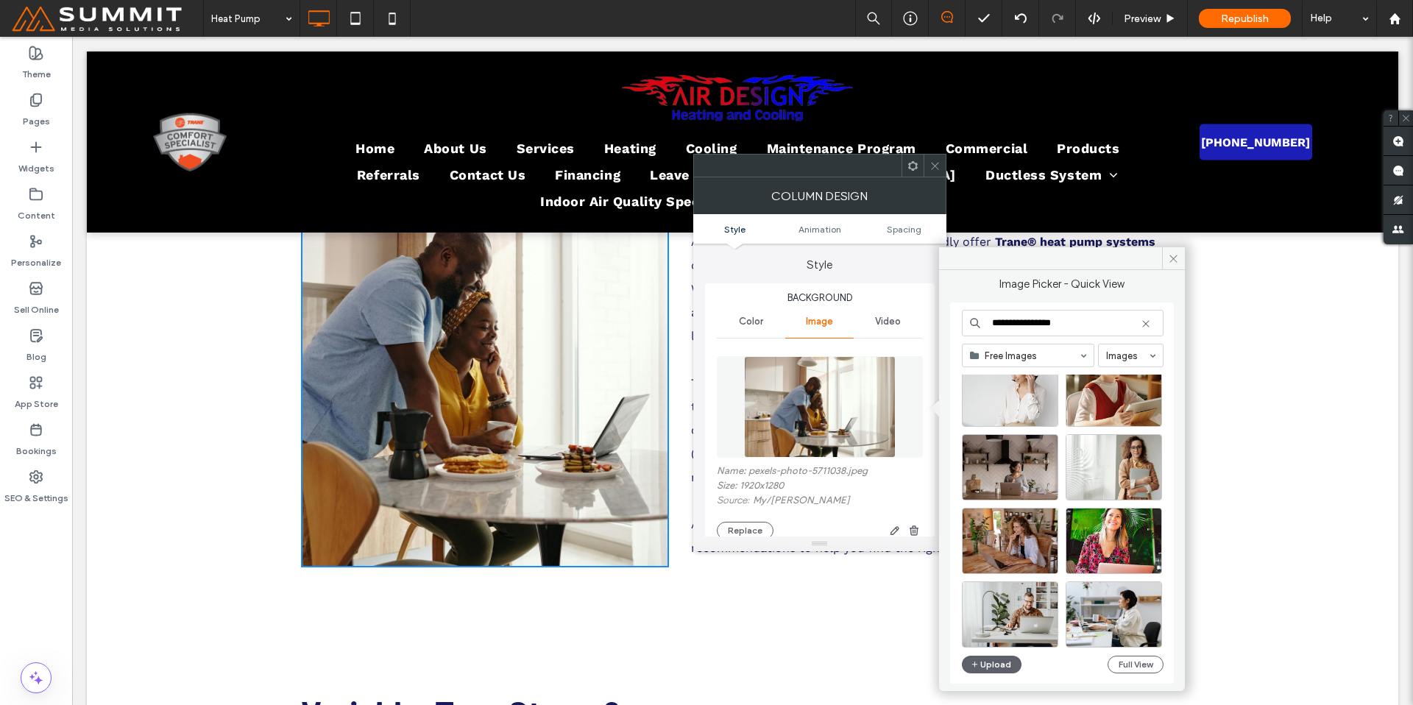
click at [935, 163] on icon at bounding box center [934, 165] width 11 height 11
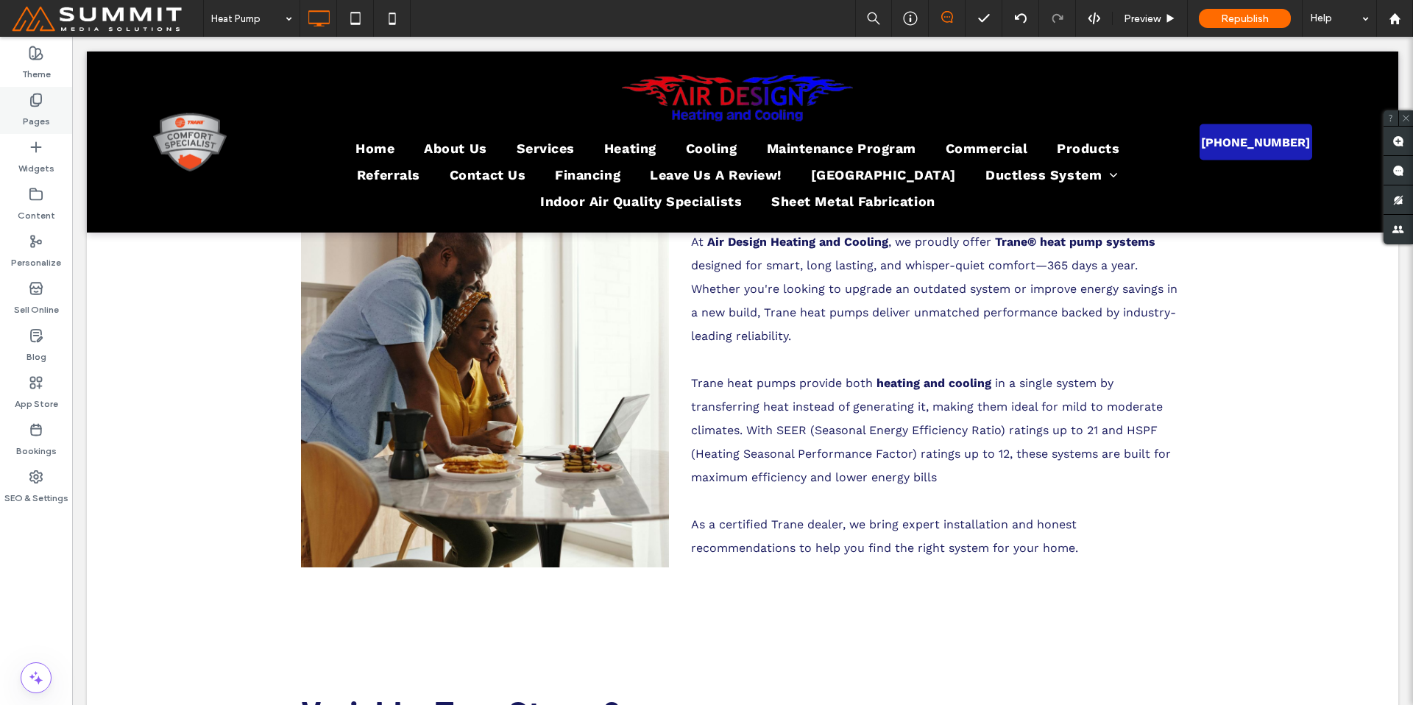
click at [29, 100] on icon at bounding box center [36, 100] width 15 height 15
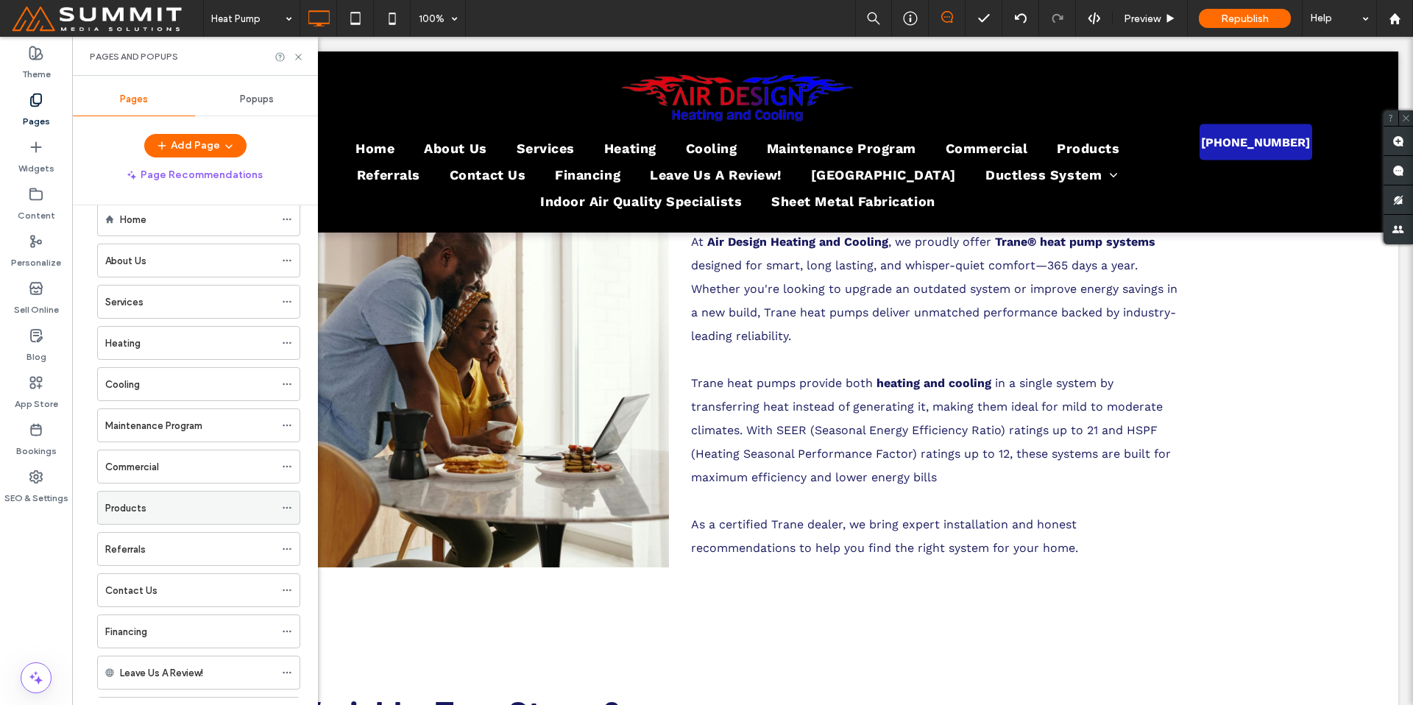
scroll to position [31, 0]
click at [152, 512] on div "Products" at bounding box center [189, 504] width 169 height 15
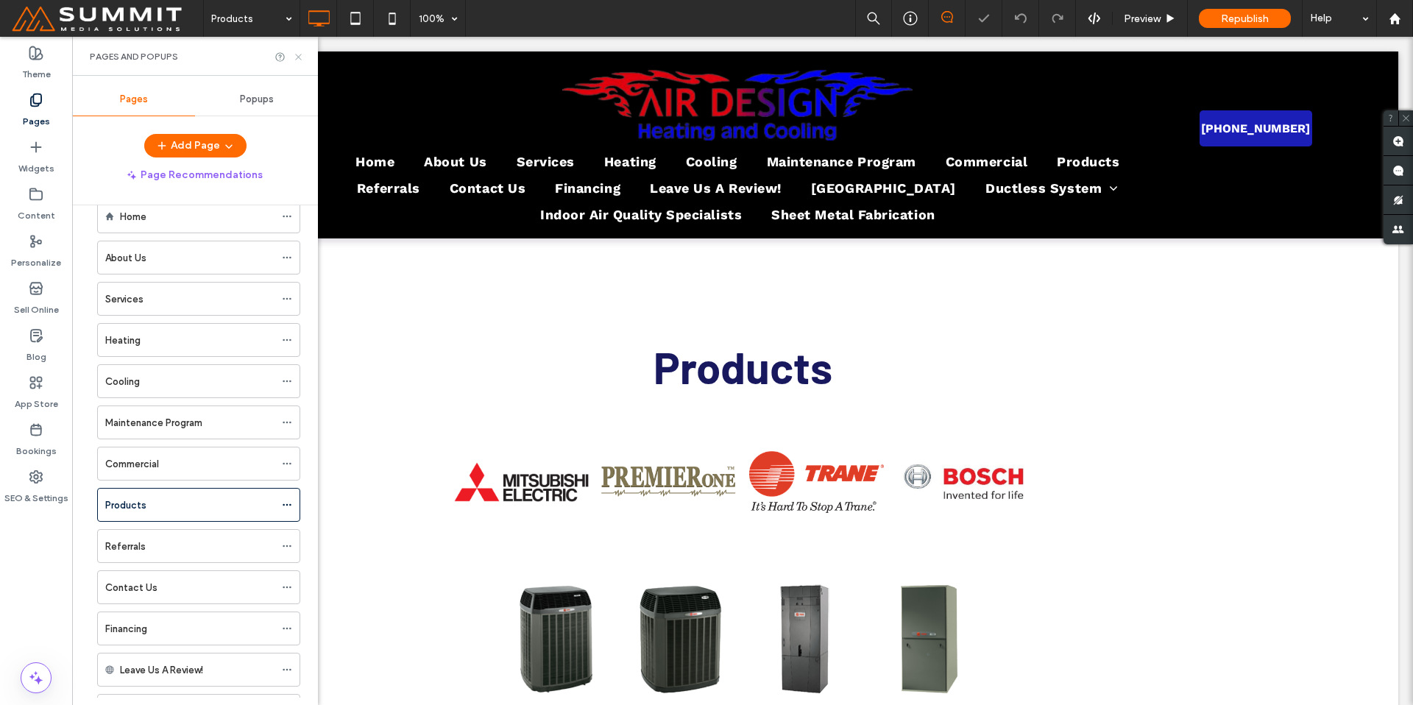
click at [297, 54] on icon at bounding box center [298, 57] width 11 height 11
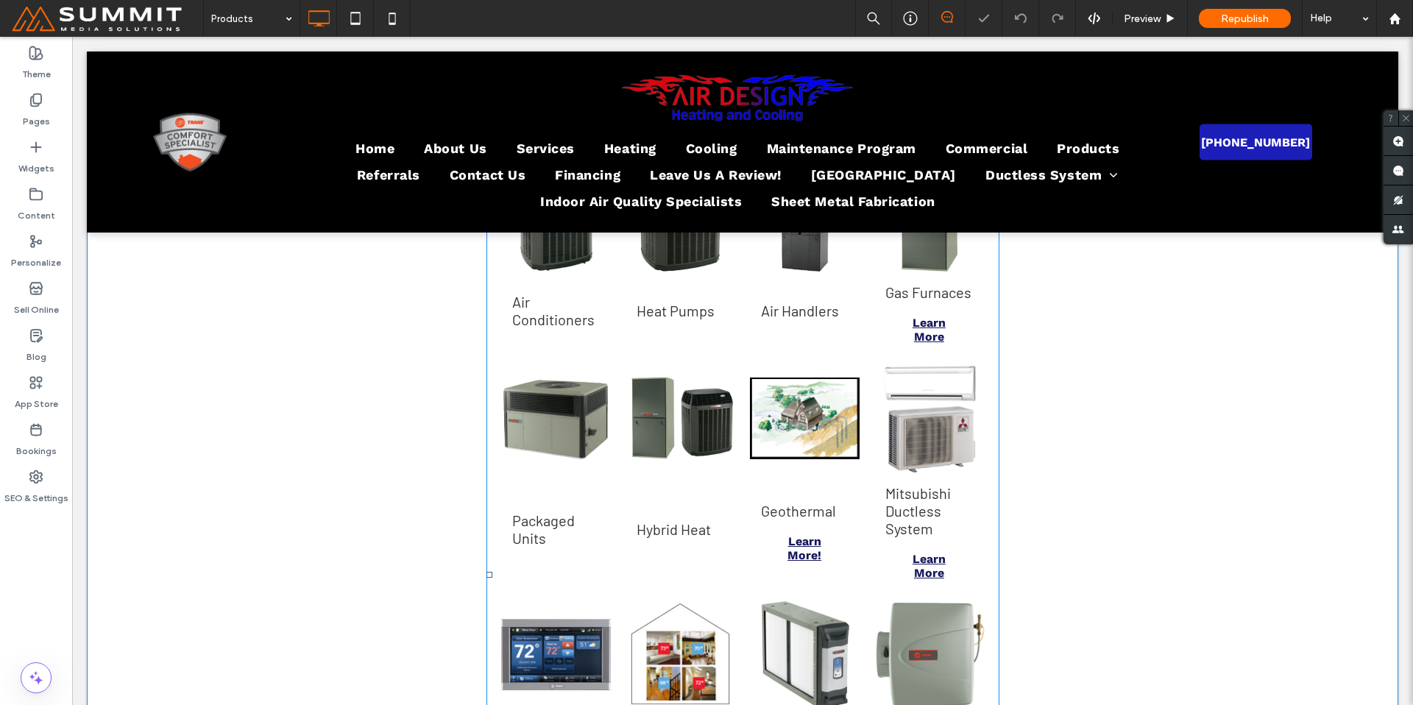
scroll to position [393, 0]
click at [674, 316] on h3 "Heat Pumps" at bounding box center [676, 311] width 78 height 18
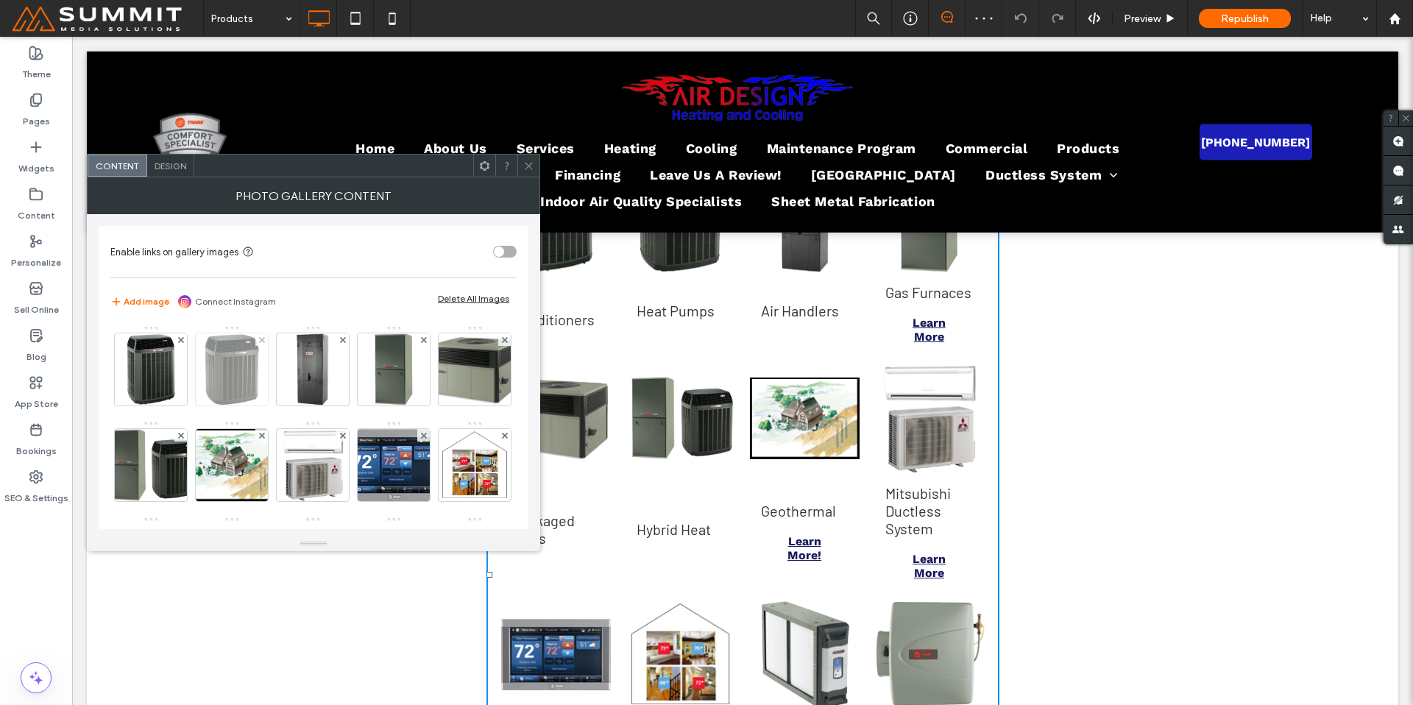
click at [224, 381] on img at bounding box center [232, 369] width 56 height 72
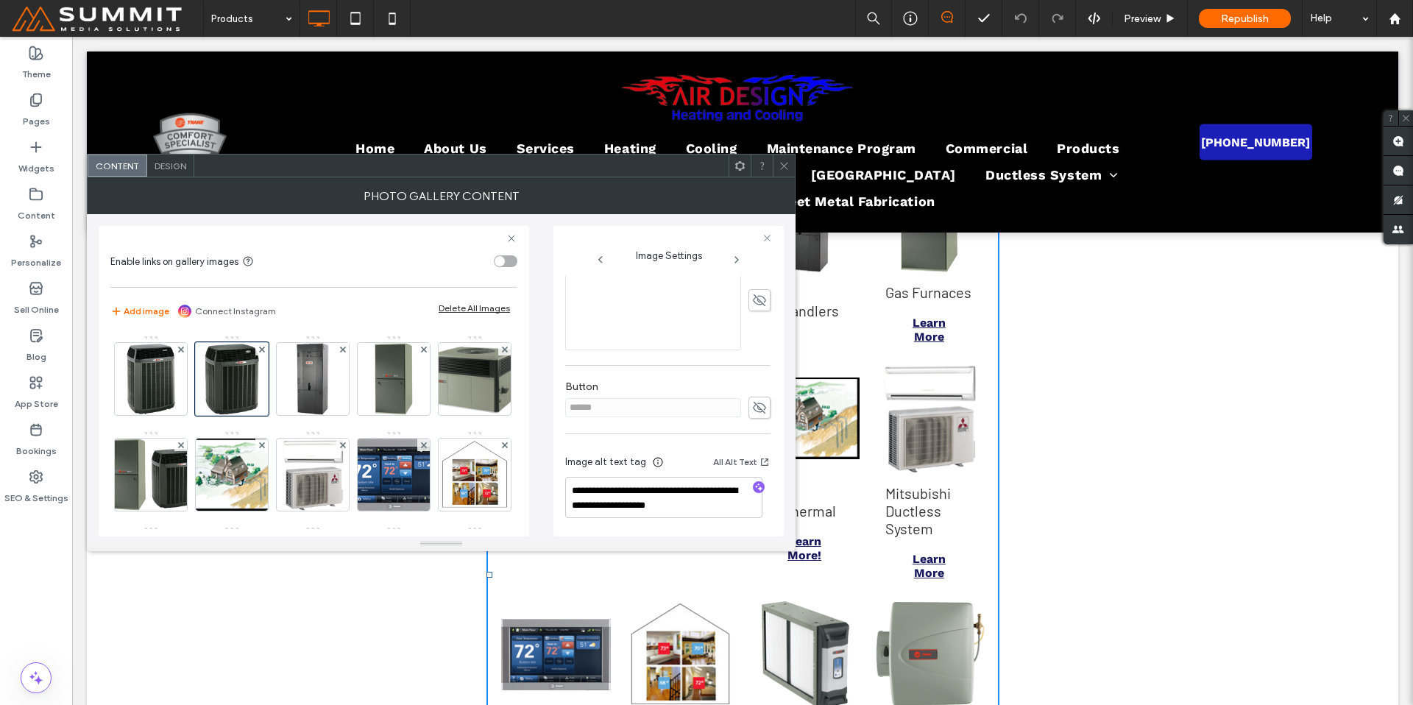
scroll to position [370, 0]
click at [753, 404] on icon at bounding box center [759, 407] width 15 height 16
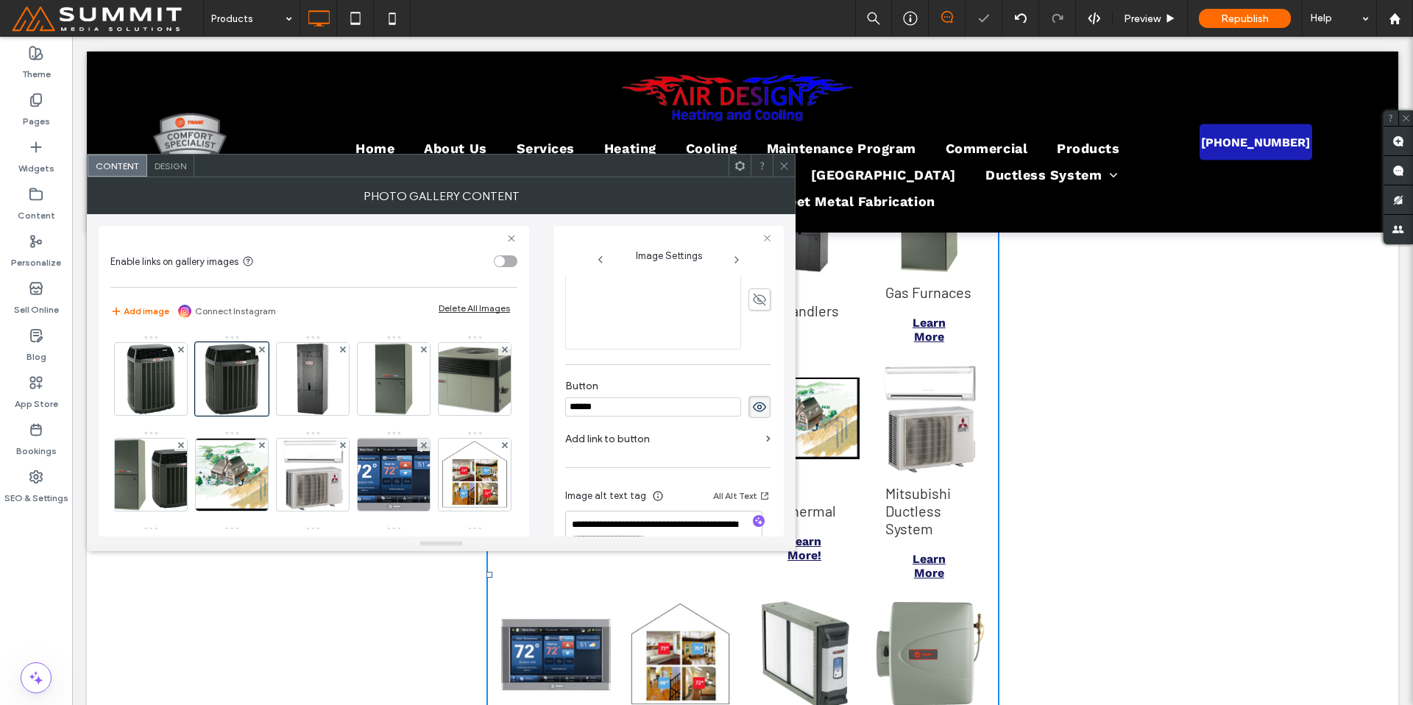
drag, startPoint x: 555, startPoint y: 392, endPoint x: 536, endPoint y: 389, distance: 19.4
click at [536, 389] on div "**********" at bounding box center [441, 375] width 685 height 322
type input "**********"
click at [601, 438] on label "Add link to button" at bounding box center [662, 438] width 195 height 27
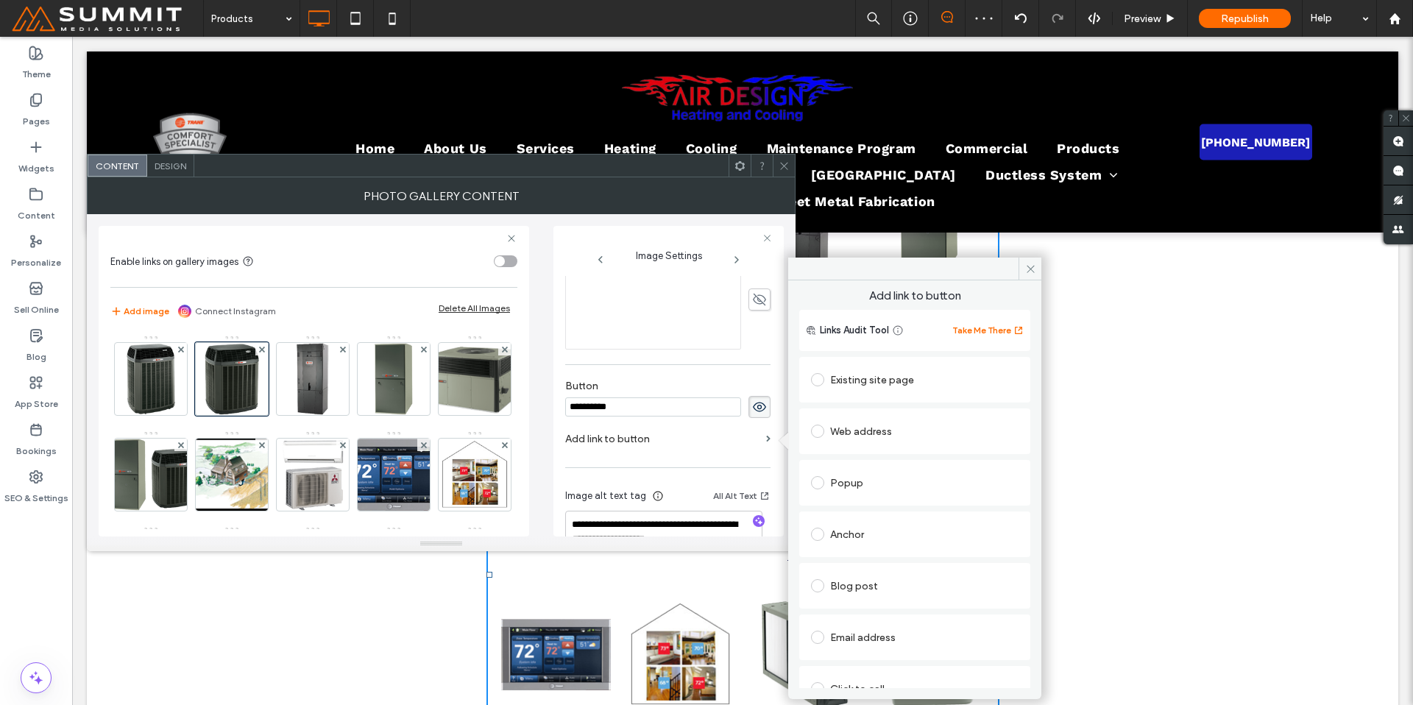
click at [868, 386] on div "Existing site page" at bounding box center [915, 380] width 208 height 24
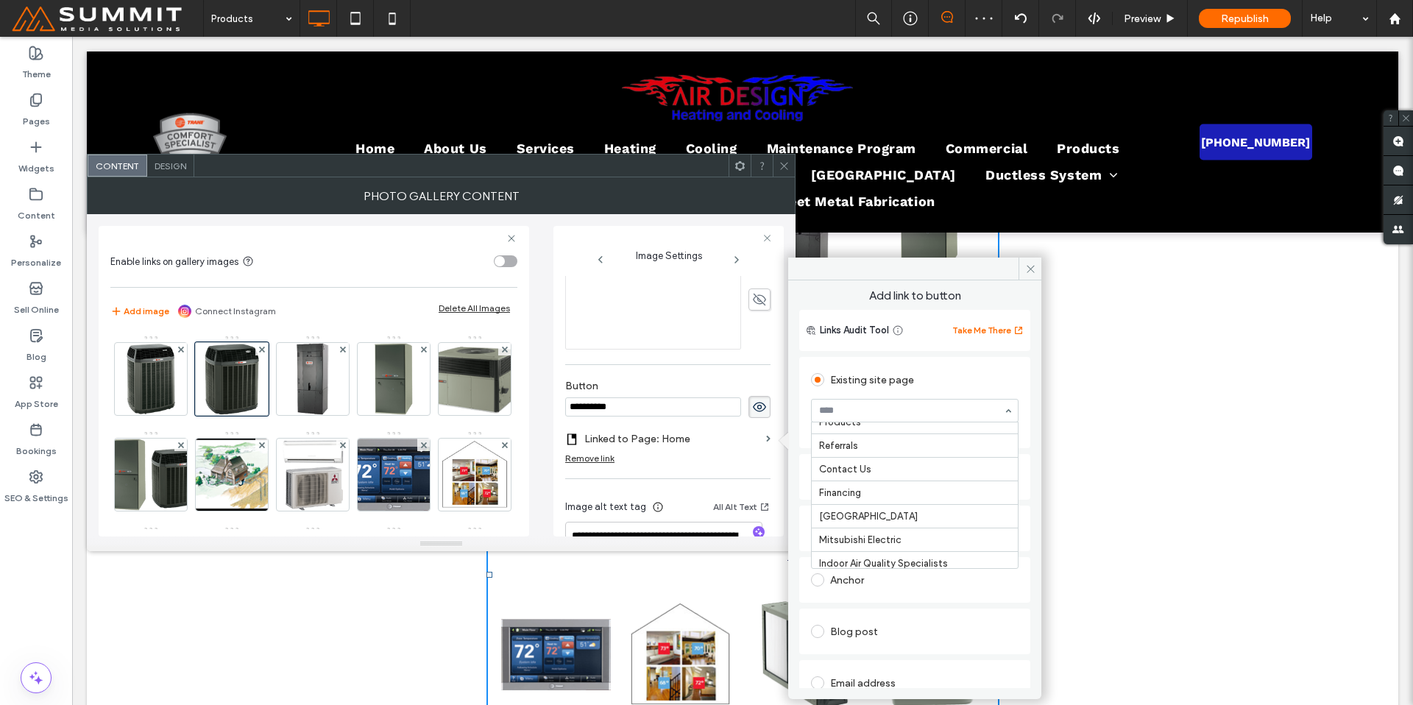
scroll to position [257, 0]
click at [1027, 265] on icon at bounding box center [1030, 268] width 11 height 11
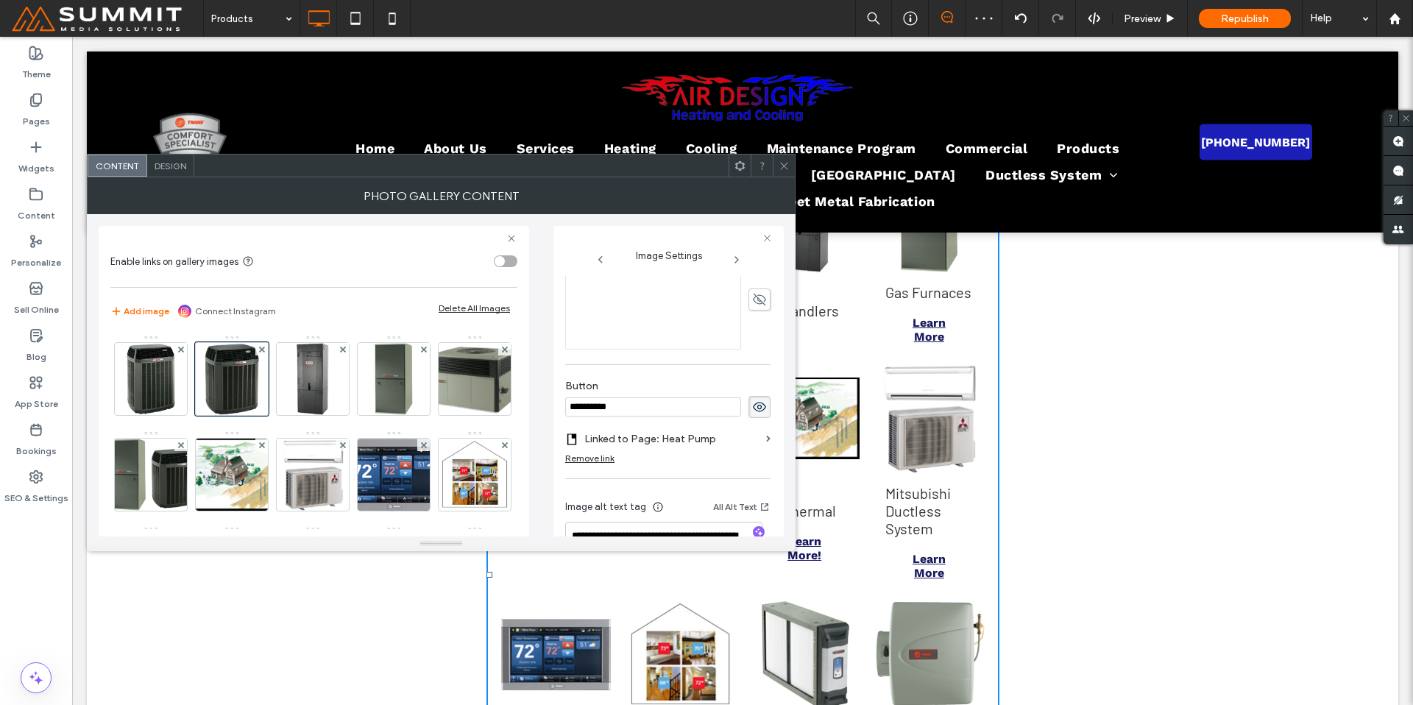
drag, startPoint x: 785, startPoint y: 163, endPoint x: 735, endPoint y: 203, distance: 64.4
click at [785, 163] on icon at bounding box center [784, 165] width 11 height 11
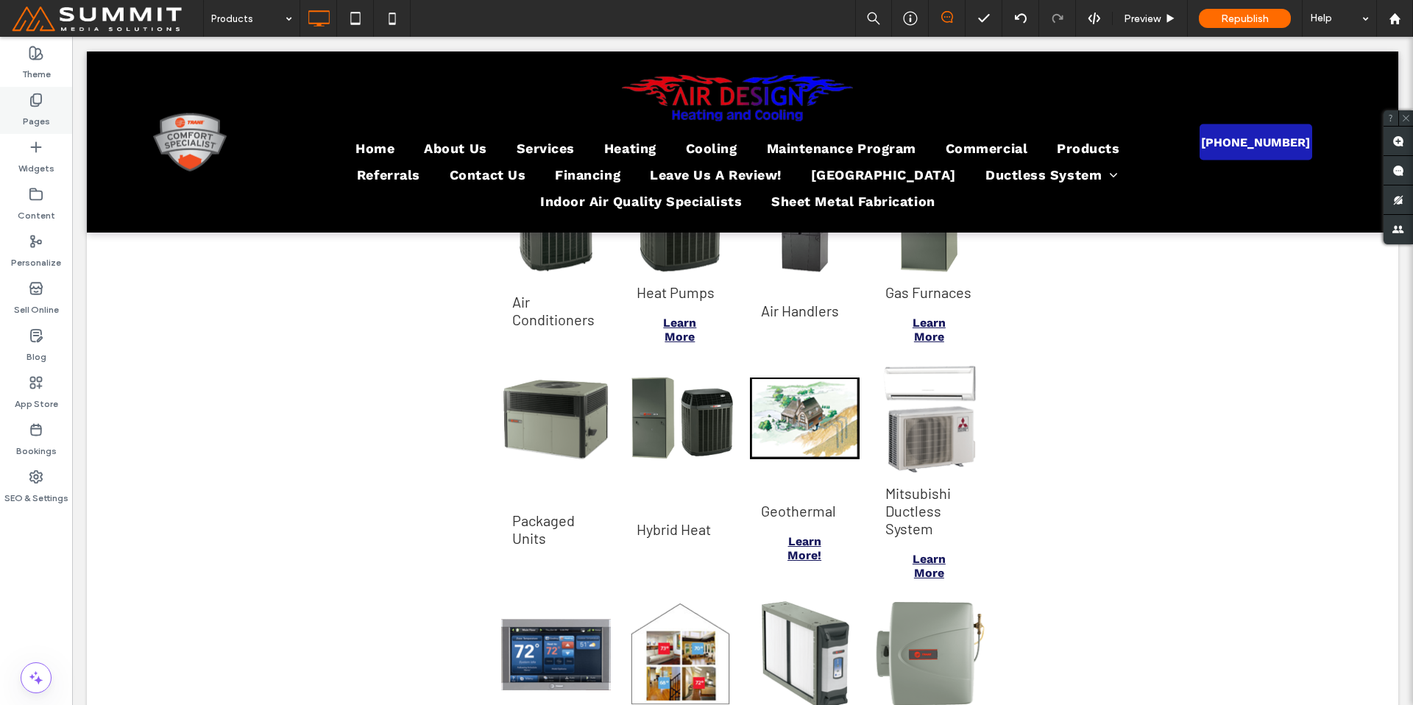
click at [37, 113] on label "Pages" at bounding box center [36, 117] width 27 height 21
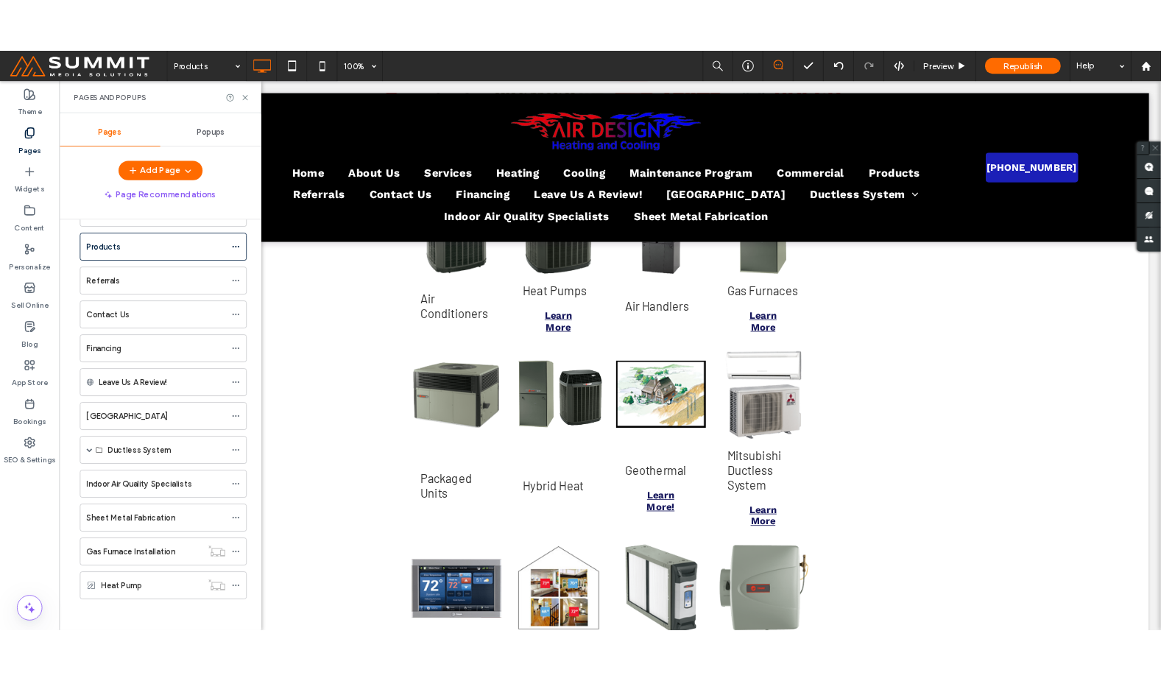
scroll to position [304, 0]
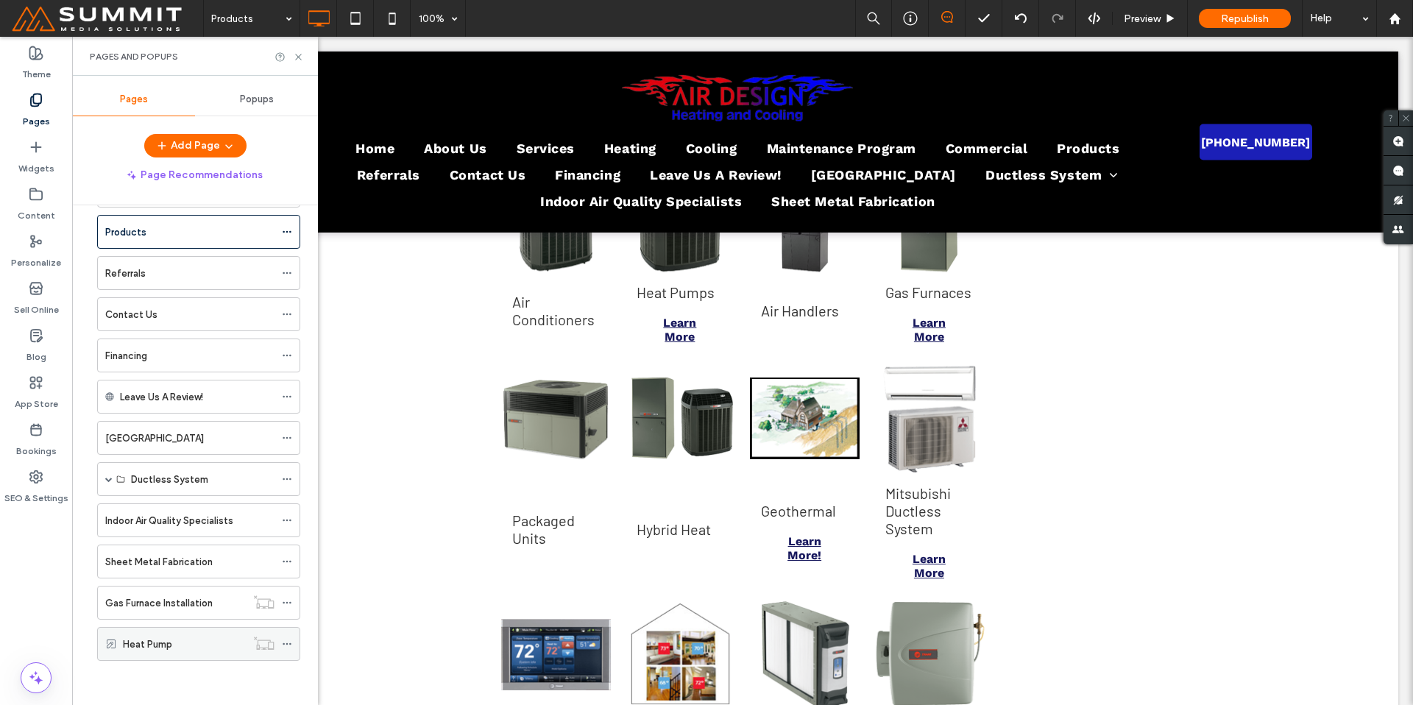
click at [288, 641] on icon at bounding box center [287, 644] width 10 height 10
click at [280, 662] on div "Home About Us Services Heating Cooling Maintenance Program Commercial Products …" at bounding box center [190, 298] width 222 height 759
drag, startPoint x: 296, startPoint y: 57, endPoint x: 241, endPoint y: 31, distance: 60.6
click at [296, 57] on icon at bounding box center [298, 57] width 11 height 11
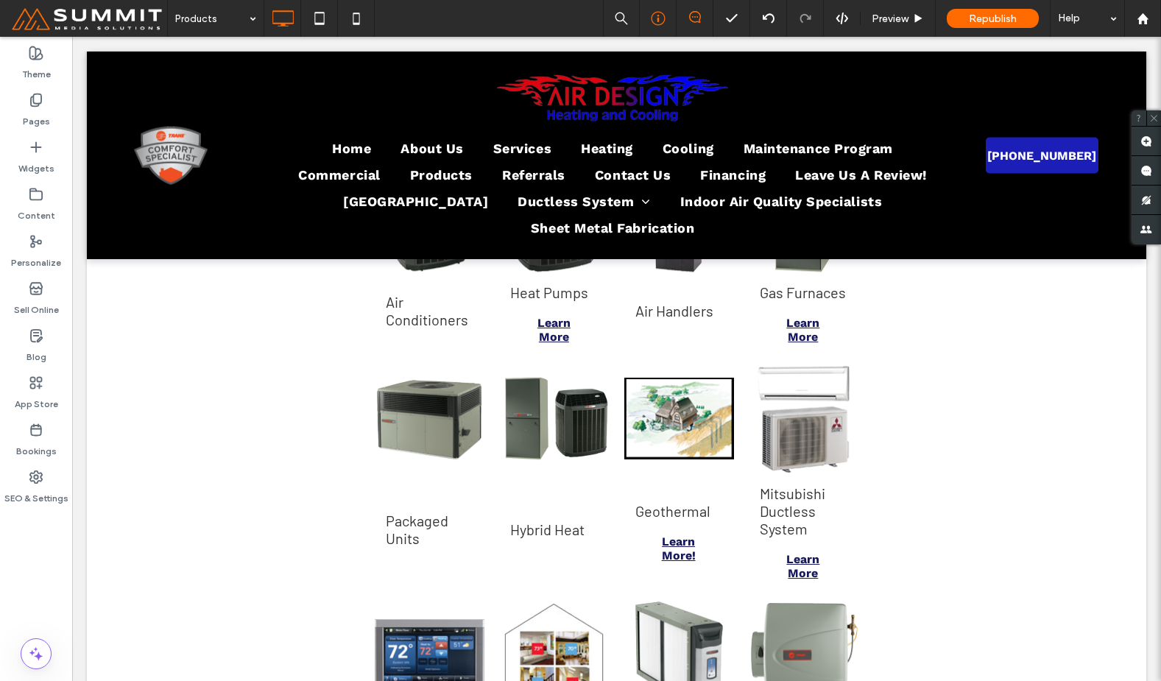
click at [659, 18] on icon at bounding box center [658, 18] width 15 height 15
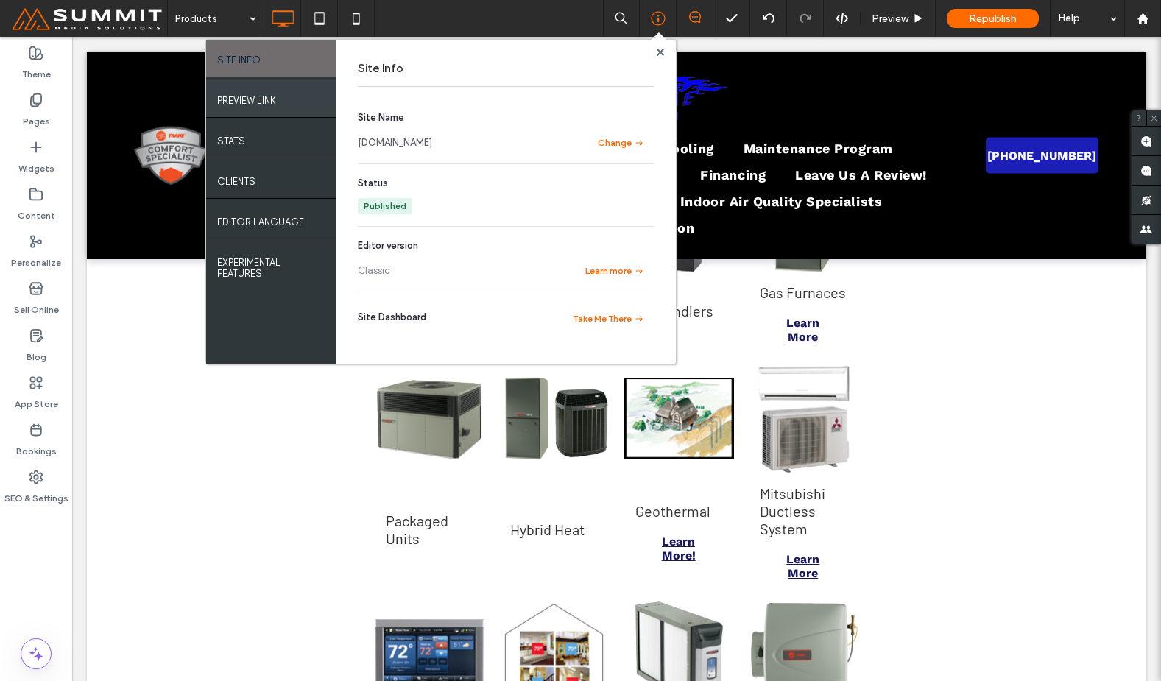
click at [316, 102] on div "PREVIEW LINK" at bounding box center [271, 98] width 130 height 37
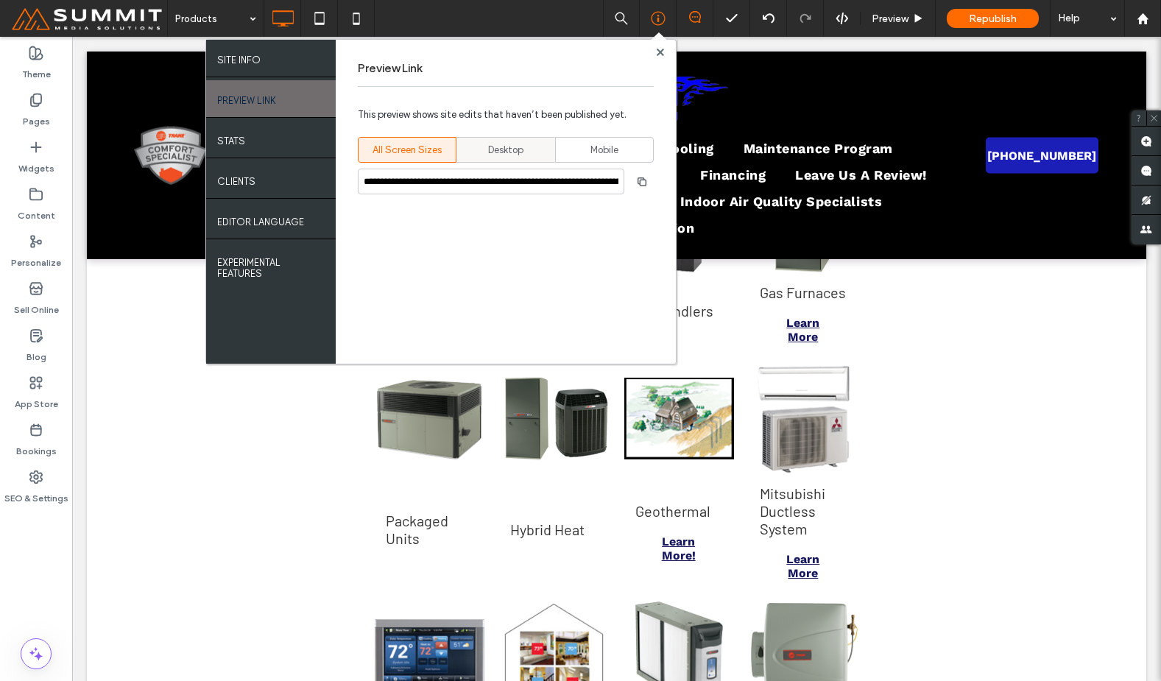
click at [509, 149] on span "Desktop" at bounding box center [505, 150] width 35 height 15
type input "**********"
click at [645, 180] on use "button" at bounding box center [641, 181] width 9 height 9
click at [659, 52] on use at bounding box center [659, 51] width 7 height 7
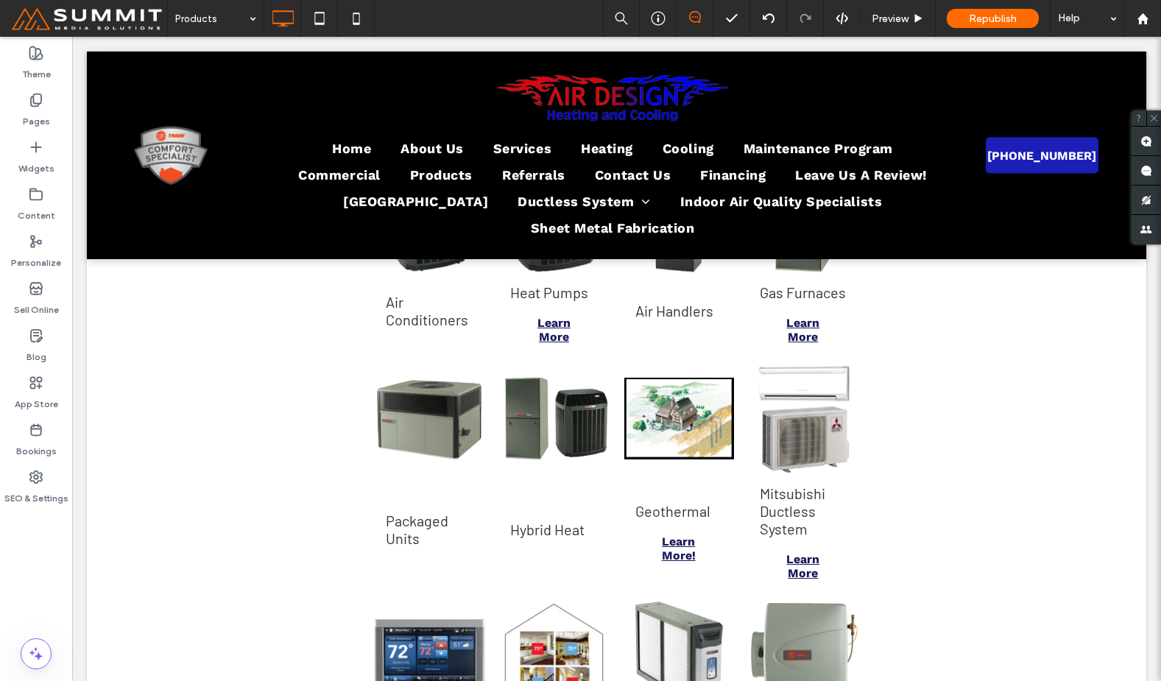
click at [96, 13] on span at bounding box center [89, 18] width 156 height 29
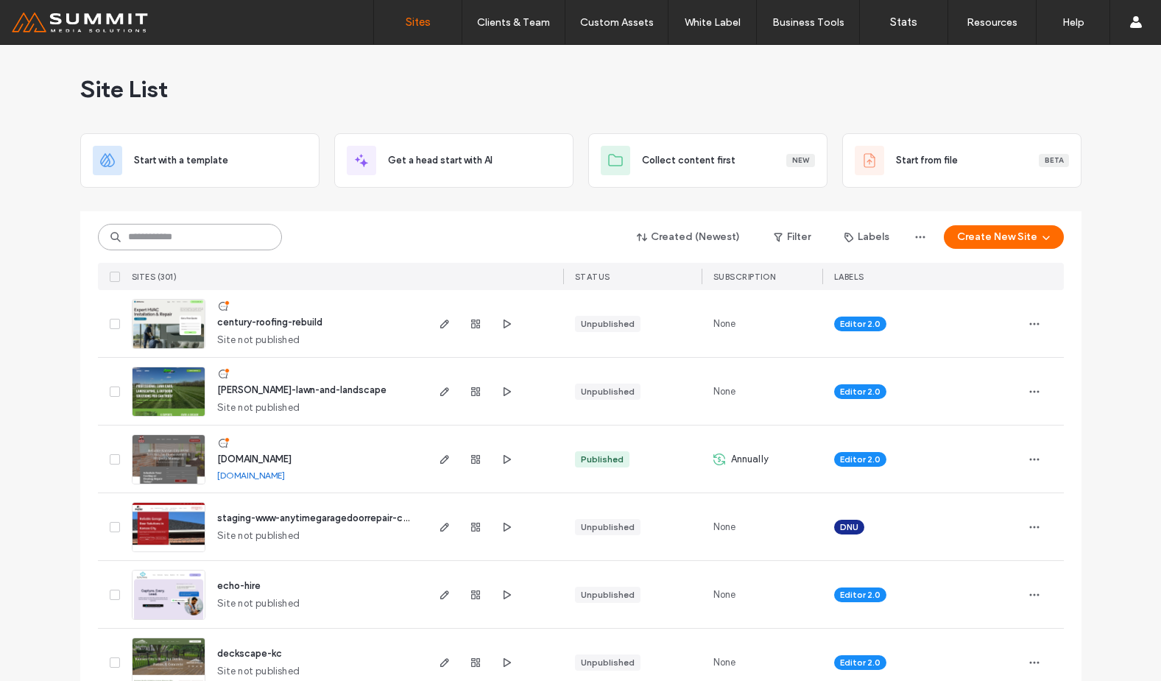
click at [243, 228] on input at bounding box center [190, 237] width 184 height 26
type input "*******"
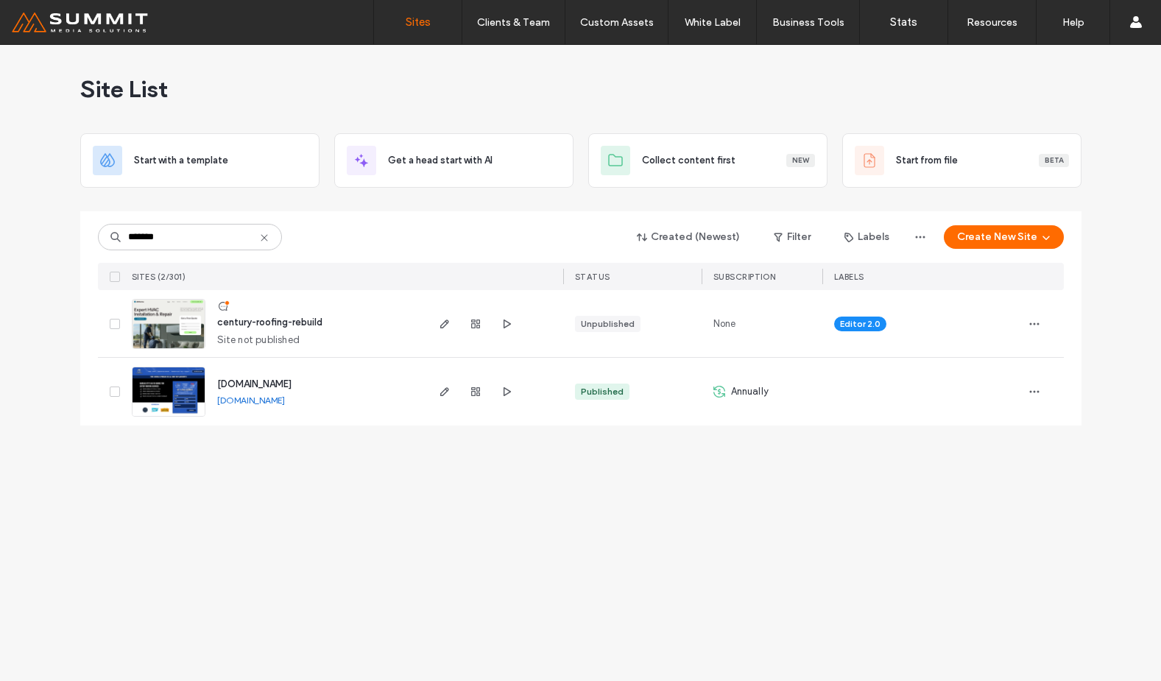
click at [291, 380] on span "www.centuryroofingkc.com" at bounding box center [254, 383] width 74 height 11
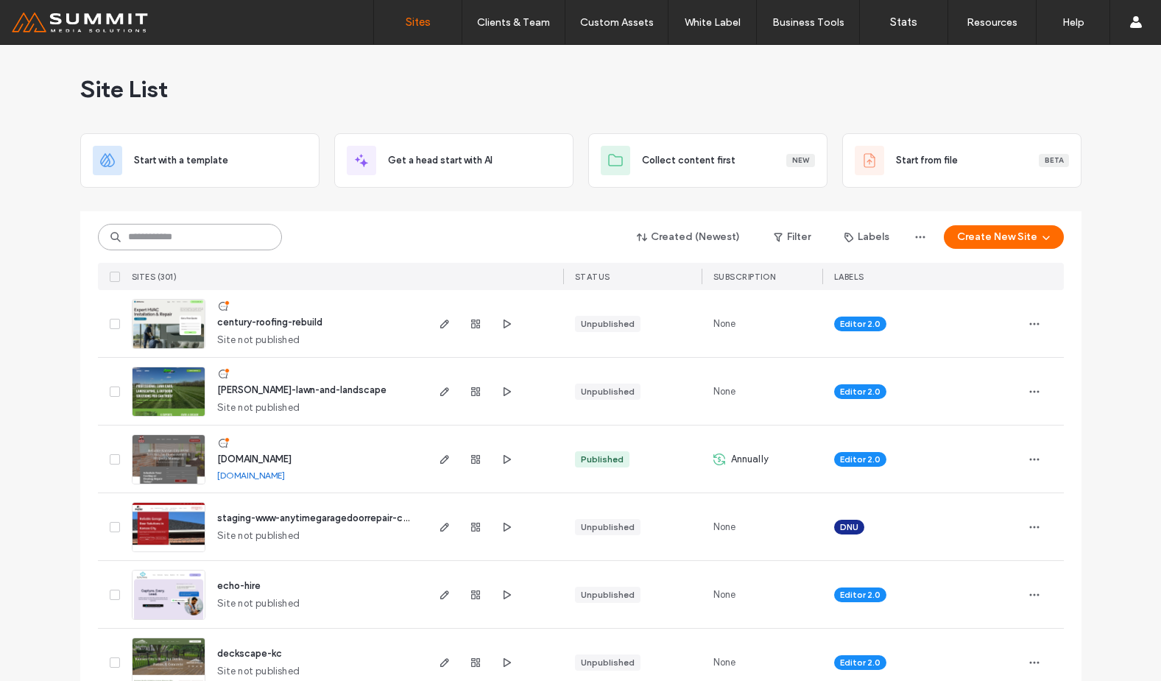
click at [181, 230] on input at bounding box center [190, 237] width 184 height 26
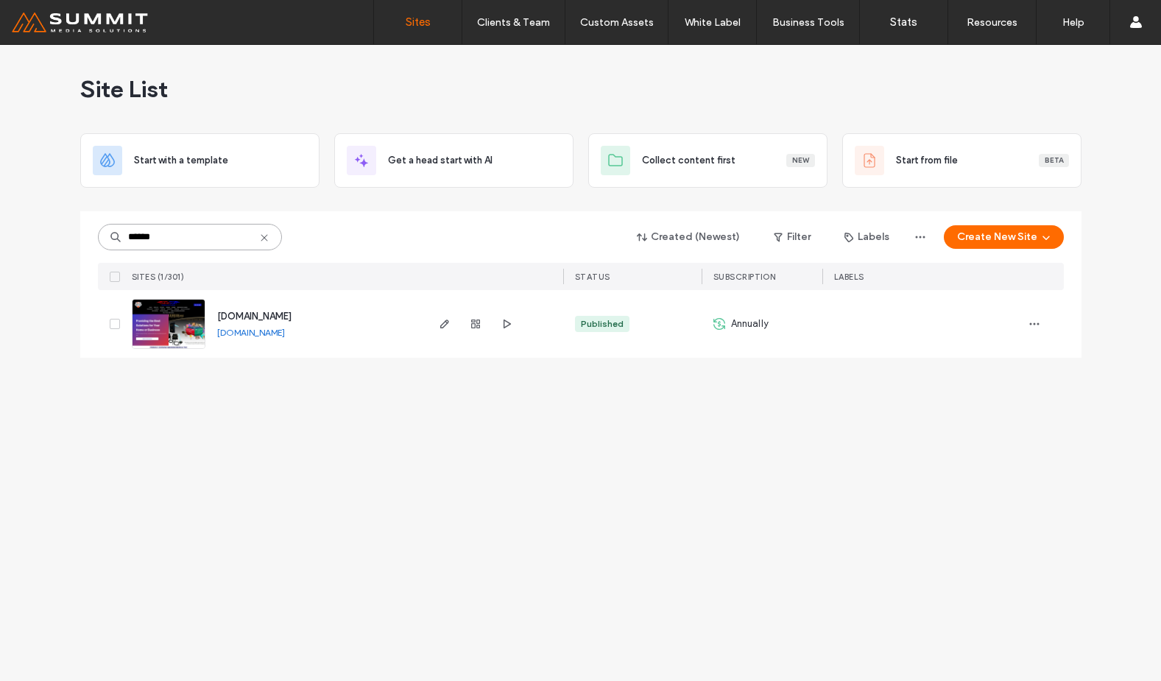
type input "******"
click at [275, 319] on span "[DOMAIN_NAME]" at bounding box center [254, 316] width 74 height 11
